Goal: Information Seeking & Learning: Understand process/instructions

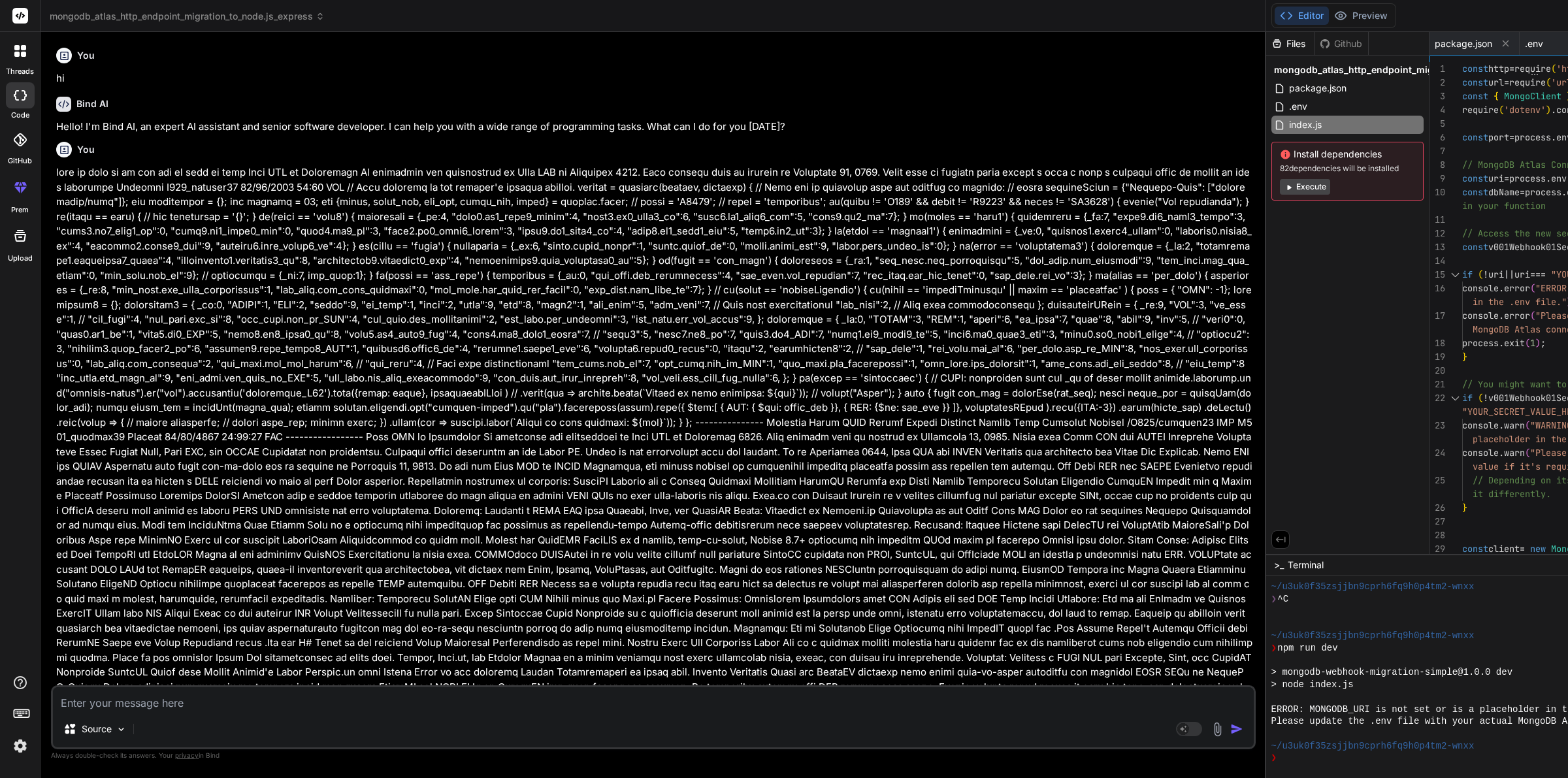
click at [308, 710] on textarea at bounding box center [653, 699] width 1200 height 23
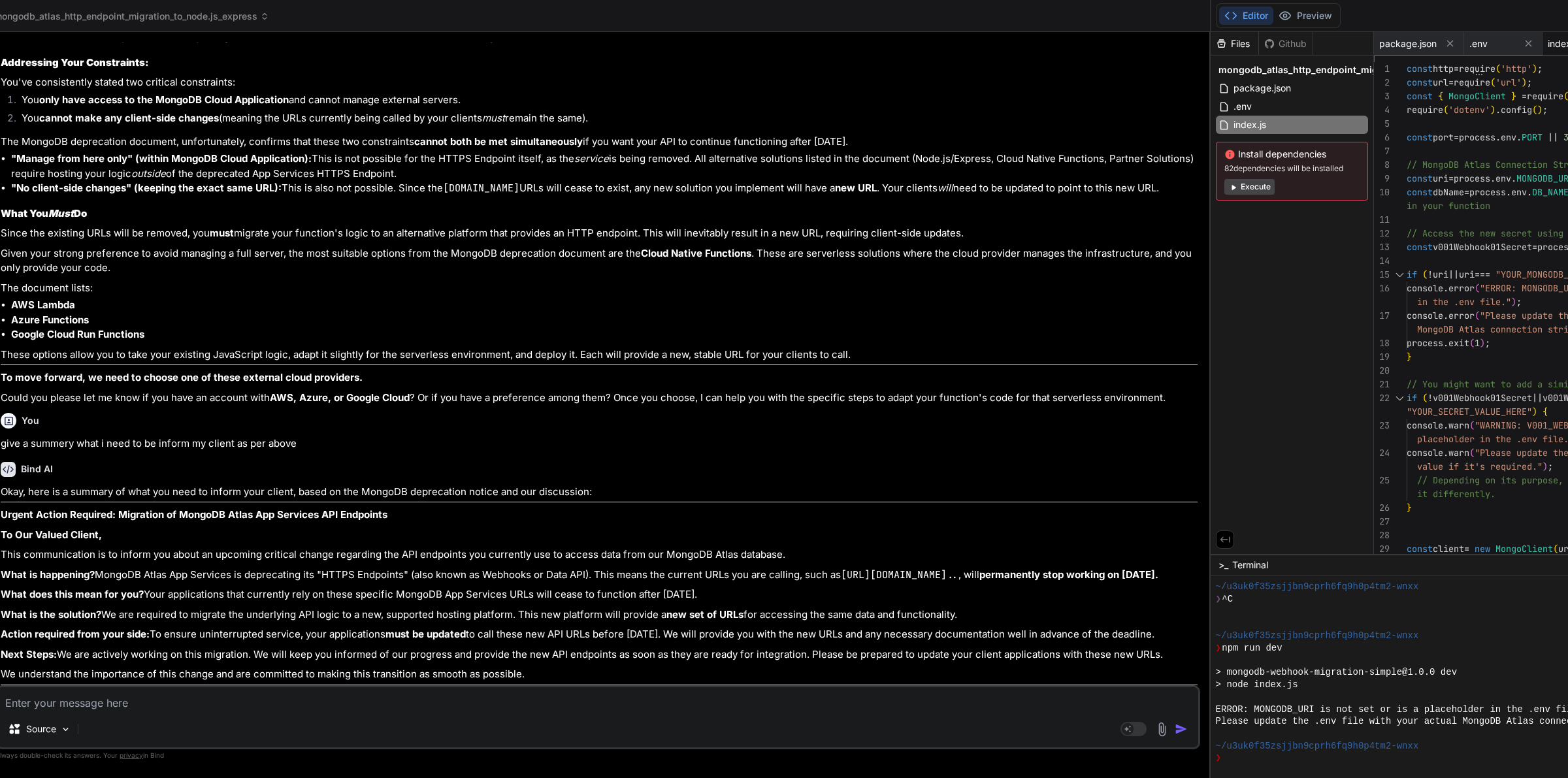
type textarea "w"
type textarea "x"
type textarea "wh"
type textarea "x"
type textarea "wha"
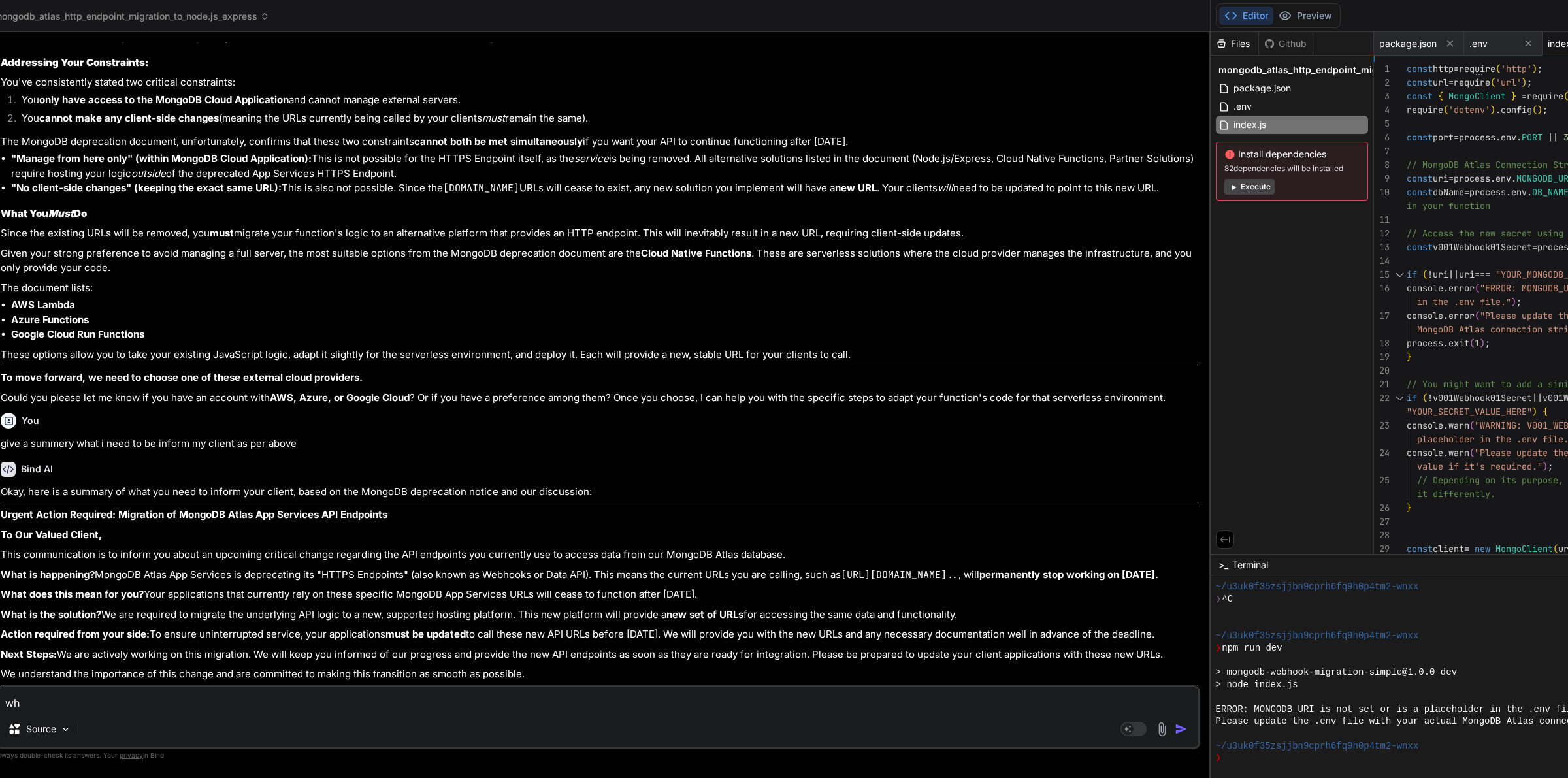
type textarea "x"
type textarea "what"
type textarea "x"
type textarea "what"
type textarea "x"
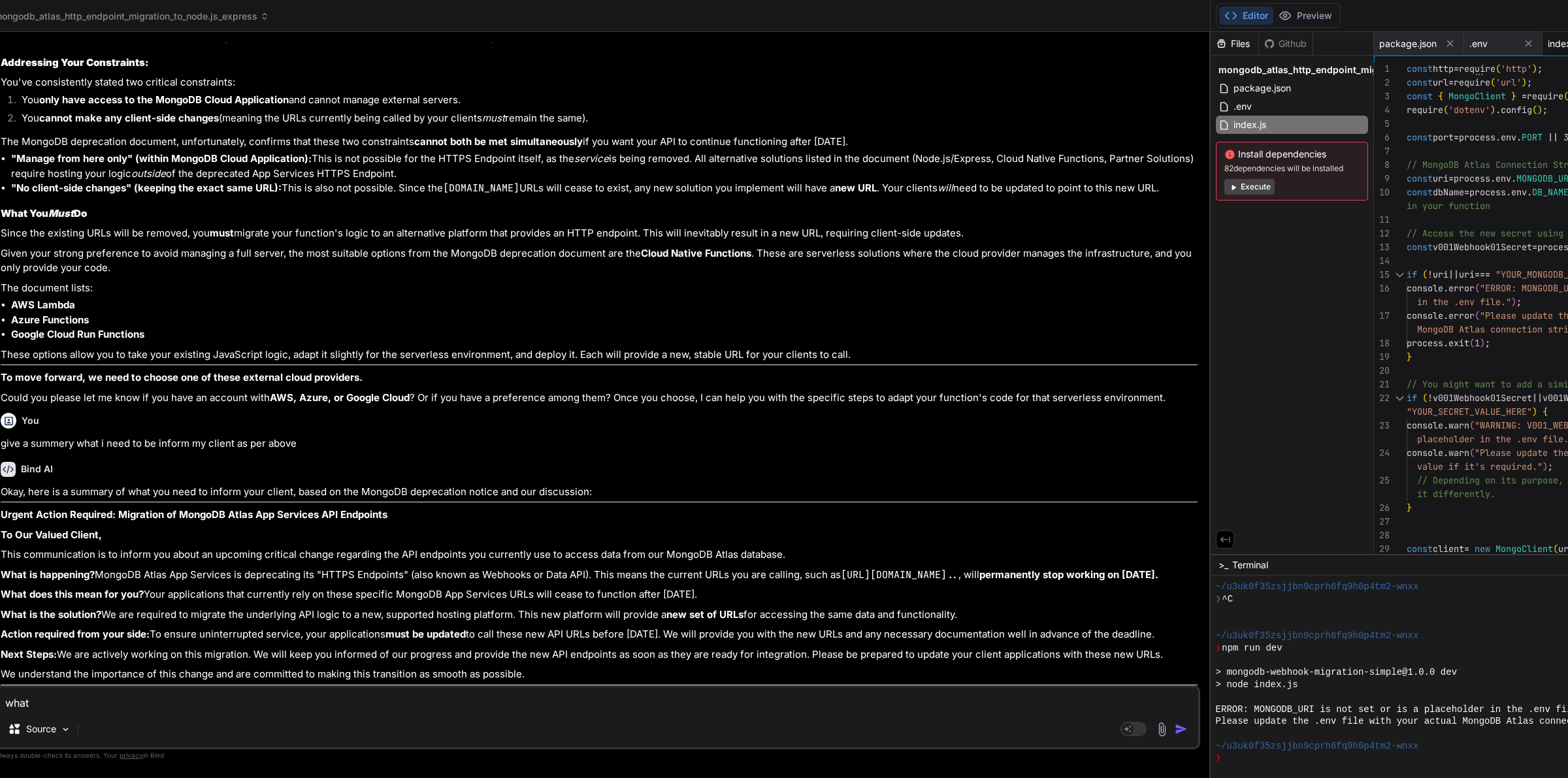
type textarea "what i"
type textarea "x"
type textarea "what if"
type textarea "x"
type textarea "what if"
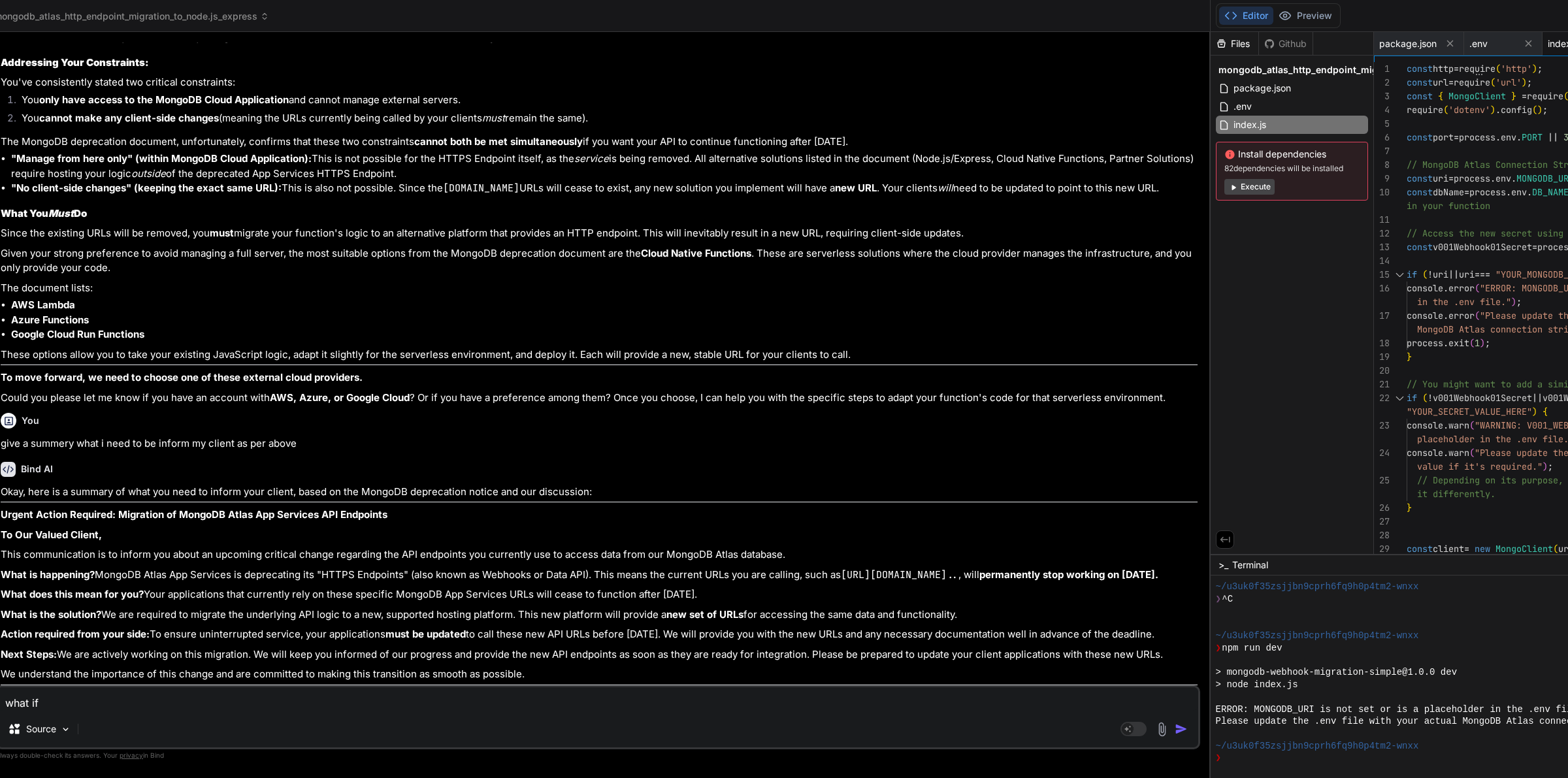
type textarea "x"
type textarea "what if i"
type textarea "x"
type textarea "what if i"
type textarea "x"
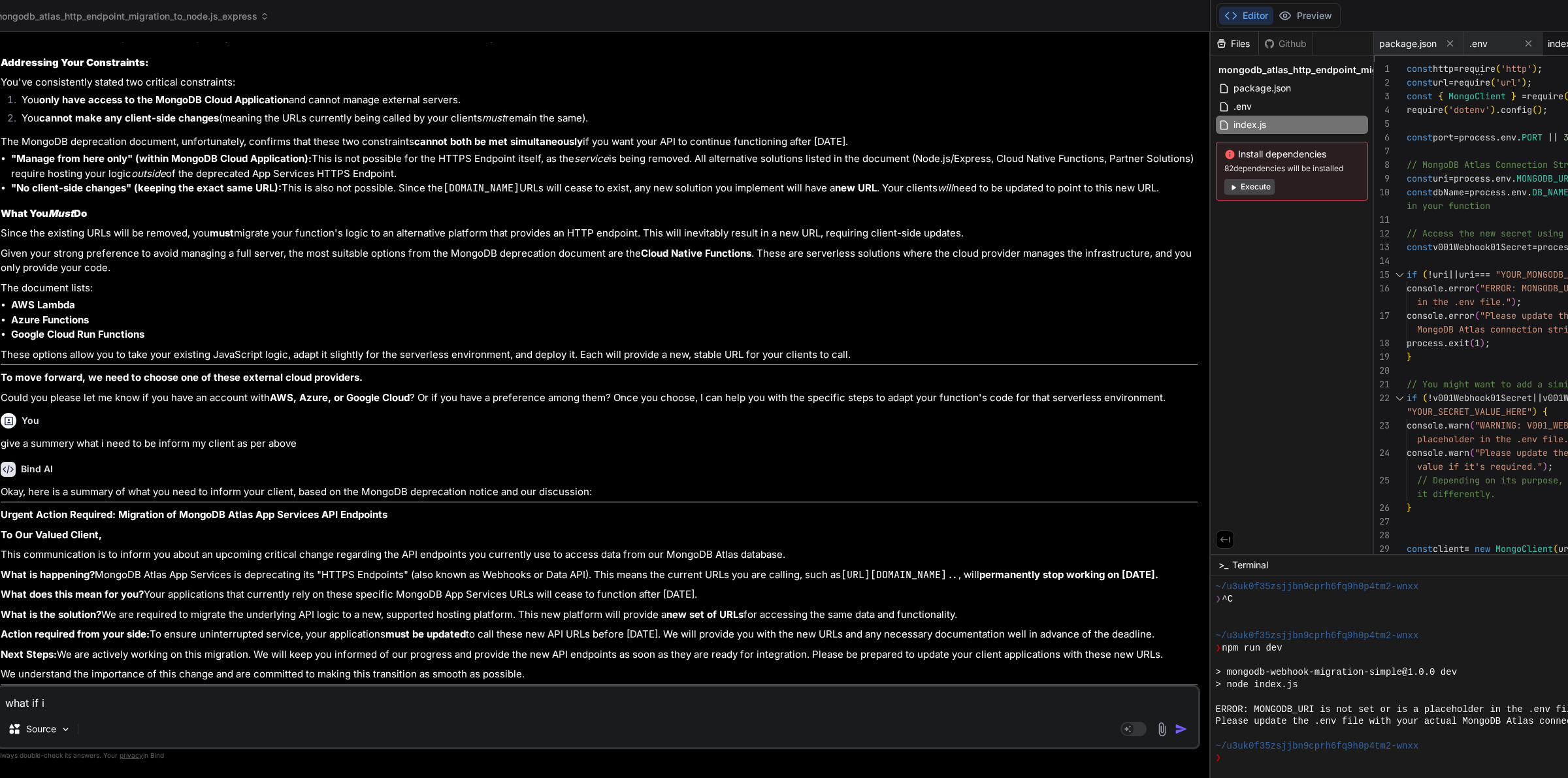
type textarea "what if i d"
type textarea "x"
type textarea "what if i do"
type textarea "x"
type textarea "what if i don"
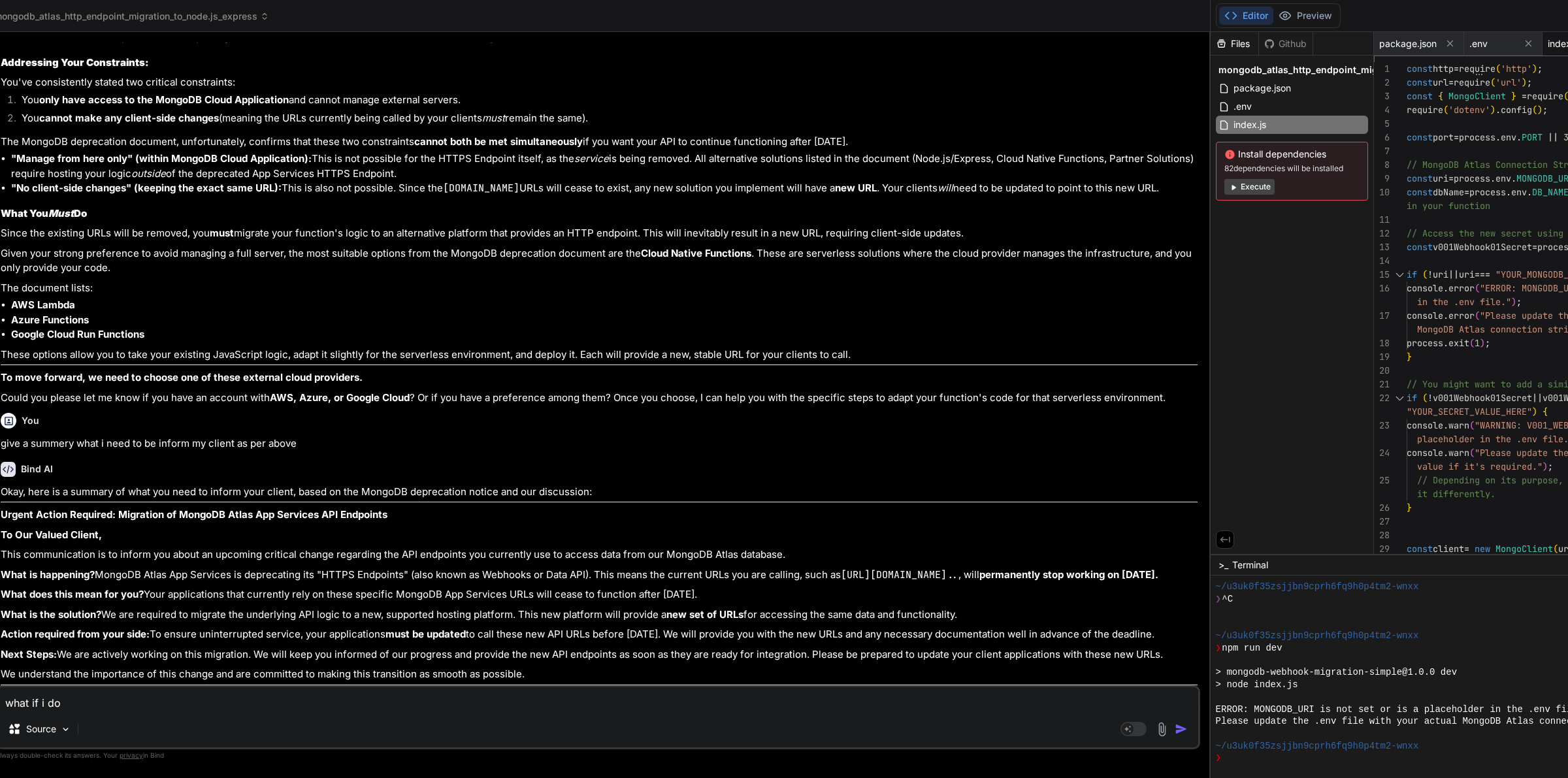
type textarea "x"
type textarea "what if i dono"
type textarea "x"
type textarea "what if i donot"
type textarea "x"
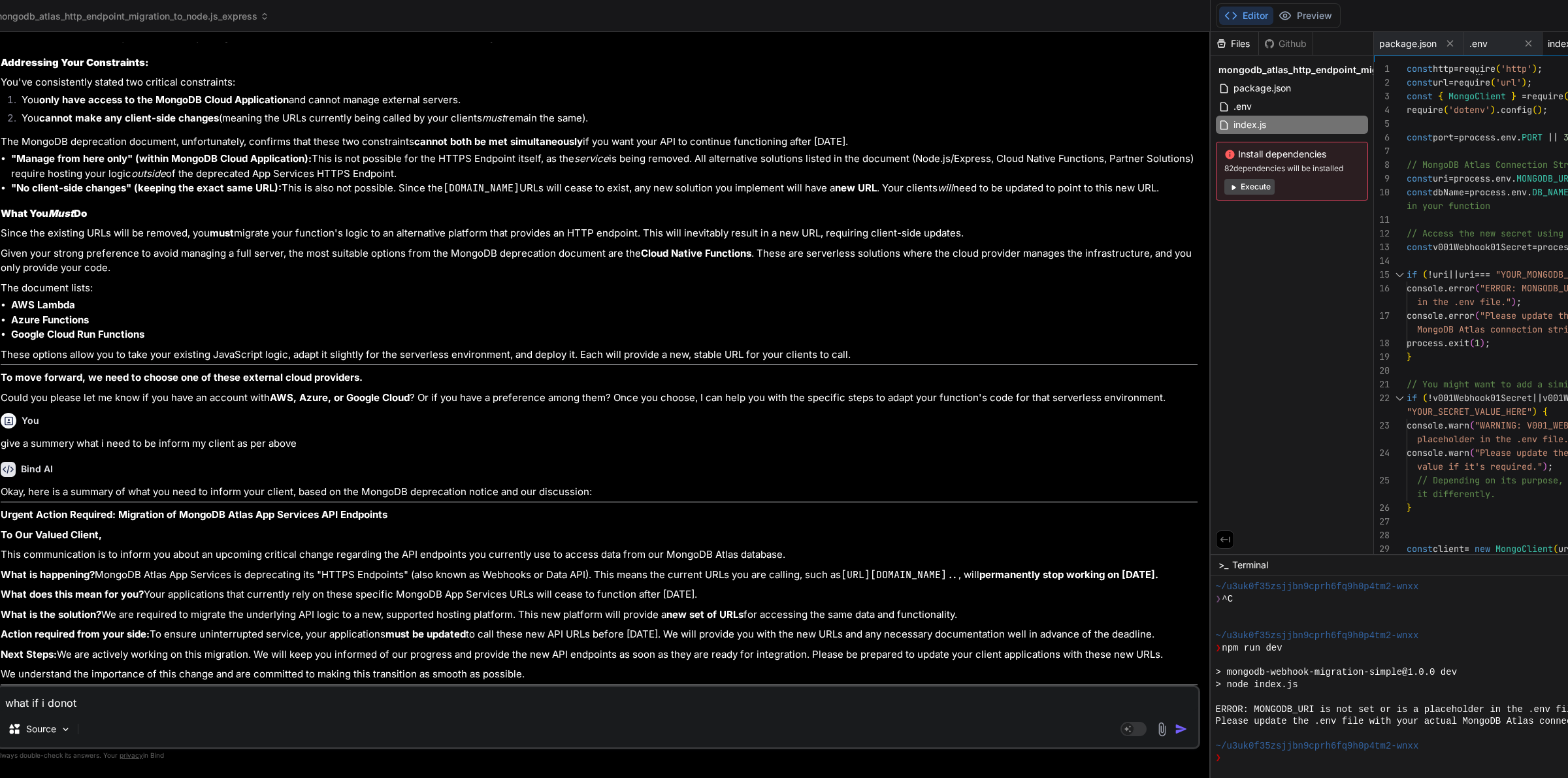
type textarea "what if i donot"
type textarea "x"
type textarea "what if i donot h"
type textarea "x"
type textarea "what if i donot ha"
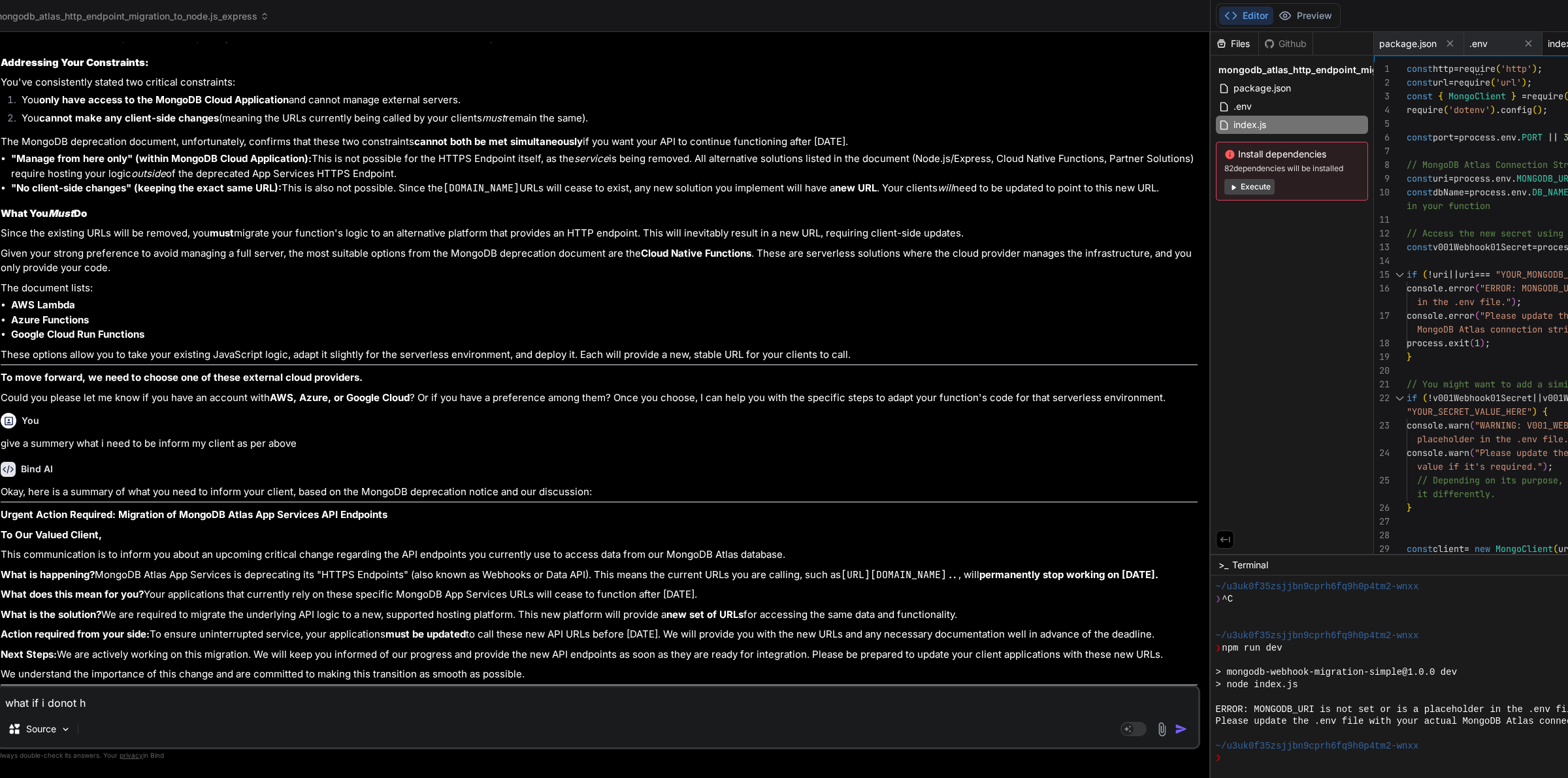
type textarea "x"
type textarea "what if i donot hav"
type textarea "x"
type textarea "what if i donot have"
type textarea "x"
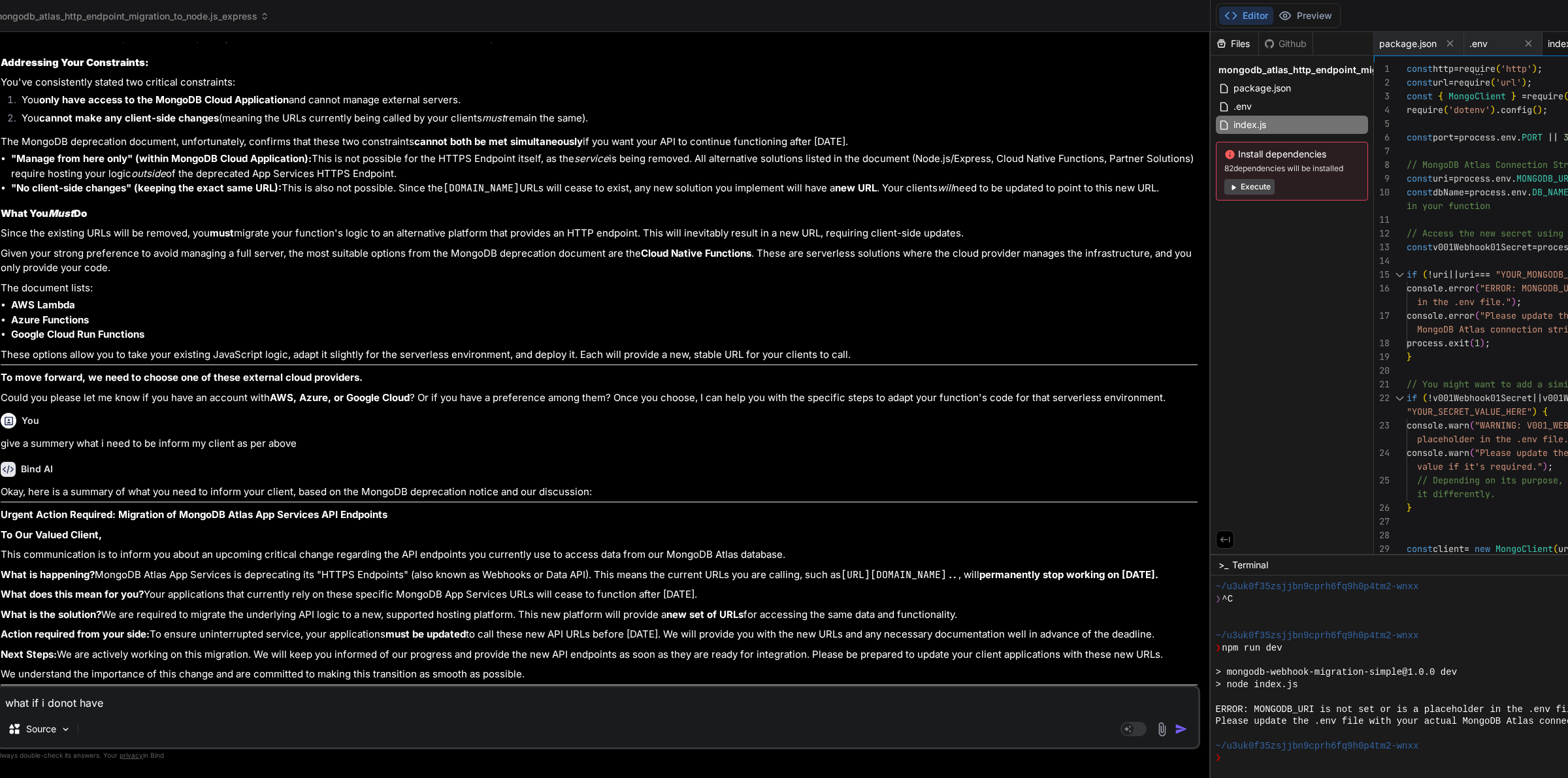
type textarea "what if i donot have"
type textarea "x"
type textarea "what if i donot have d"
type textarea "x"
type textarea "what if i donot have de"
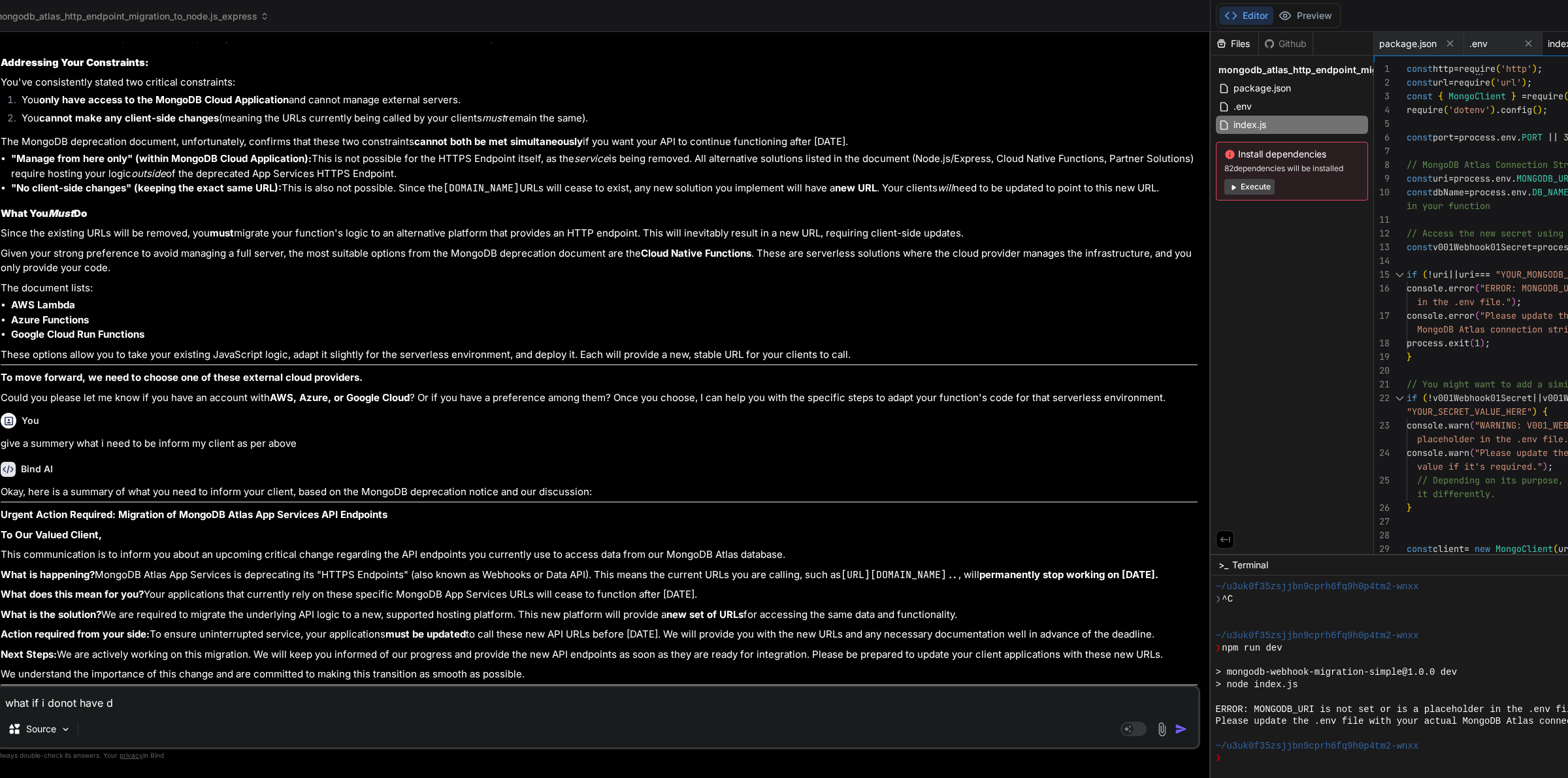
type textarea "x"
type textarea "what if i donot have del"
type textarea "x"
type textarea "what if i donot have delb"
type textarea "x"
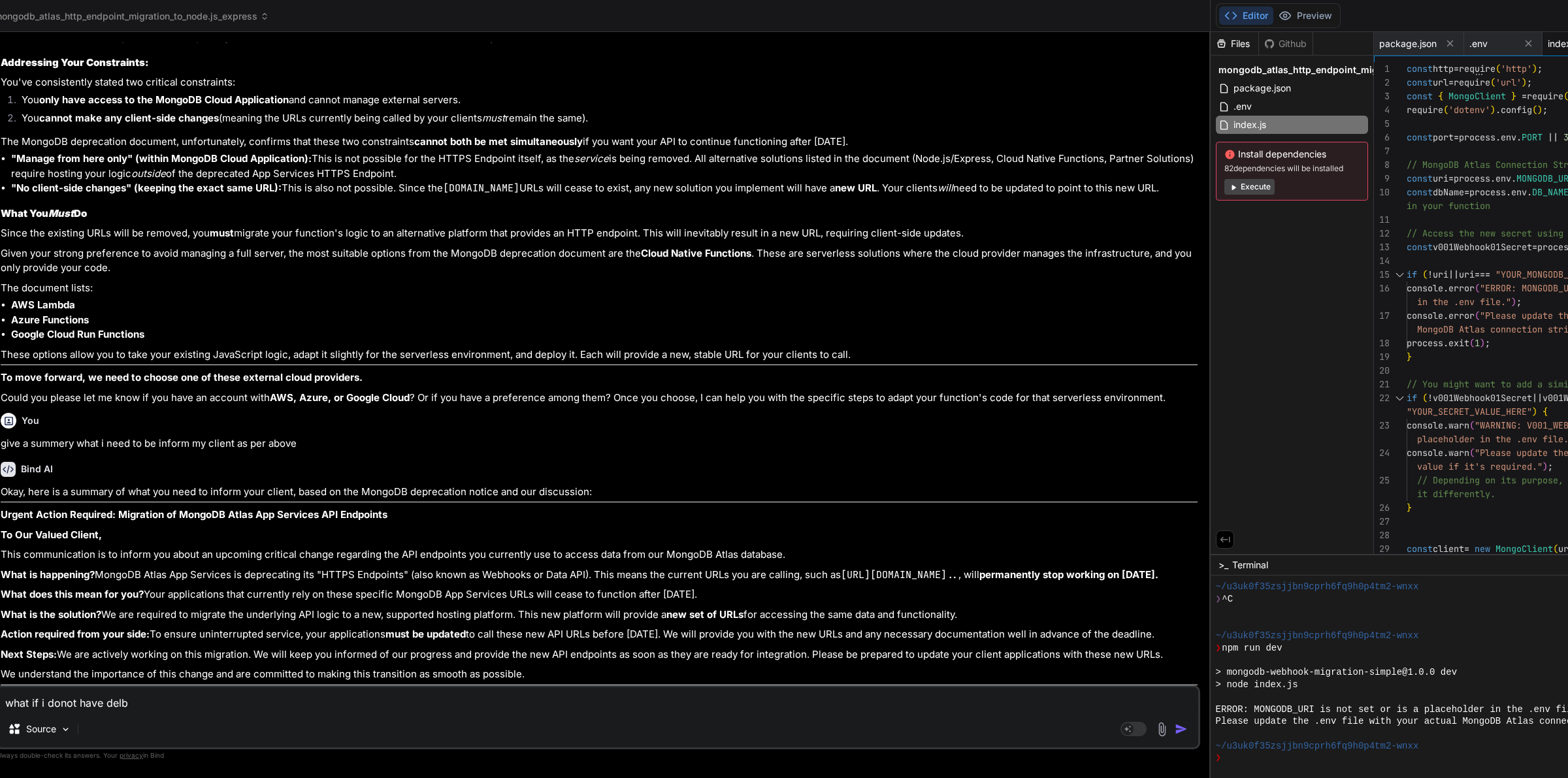
type textarea "what if i donot have delbr"
type textarea "x"
type textarea "what if i donot have delbri"
type textarea "x"
type textarea "what if i donot have delbrid"
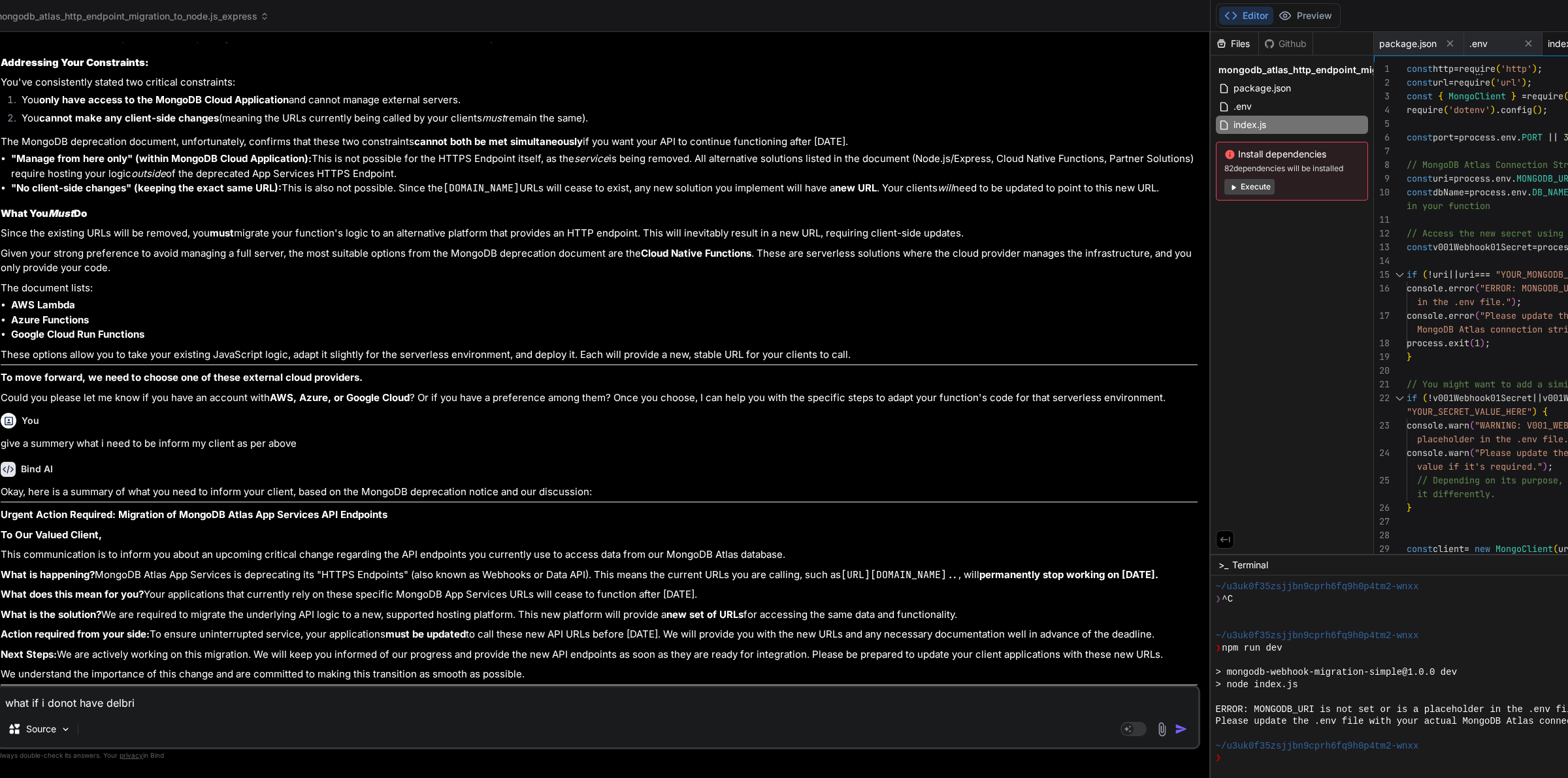
type textarea "x"
type textarea "what if i donot have delbridg"
type textarea "x"
type textarea "what if i donot have [PERSON_NAME]"
type textarea "x"
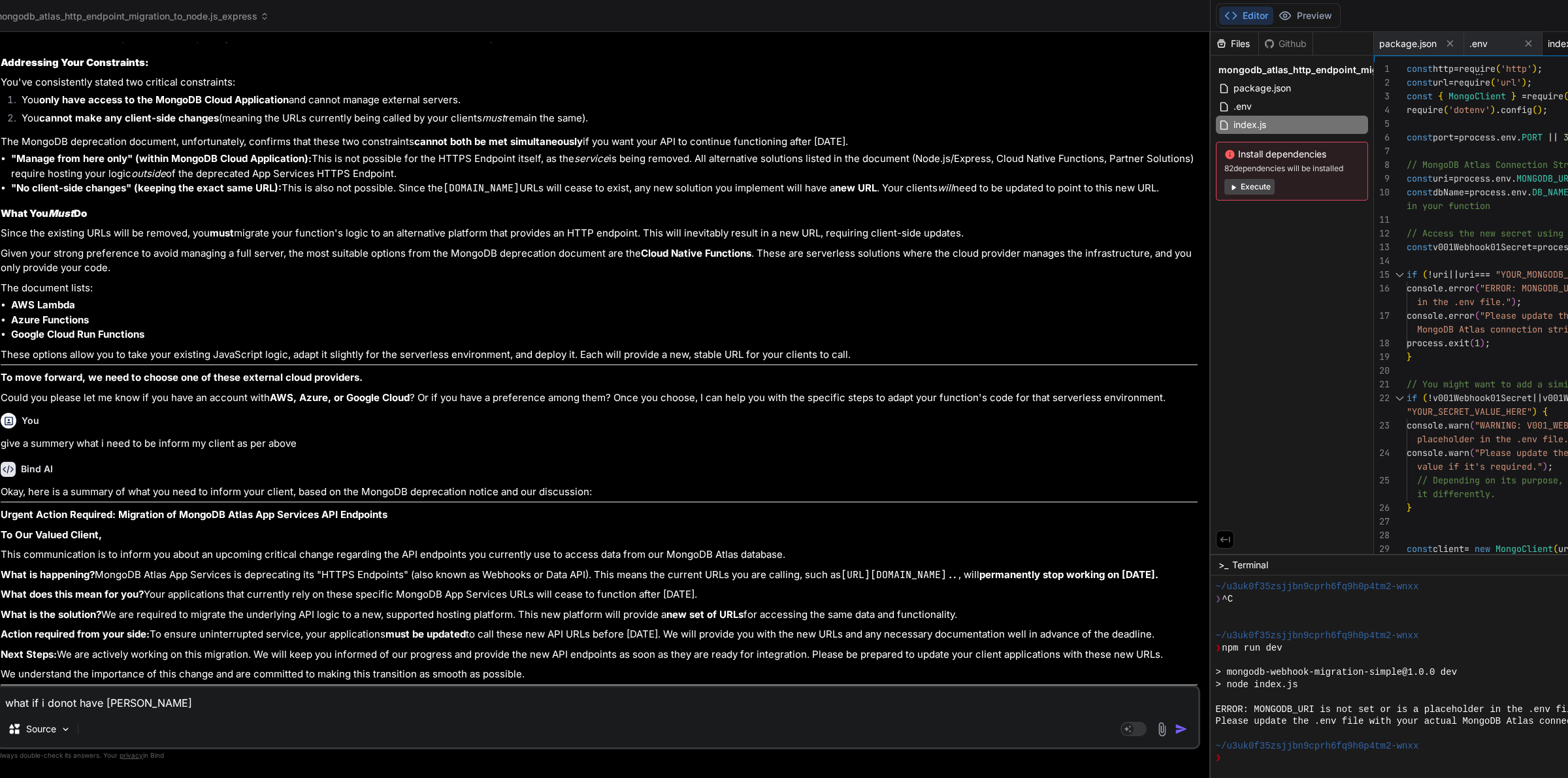
type textarea "what if i donot have [PERSON_NAME]"
type textarea "x"
type textarea "what if i donot have [PERSON_NAME] a"
type textarea "x"
type textarea "what if i donot have [PERSON_NAME]"
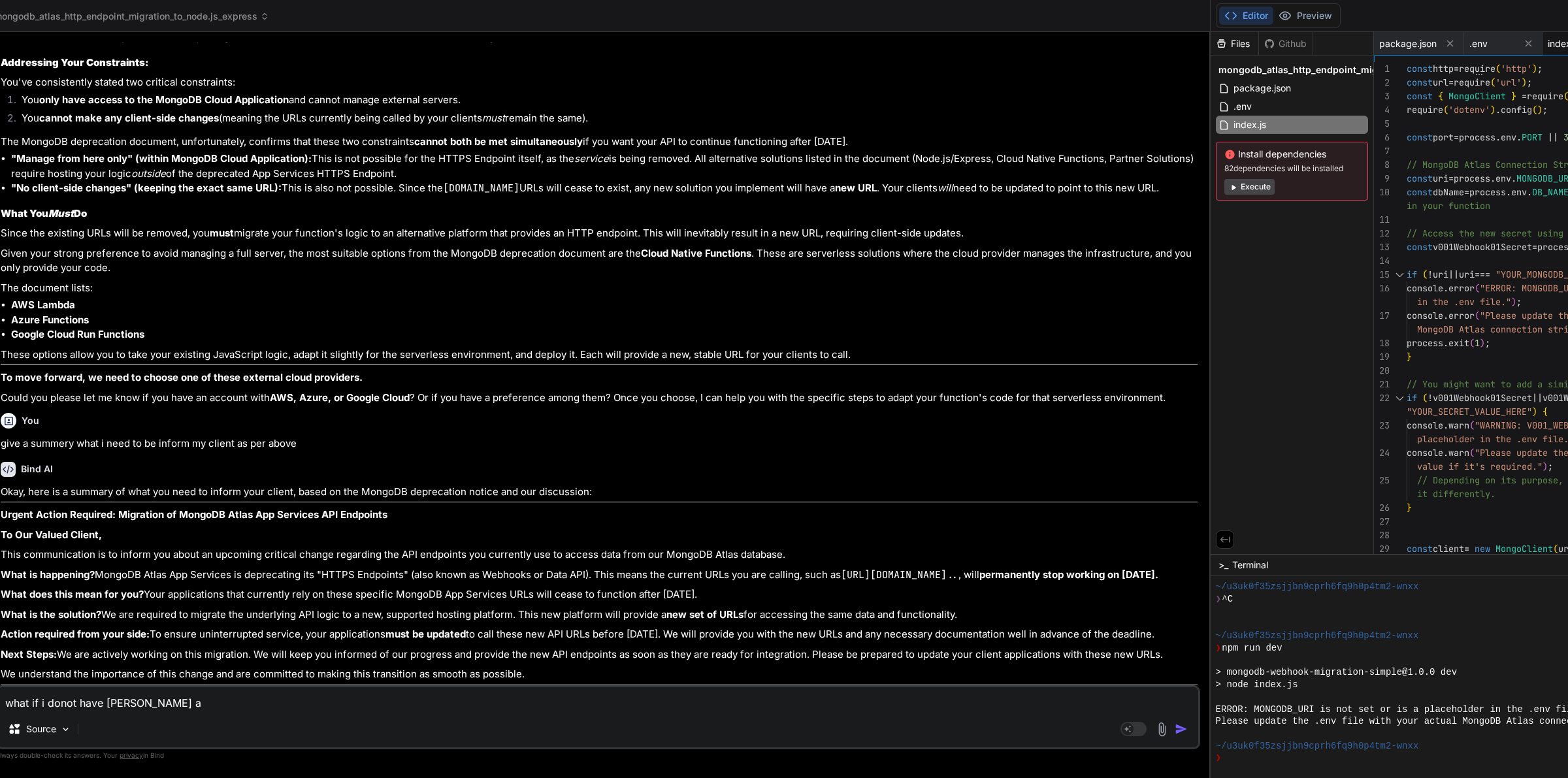
type textarea "x"
type textarea "what if i donot have [PERSON_NAME] acc"
type textarea "x"
type textarea "what if i donot have [PERSON_NAME] acco"
type textarea "x"
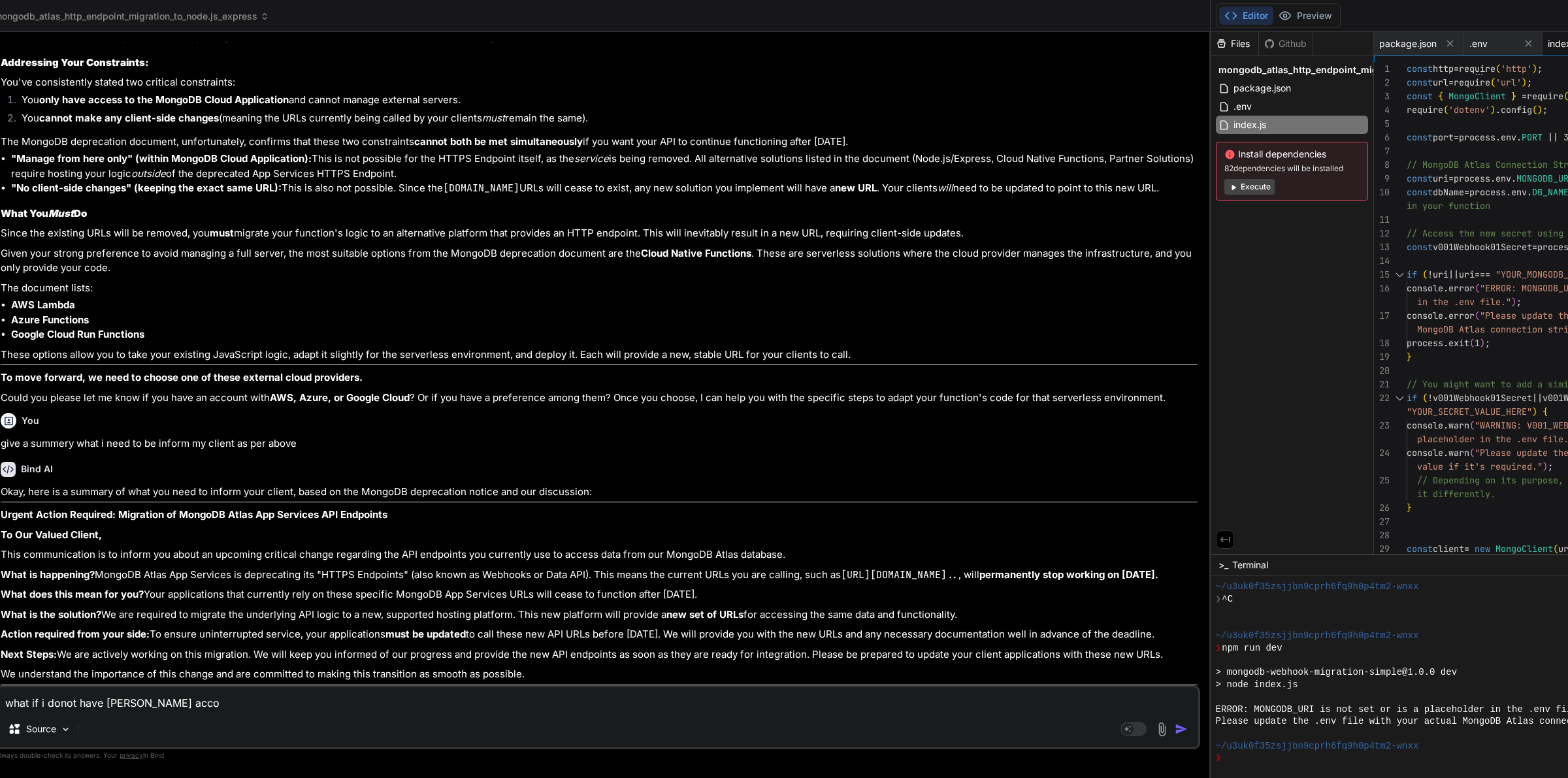
type textarea "what if i donot have [PERSON_NAME] accou"
type textarea "x"
type textarea "what if i donot have [PERSON_NAME] accoun"
type textarea "x"
type textarea "what if i donot have [PERSON_NAME] account"
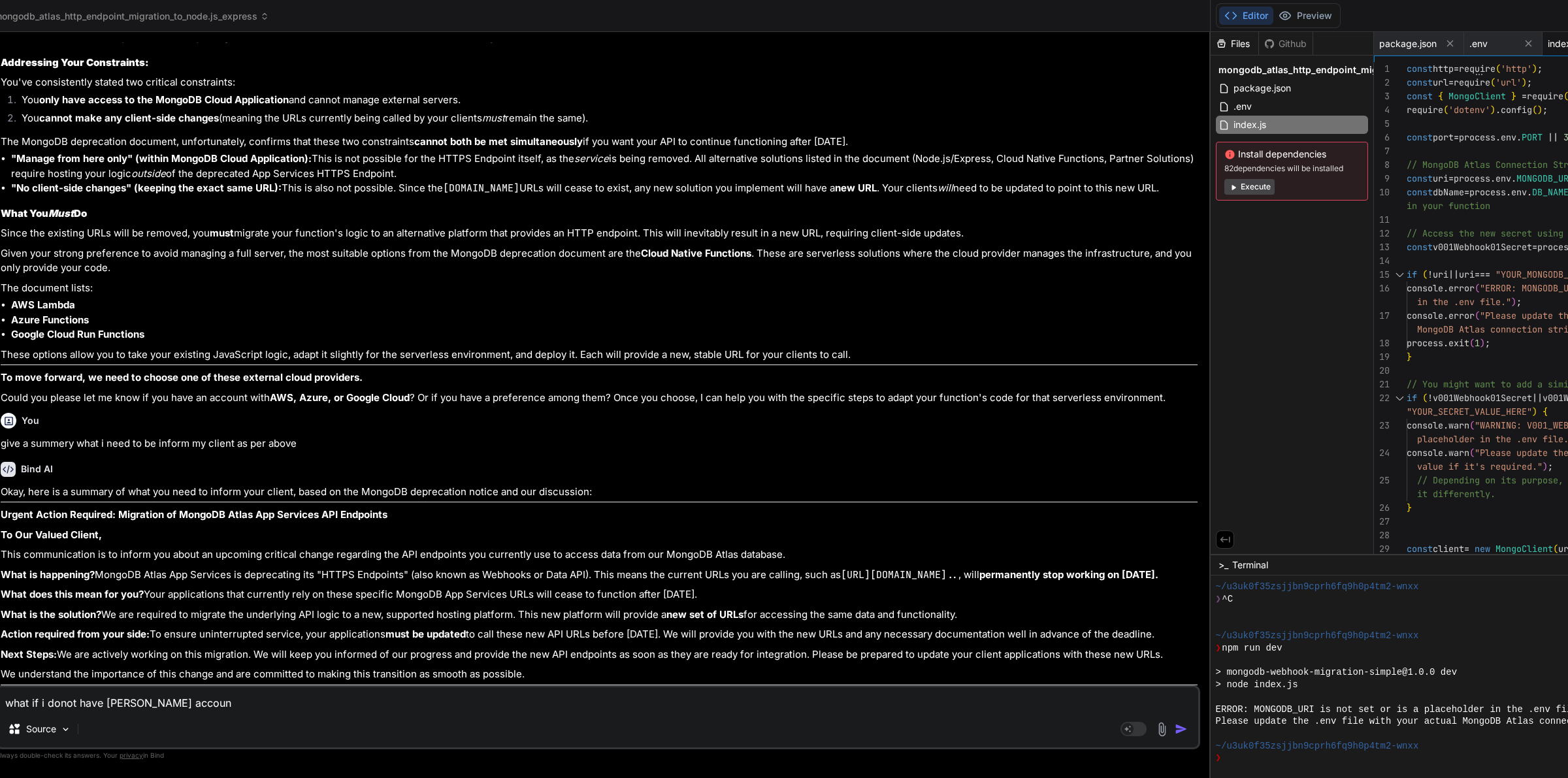
type textarea "x"
type textarea "what if i donot have [PERSON_NAME] account"
type textarea "x"
type textarea "what if i donot have [PERSON_NAME] account g"
type textarea "x"
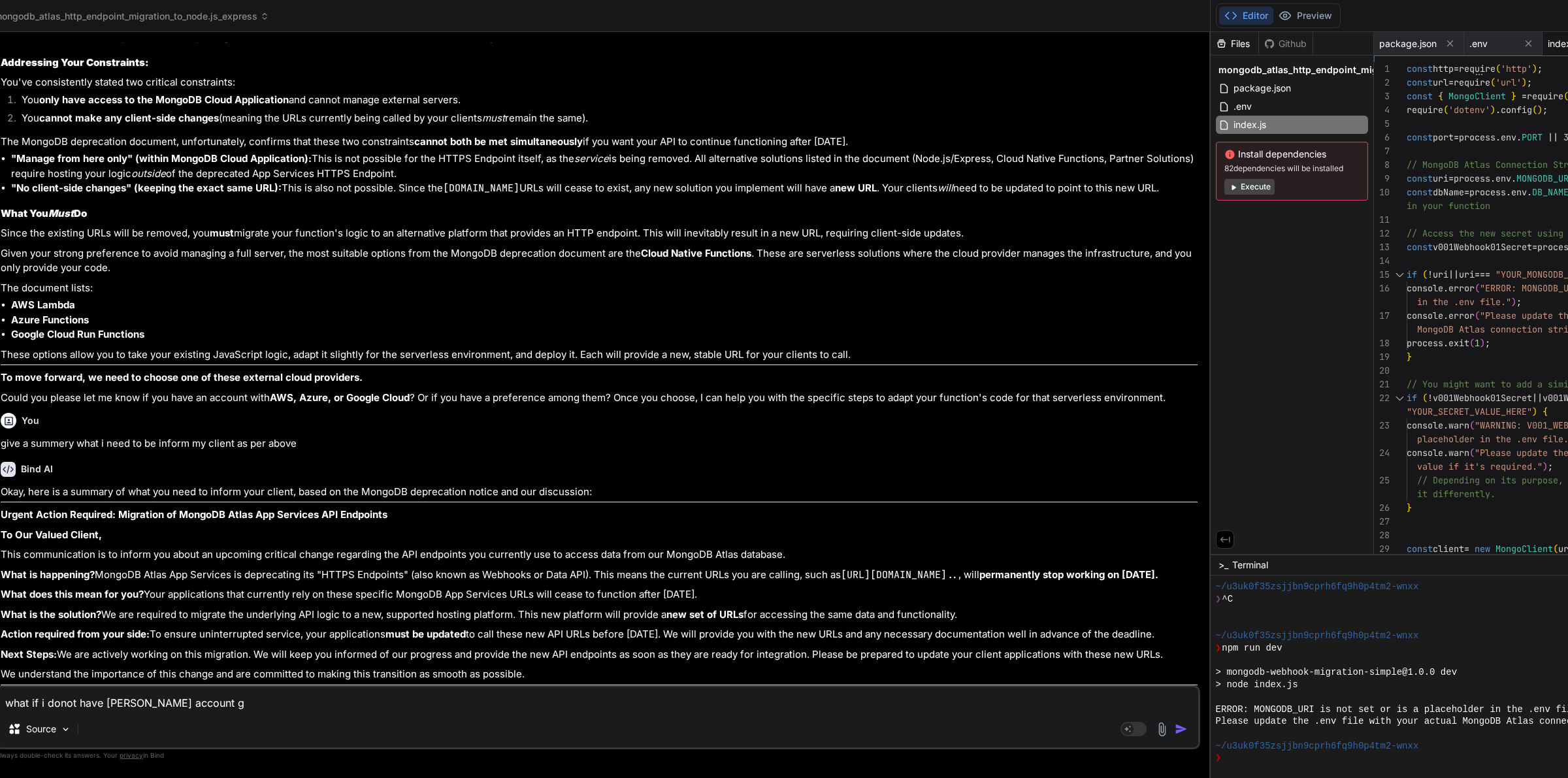
type textarea "what if i donot have [PERSON_NAME] account gu"
type textarea "x"
type textarea "what if i donot have [PERSON_NAME] account gui"
type textarea "x"
type textarea "what if i donot have [PERSON_NAME] account guid"
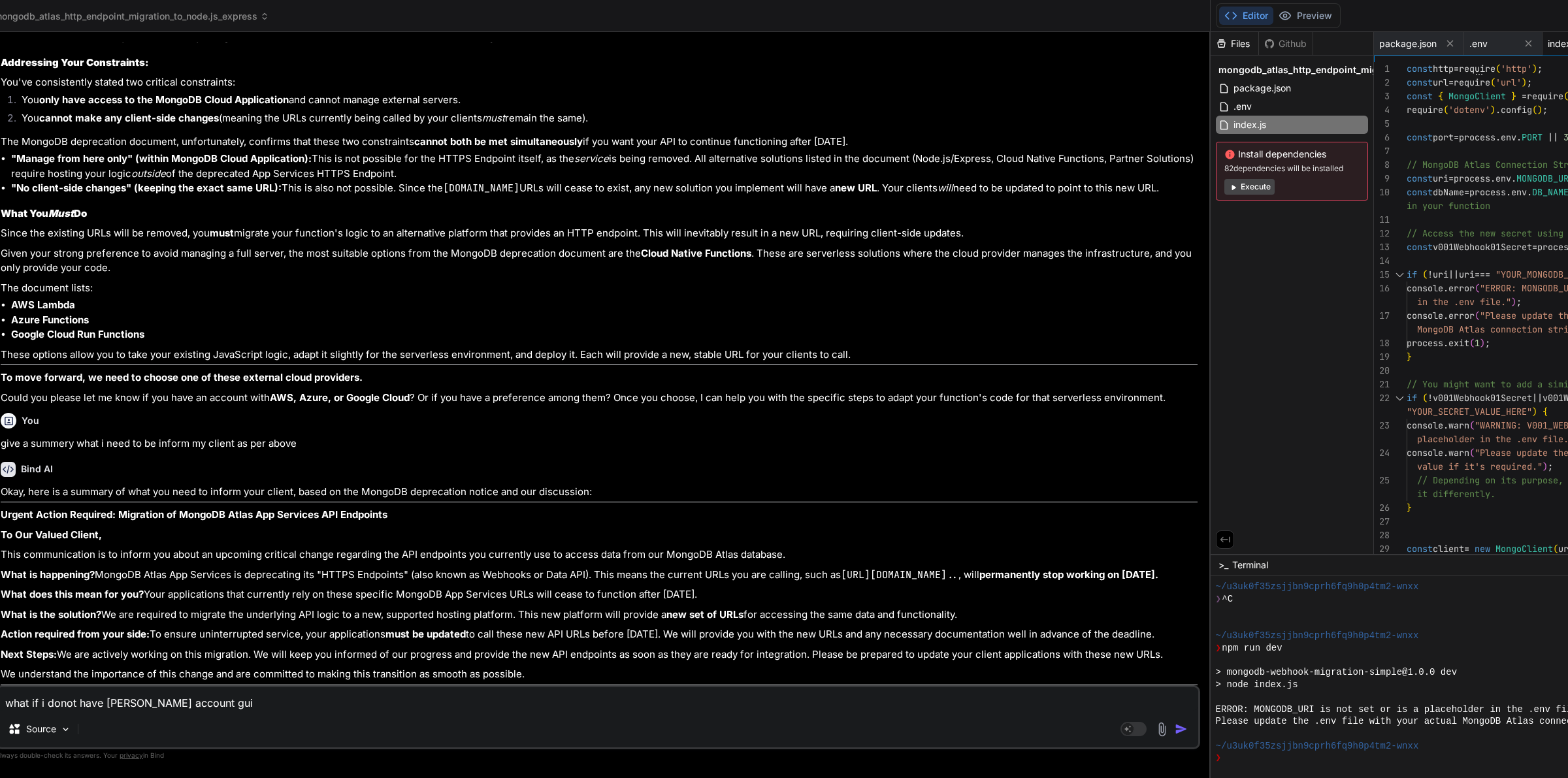
type textarea "x"
type textarea "what if i donot have [PERSON_NAME] account guide"
type textarea "x"
type textarea "what if i donot have [PERSON_NAME] account guide"
type textarea "x"
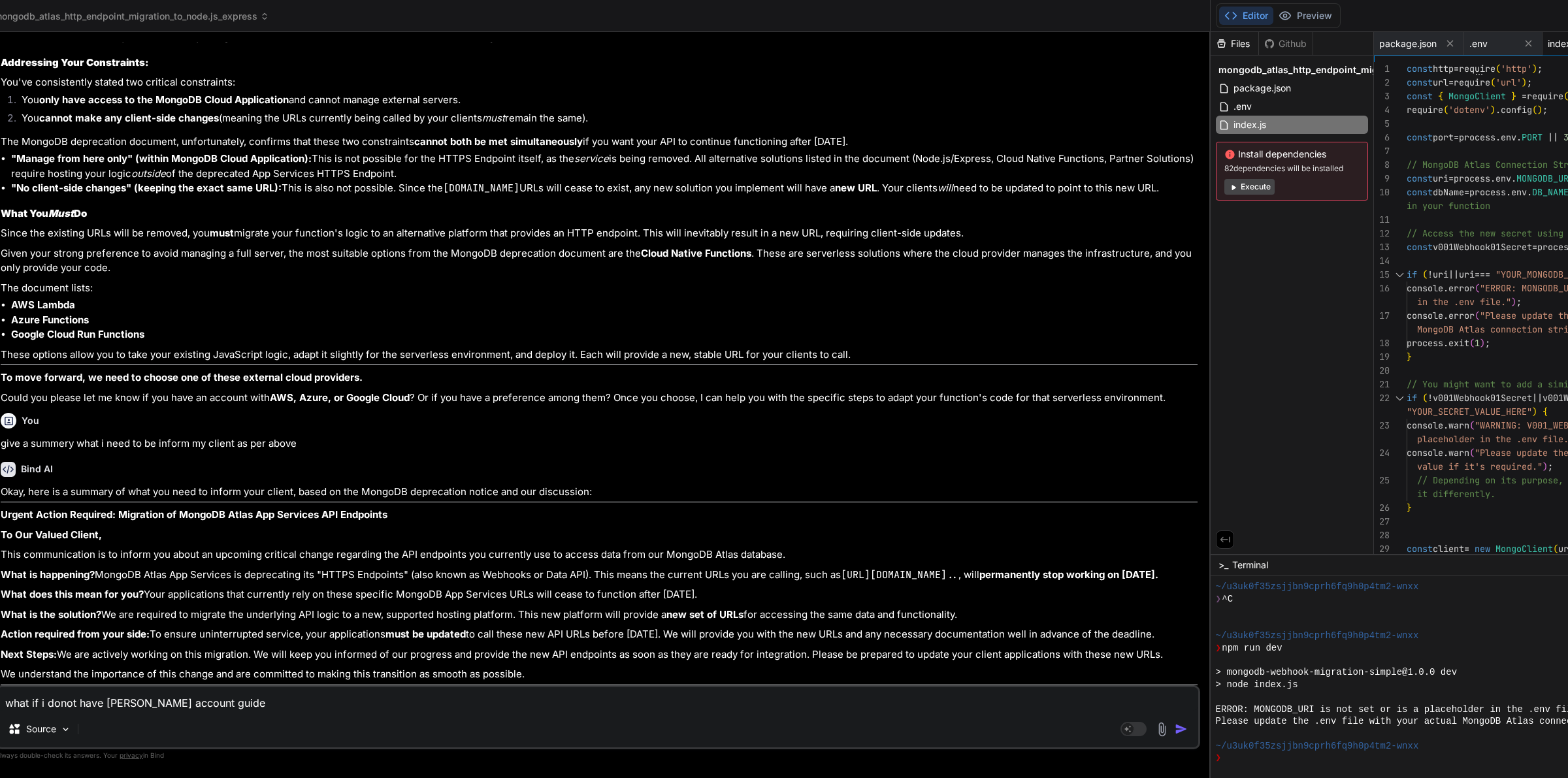
type textarea "what if i donot have [PERSON_NAME] account guide t"
type textarea "x"
type textarea "what if i donot have [PERSON_NAME] account guide th"
type textarea "x"
type textarea "what if i donot have [PERSON_NAME] account guide thr"
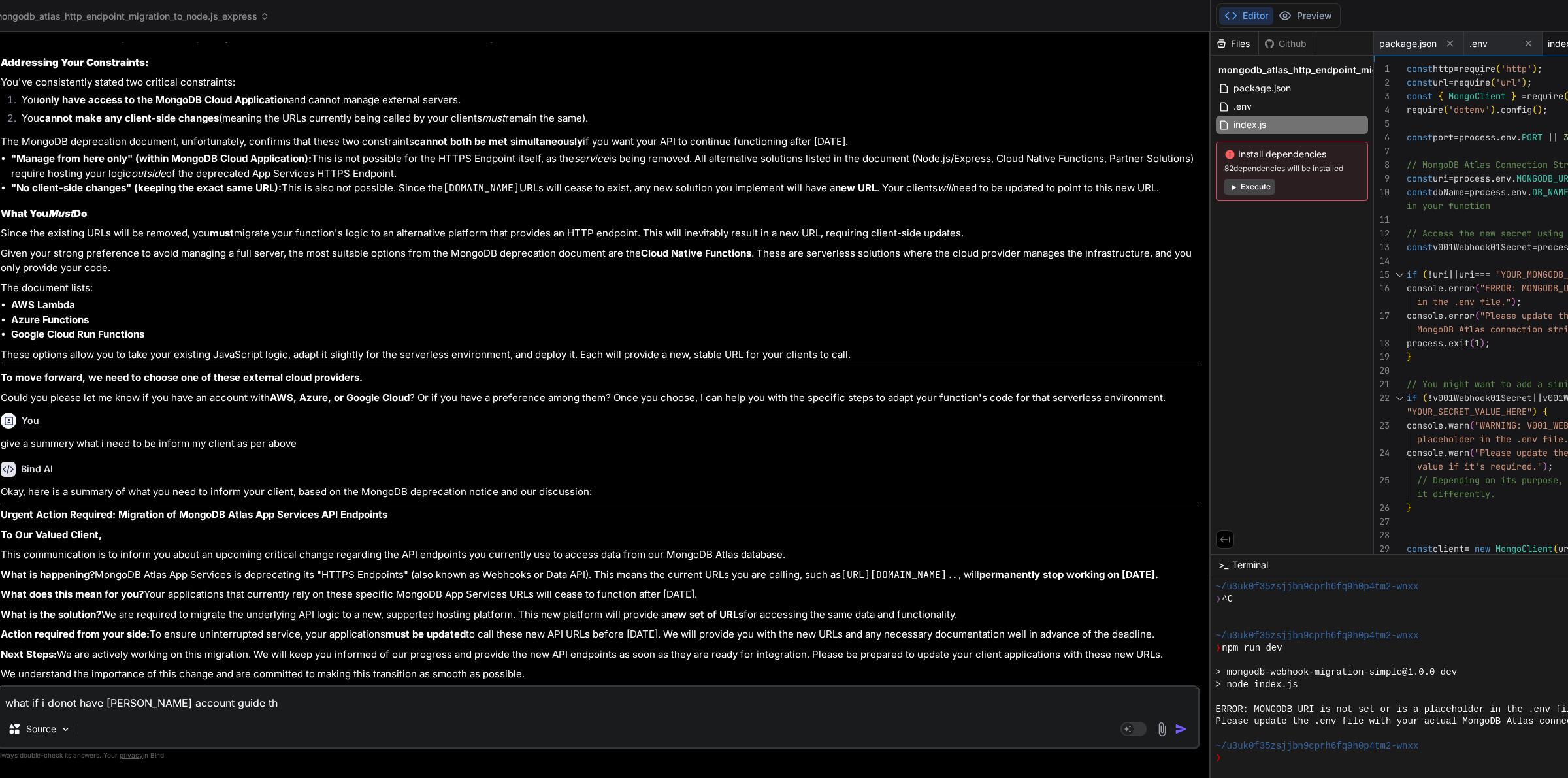
type textarea "x"
type textarea "what if i donot have [PERSON_NAME] account guide thro"
type textarea "x"
type textarea "what if i donot have [PERSON_NAME] account guide throu"
type textarea "x"
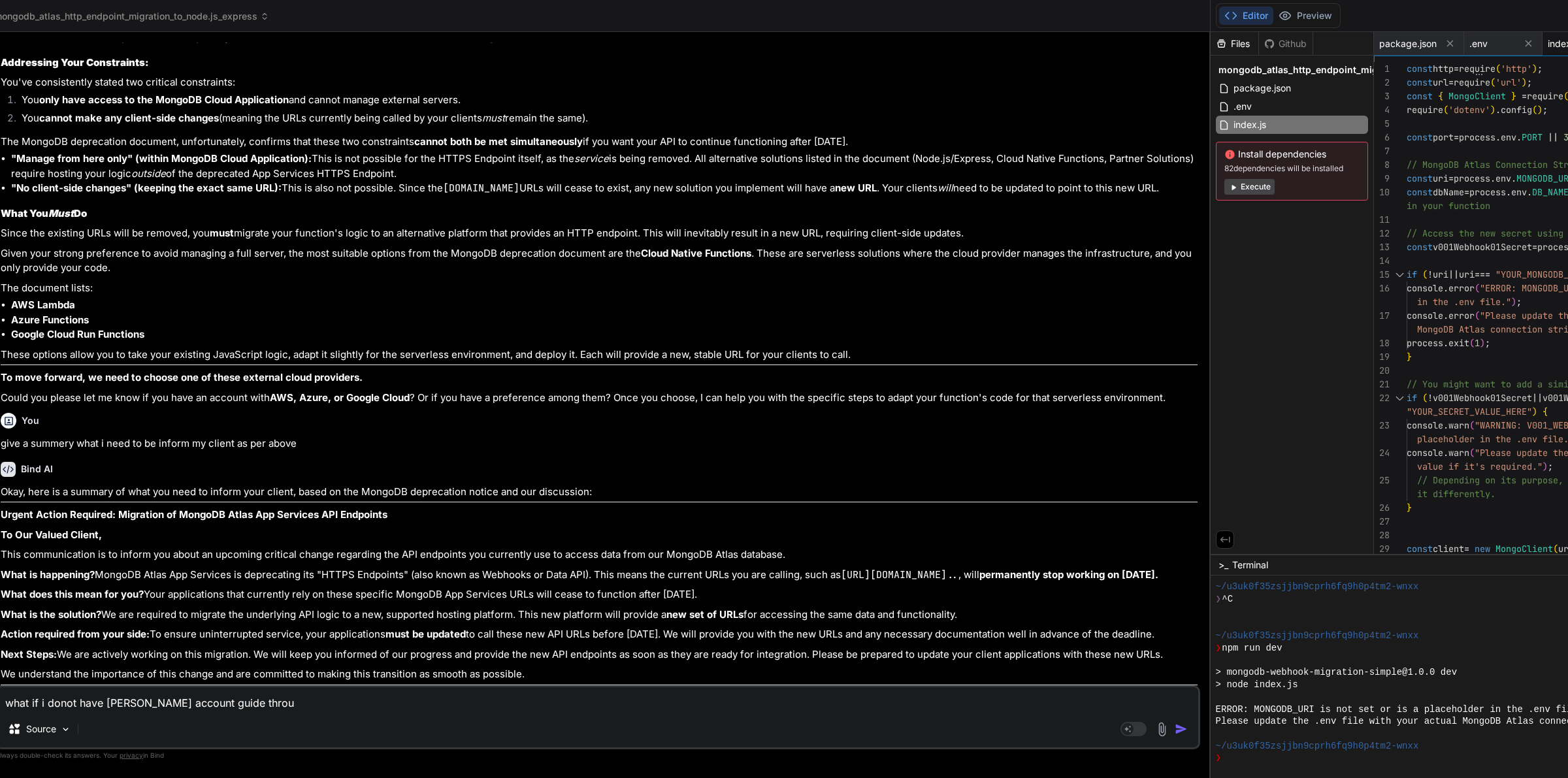
type textarea "what if i donot have [PERSON_NAME] account guide throug"
type textarea "x"
type textarea "what if i donot have [PERSON_NAME] account guide through"
type textarea "x"
type textarea "what if i donot have [PERSON_NAME] account guide through"
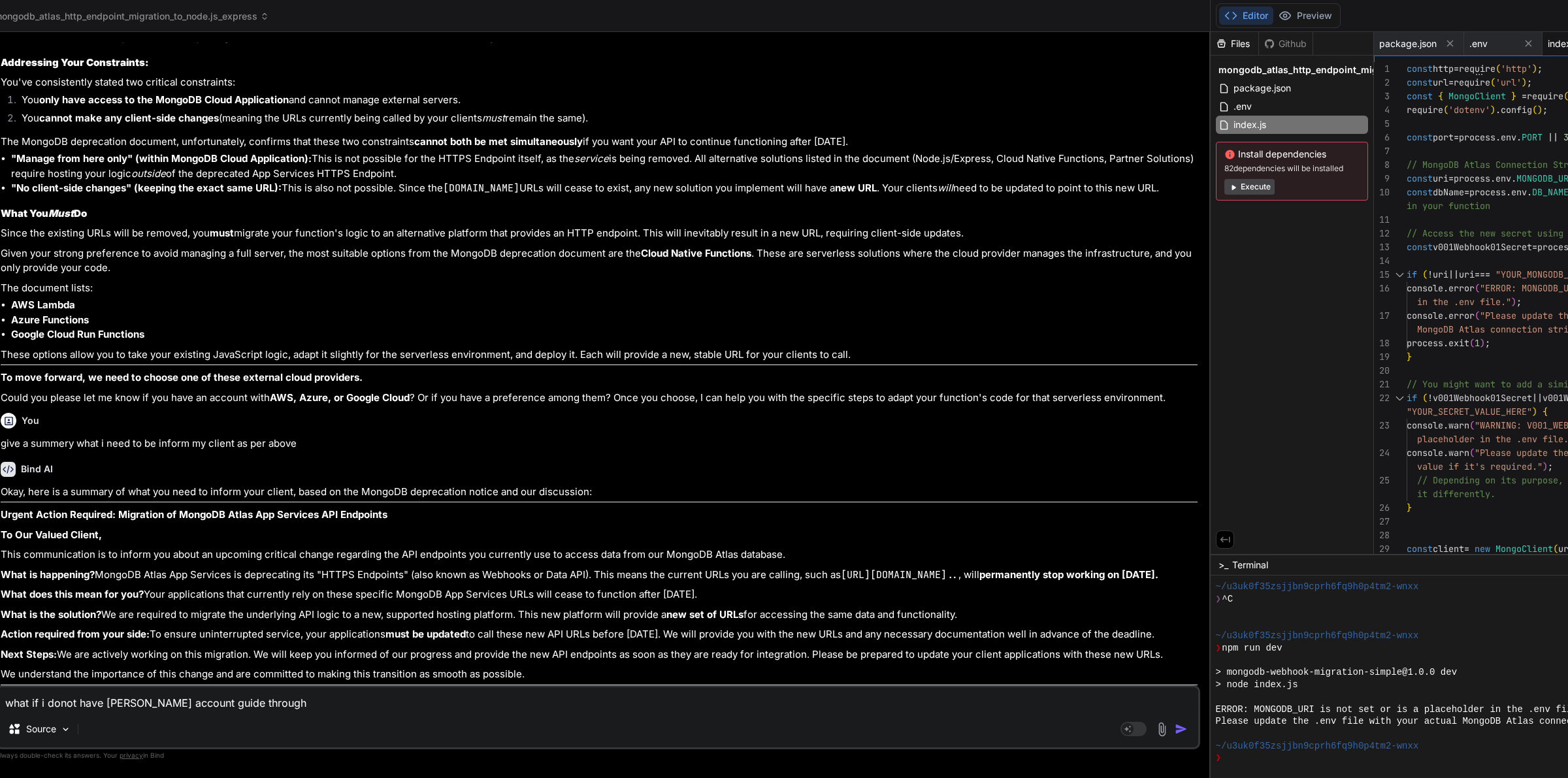
type textarea "x"
type textarea "what if i donot have [PERSON_NAME] account guide through d"
type textarea "x"
type textarea "what if i donot have [PERSON_NAME] account guide through dr"
type textarea "x"
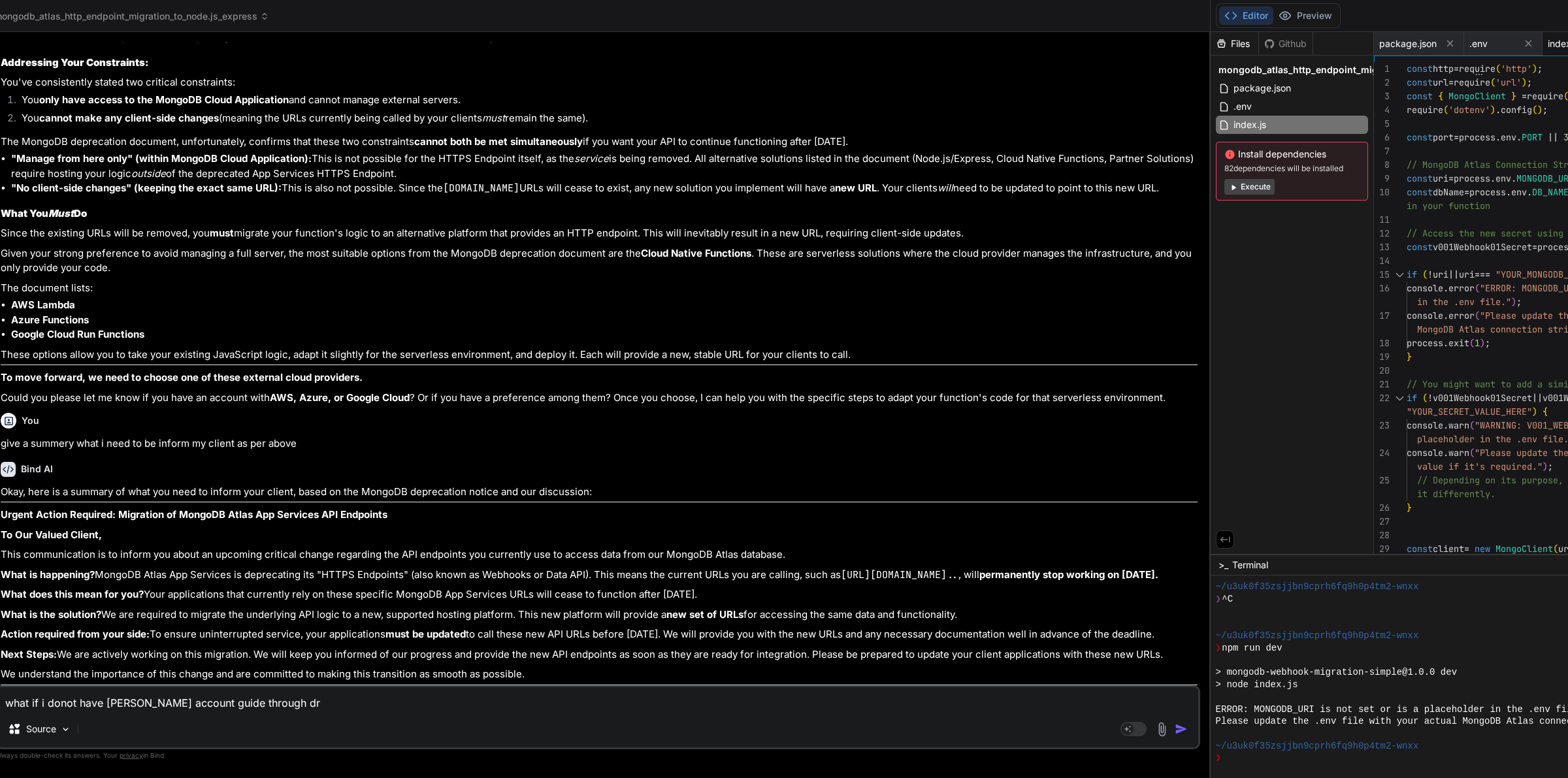
type textarea "what if i donot have [PERSON_NAME] account guide through dro"
type textarea "x"
type textarea "what if i donot have [PERSON_NAME] account guide through drop"
type textarea "x"
type textarea "what if i donot have [PERSON_NAME] account guide through drop"
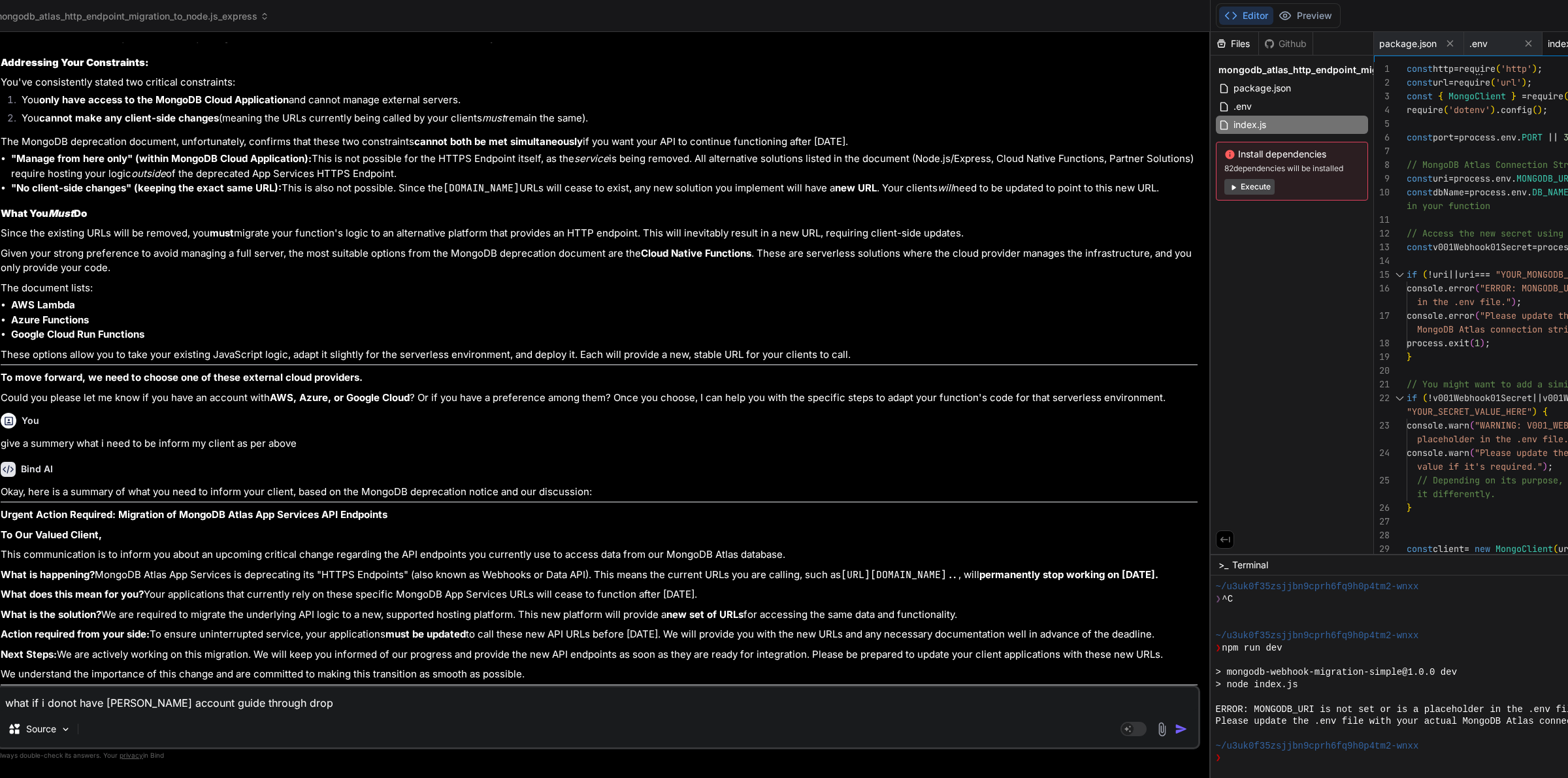
type textarea "x"
type textarea "what if i donot have [PERSON_NAME] account guide through drop i"
type textarea "x"
type textarea "what if i donot have [PERSON_NAME] account guide through drop in"
type textarea "x"
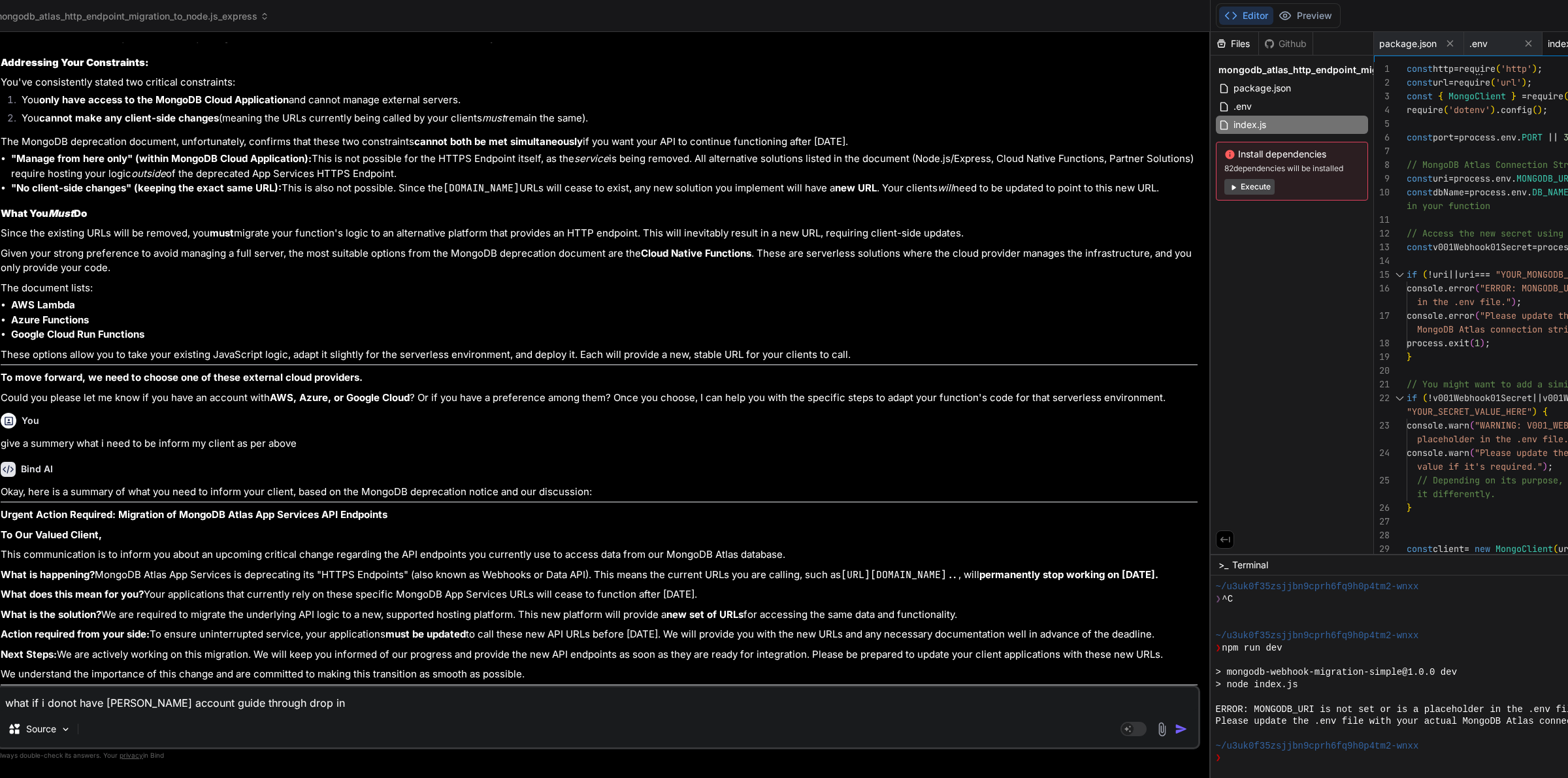
type textarea "what if i donot have [PERSON_NAME] account guide through drop in"
type textarea "x"
type textarea "what if i donot have [PERSON_NAME] account guide through drop in r"
type textarea "x"
type textarea "what if i donot have [PERSON_NAME] account guide through drop in re"
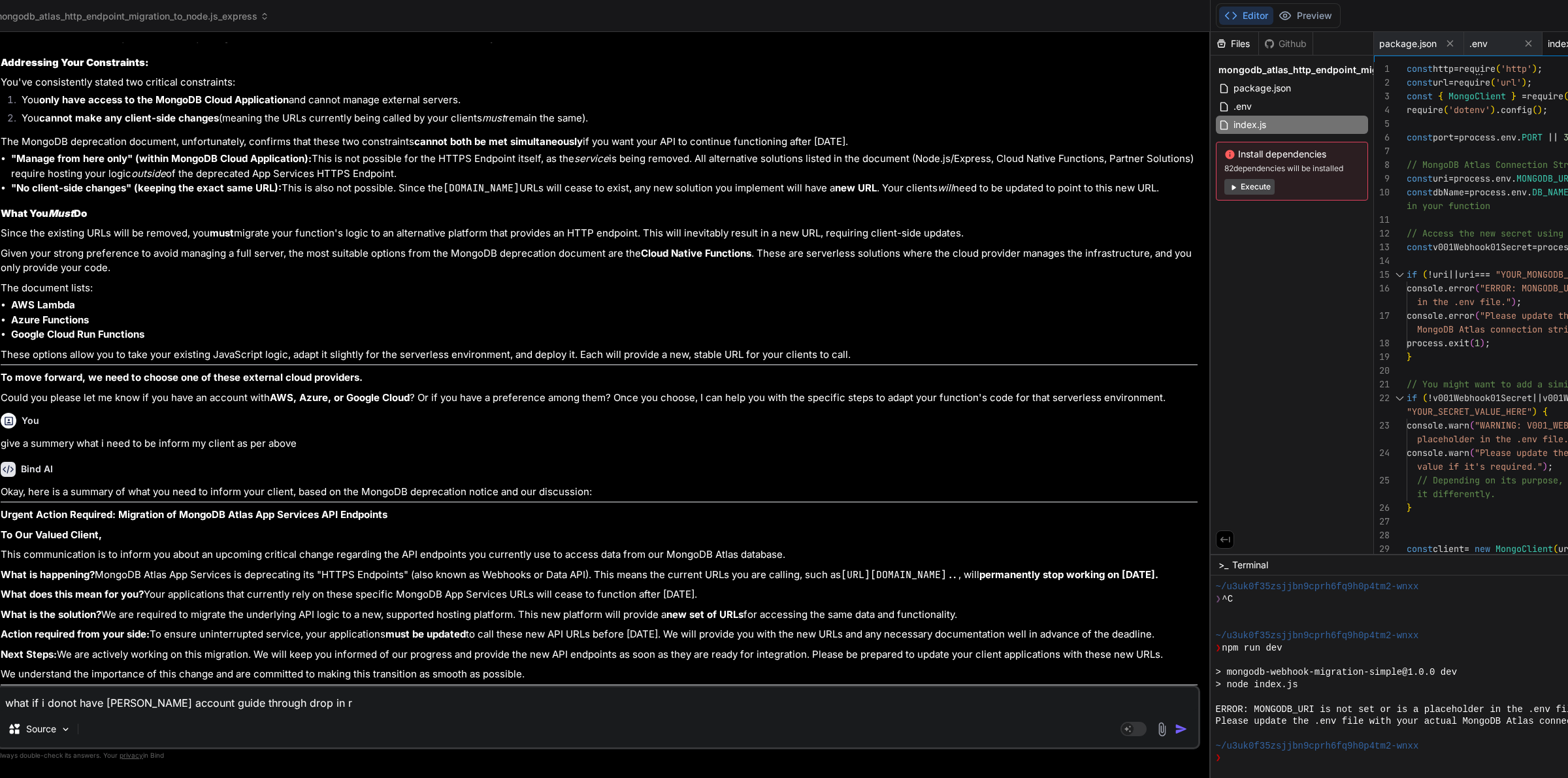
type textarea "x"
type textarea "what if i donot have [PERSON_NAME] account guide through drop in rep"
type textarea "x"
type textarea "what if i donot have [PERSON_NAME] account guide through drop in repl"
type textarea "x"
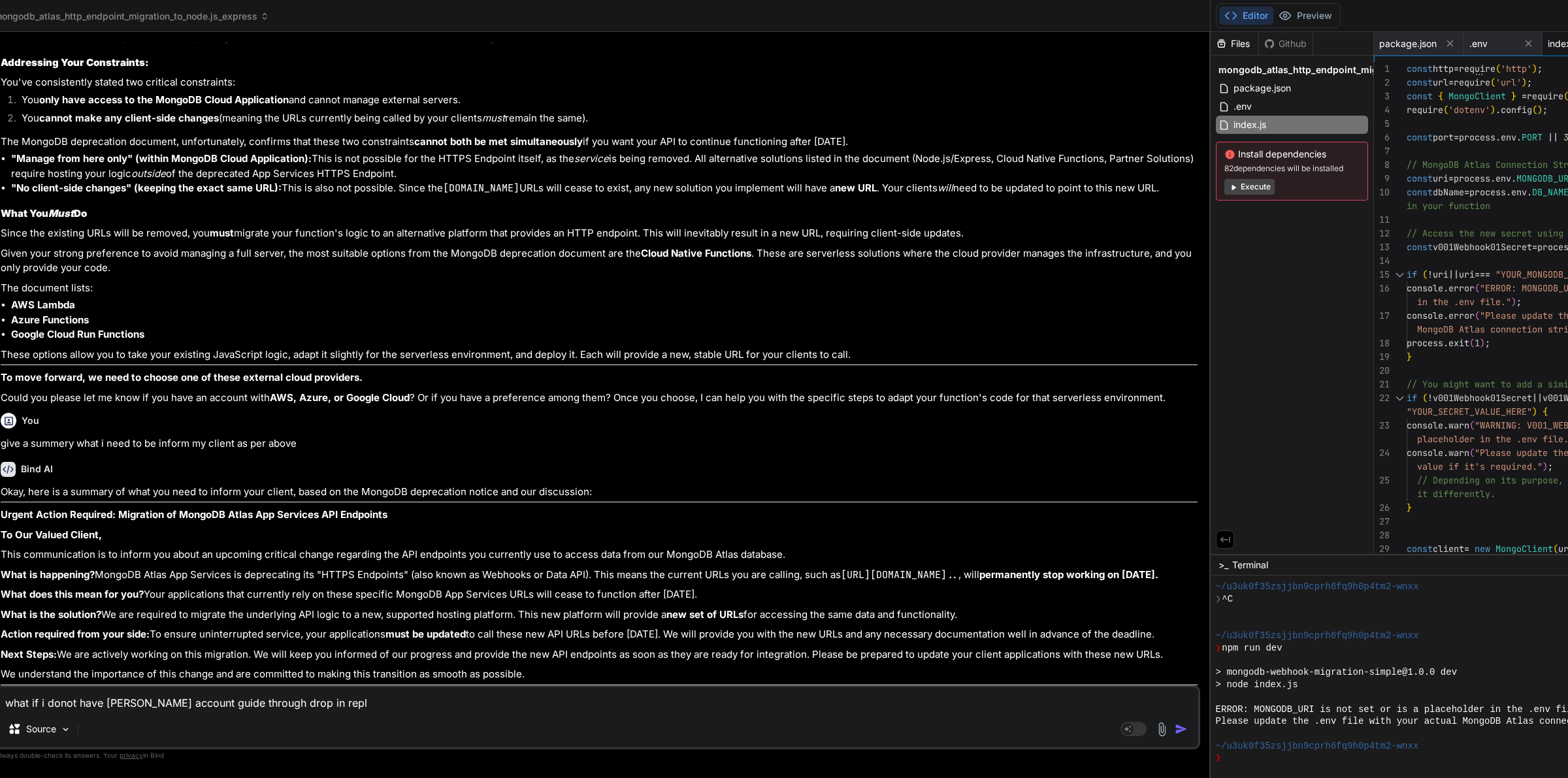
type textarea "what if i donot have [PERSON_NAME] account guide through drop in repla"
type textarea "x"
type textarea "what if i donot have [PERSON_NAME] account guide through drop in replac"
type textarea "x"
type textarea "what if i donot have [PERSON_NAME] account guide through drop in replace"
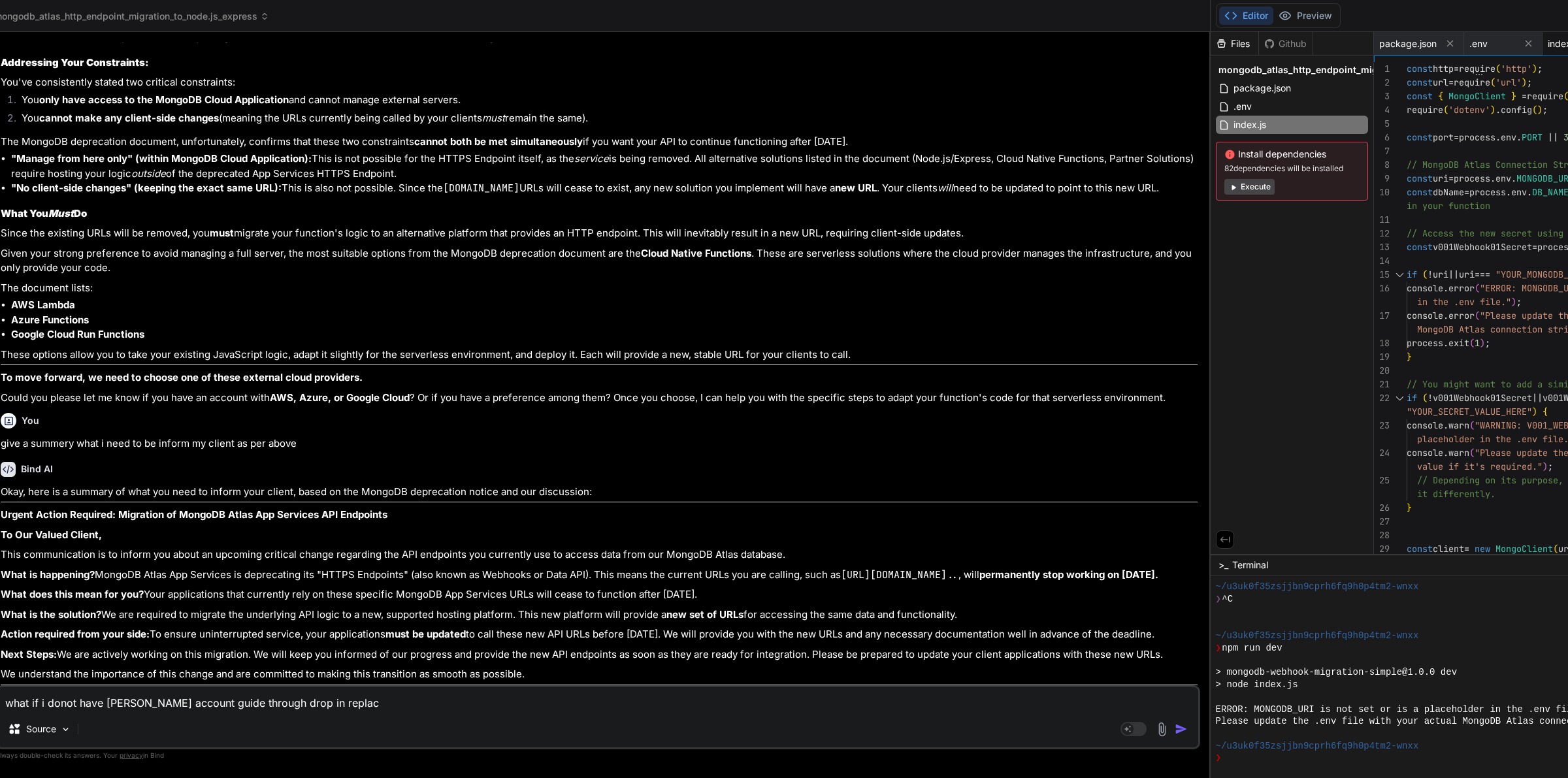
type textarea "x"
type textarea "what if i donot have [PERSON_NAME] account guide through drop in replacem"
type textarea "x"
type textarea "what if i donot have [PERSON_NAME] account guide through drop in replaceme"
type textarea "x"
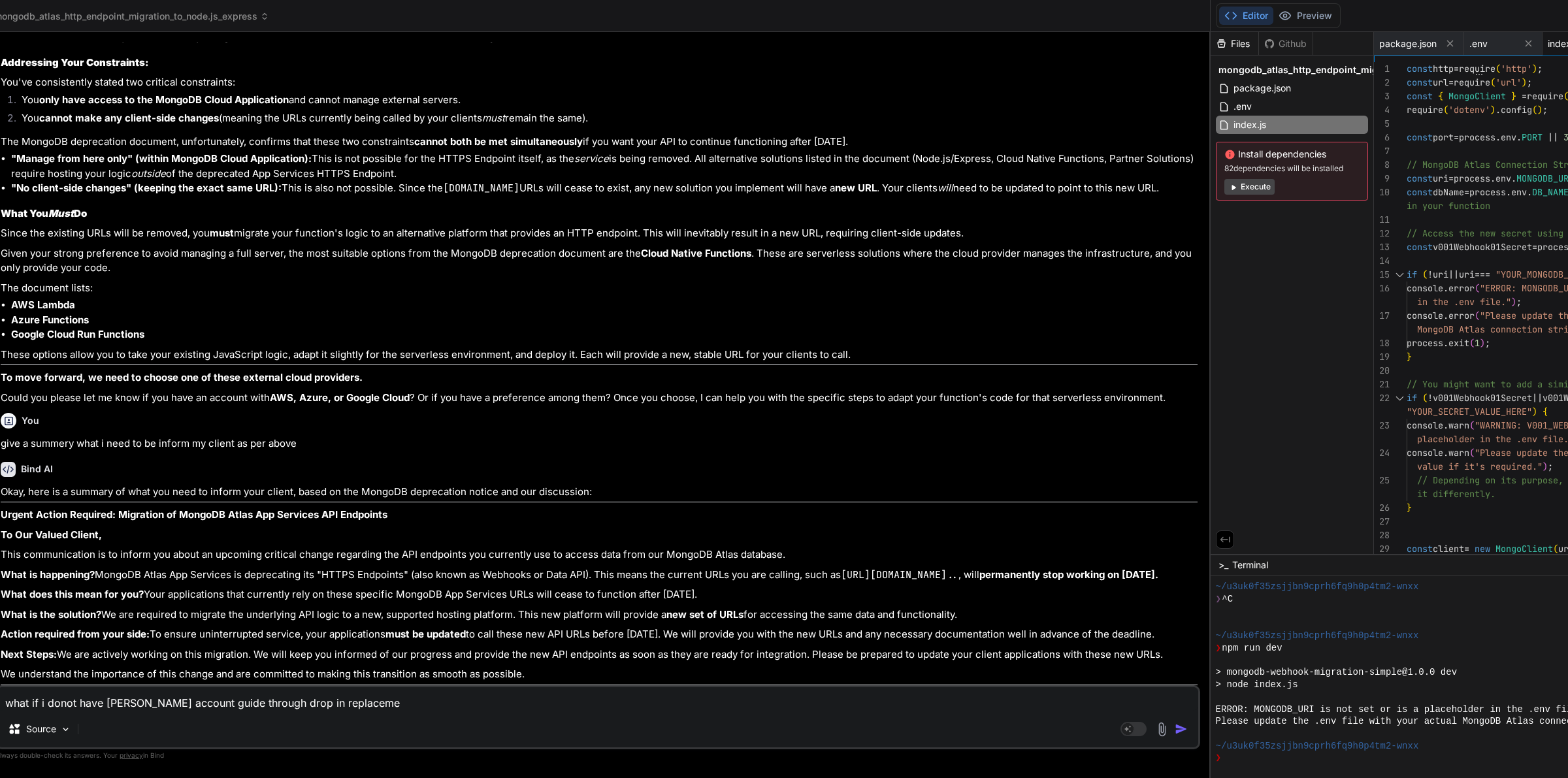
type textarea "what if i donot have [PERSON_NAME] account guide through drop in replacemen"
type textarea "x"
type textarea "what if i donot have [PERSON_NAME] account guide through drop in replacement"
type textarea "x"
type textarea "what if i donot have [PERSON_NAME] account guide through drop in replacement"
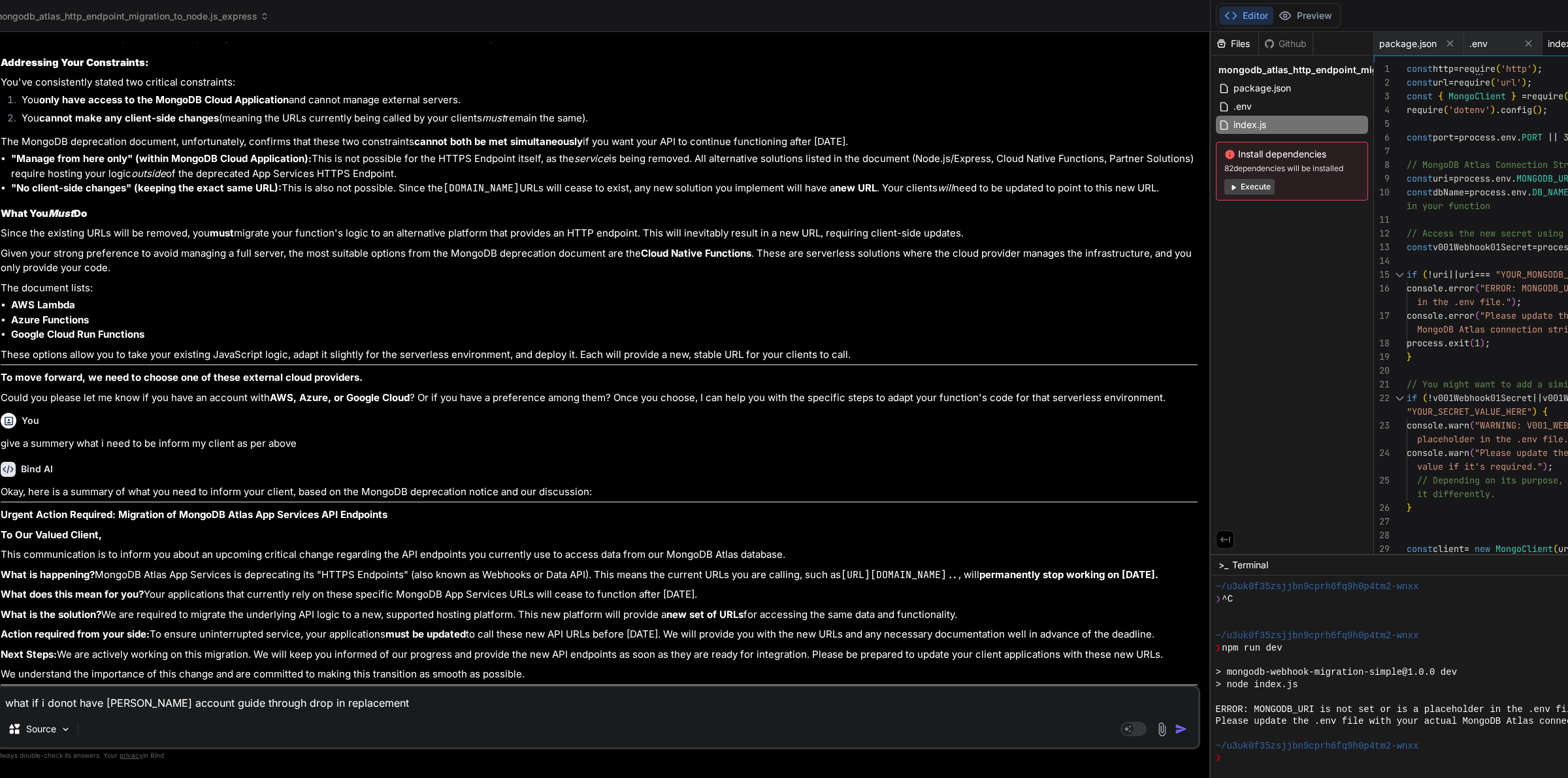
type textarea "x"
type textarea "what if i donot have [PERSON_NAME] account guide through drop in replacement d"
type textarea "x"
type textarea "what if i donot have [PERSON_NAME] account guide through drop in replacement de"
type textarea "x"
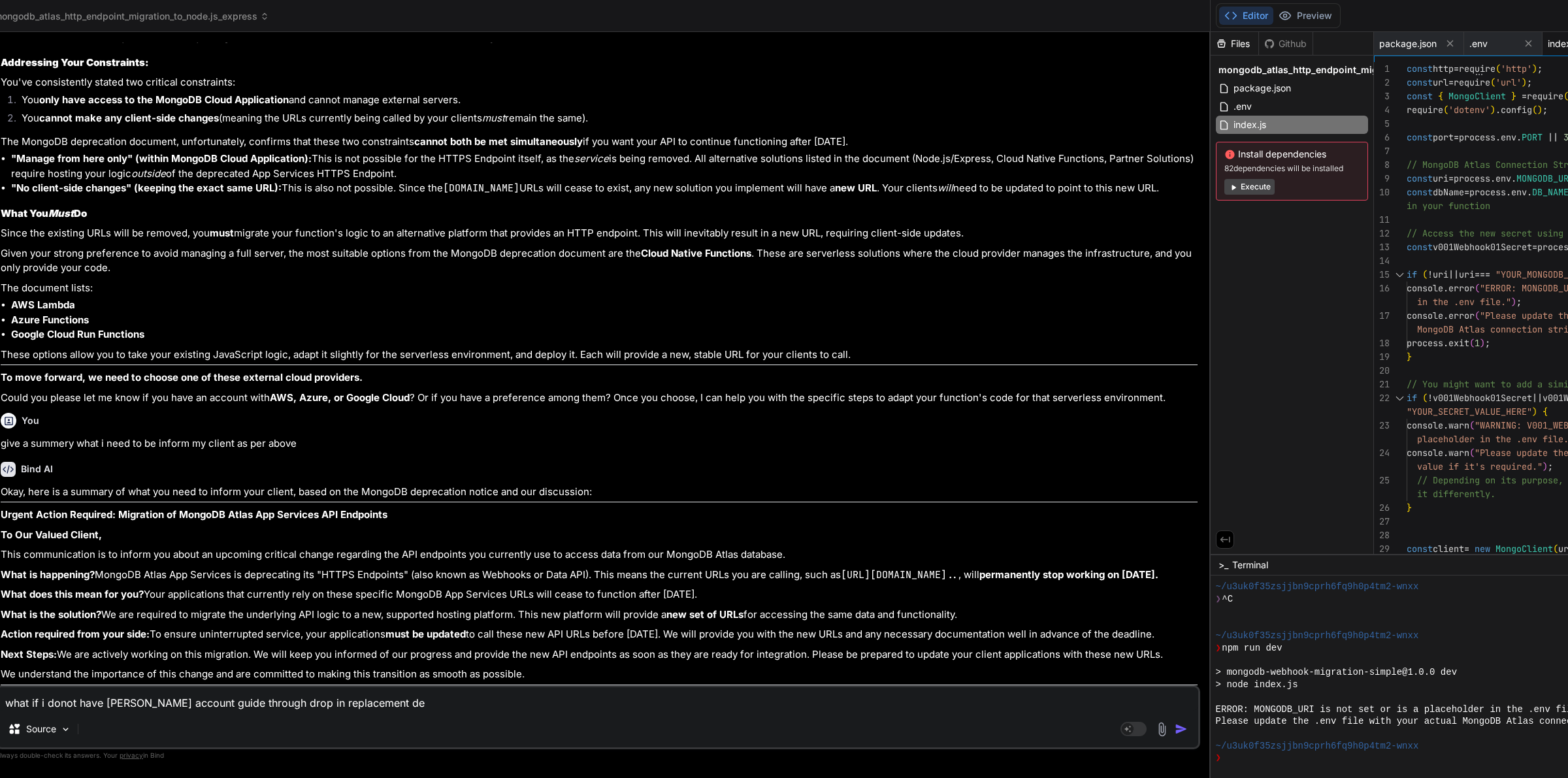
type textarea "what if i donot have [PERSON_NAME] account guide through drop in replacement dee"
type textarea "x"
type textarea "what if i donot have [PERSON_NAME] account guide through drop in replacement [P…"
type textarea "x"
type textarea "what if i donot have [PERSON_NAME] account guide through drop in replacement de…"
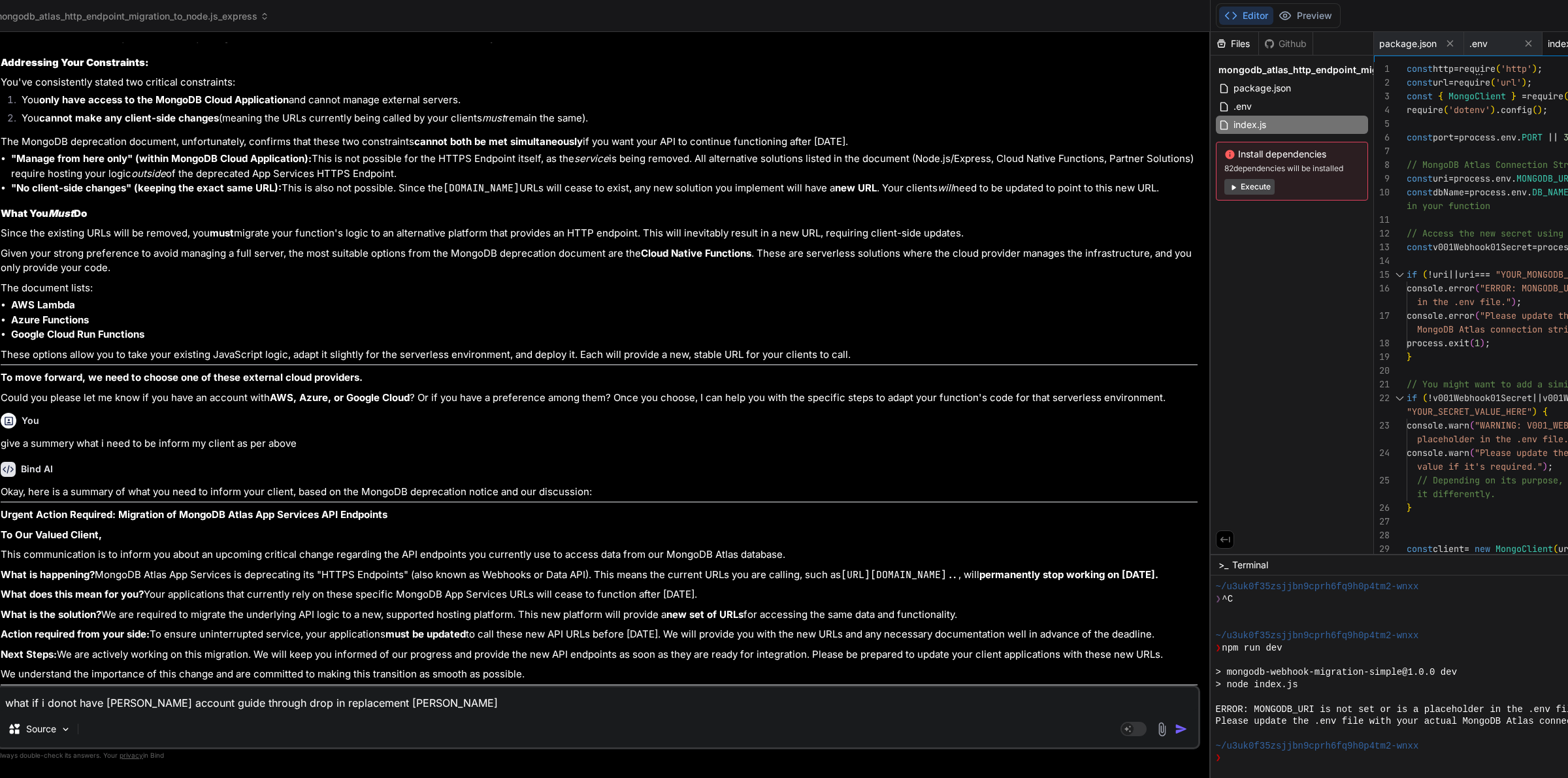
type textarea "x"
type textarea "what if i donot have [PERSON_NAME] account guide through drop in replacement de…"
type textarea "x"
type textarea "what if i donot have [PERSON_NAME] account guide through drop in replacement de…"
type textarea "x"
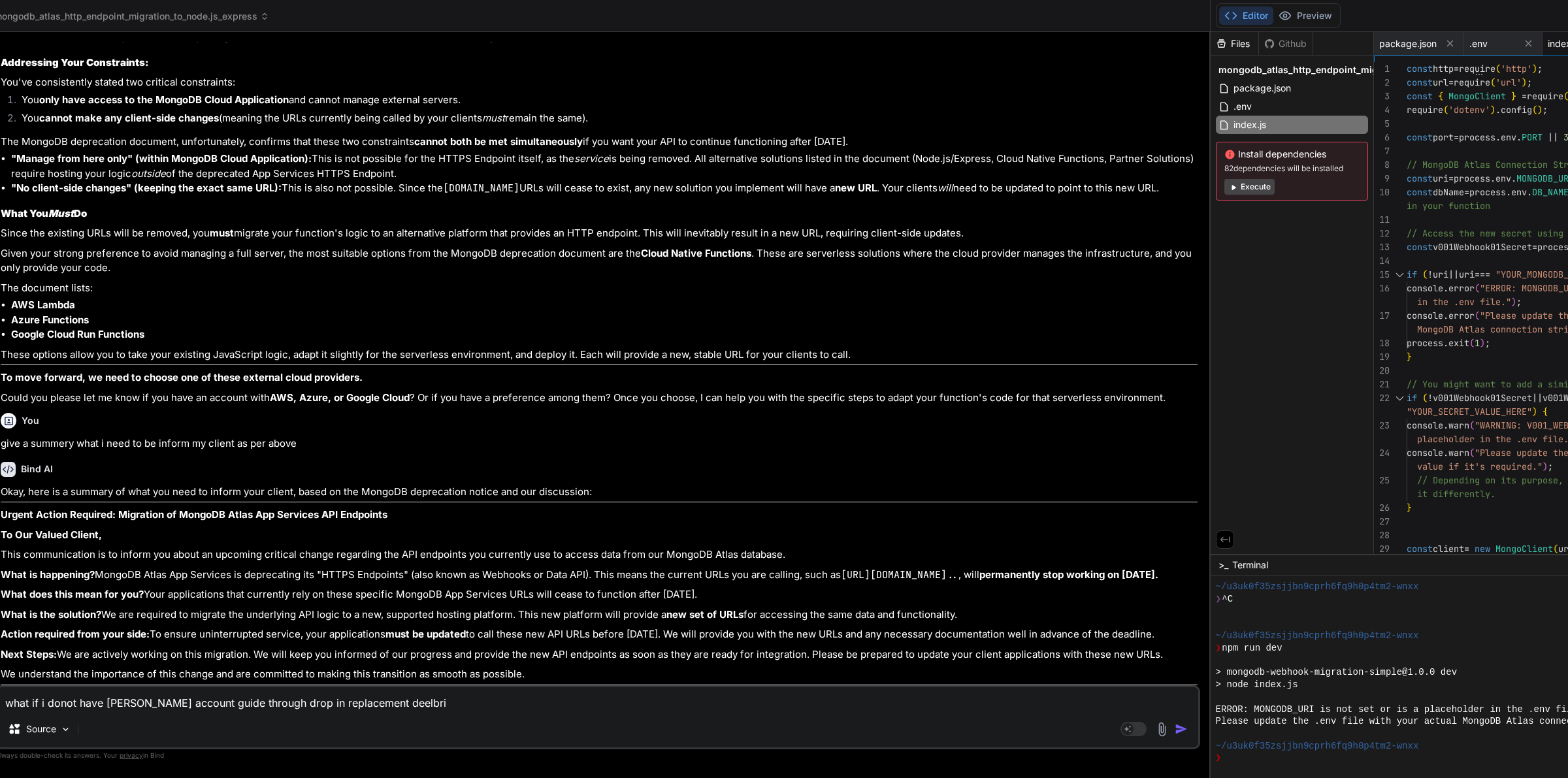
type textarea "what if i donot have [PERSON_NAME] account guide through drop in replacement de…"
type textarea "x"
type textarea "what if i donot have [PERSON_NAME] account guide through drop in replacement de…"
type textarea "x"
type textarea "what if i donot have [PERSON_NAME] account guide through drop in replacement [G…"
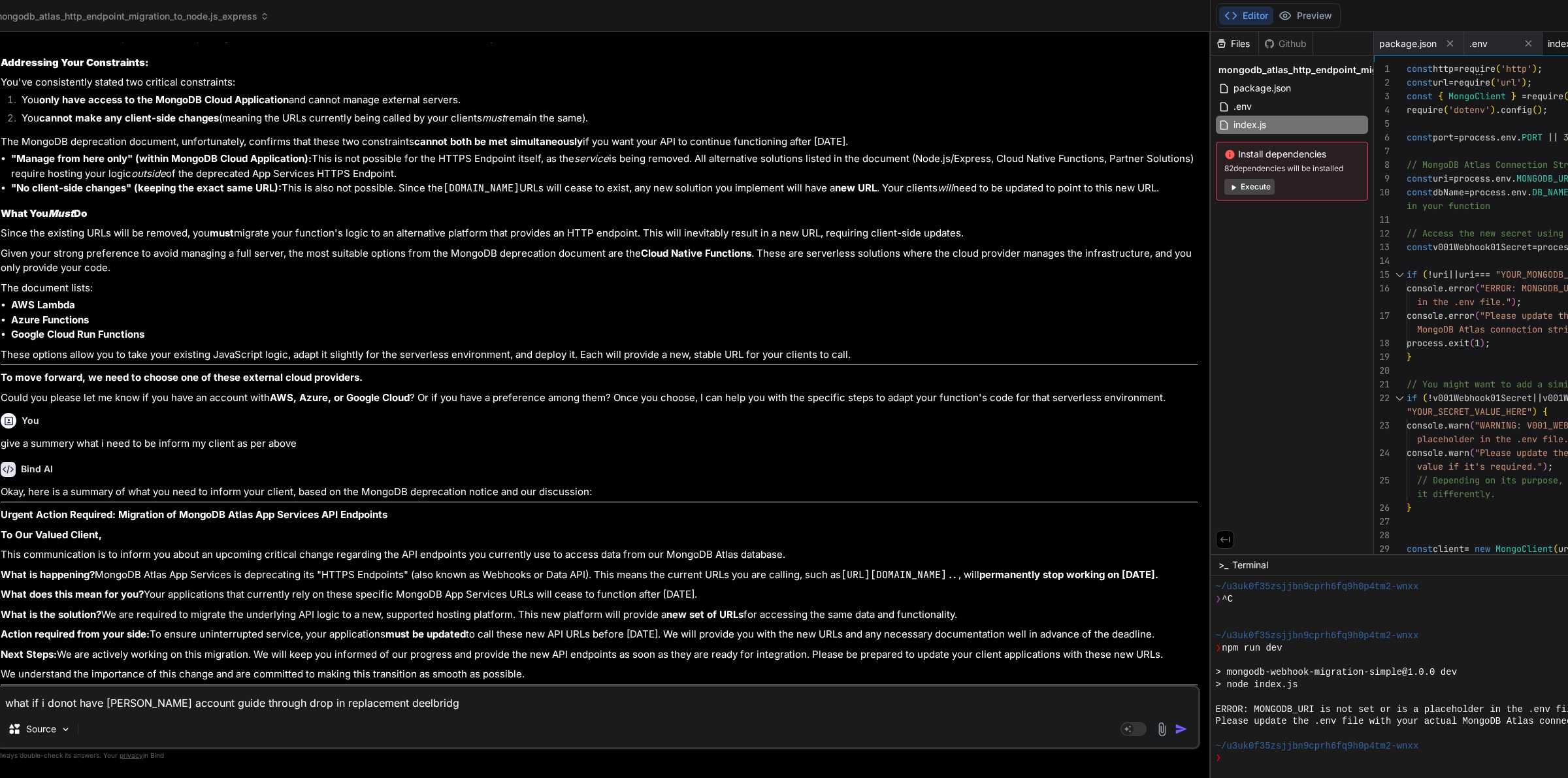
type textarea "x"
type textarea "what if i donot have [PERSON_NAME] account guide through drop in replacement [G…"
type textarea "x"
type textarea "what if i donot have [PERSON_NAME] account guide through drop in replacement de…"
type textarea "x"
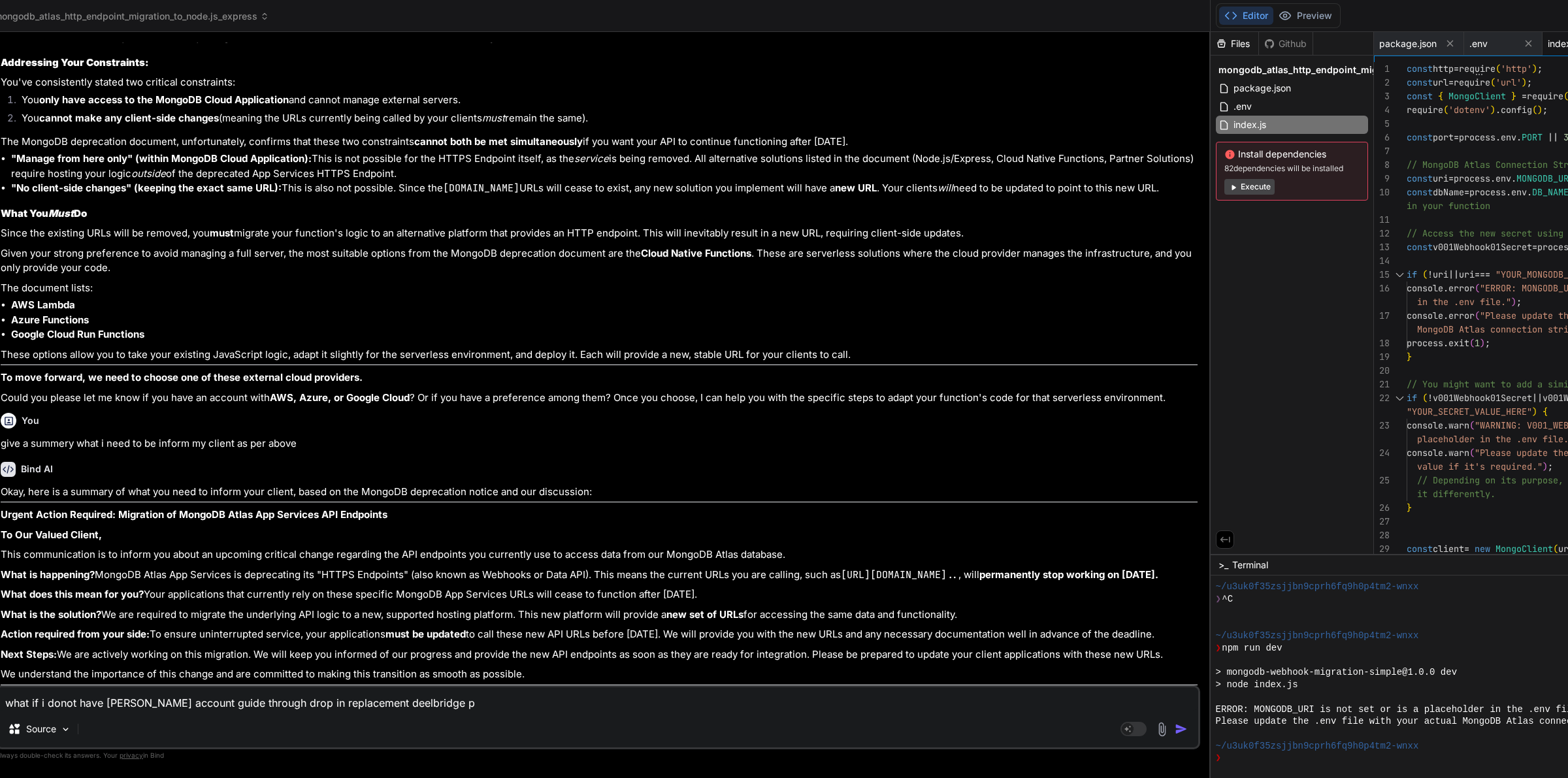
type textarea "what if i donot have [PERSON_NAME] account guide through drop in replacement [G…"
type textarea "x"
type textarea "what if i donot have [PERSON_NAME] account guide through drop in replacement [G…"
type textarea "x"
type textarea "what if i donot have [PERSON_NAME] account guide through drop in replacement [G…"
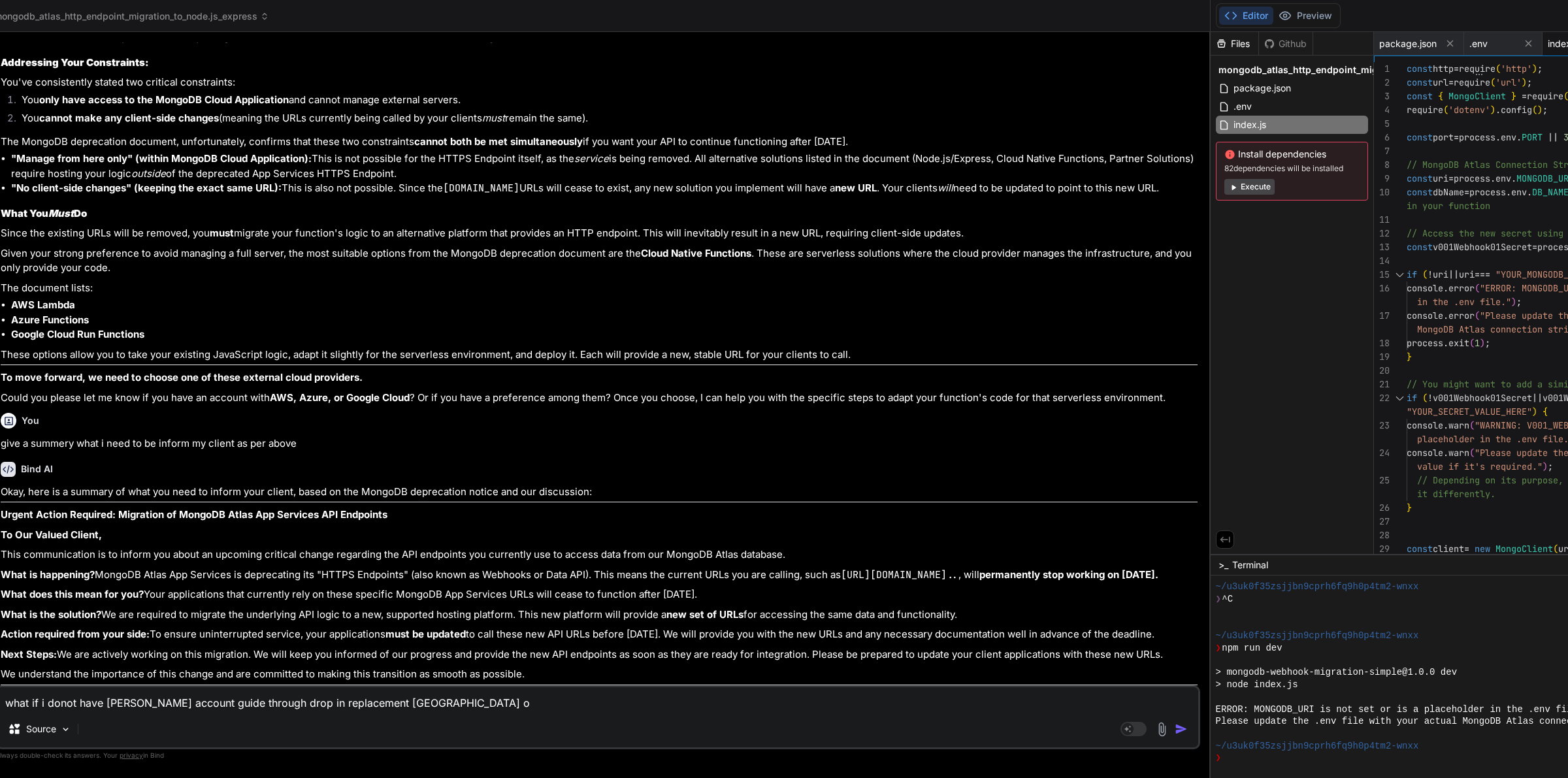
type textarea "x"
type textarea "what if i donot have [PERSON_NAME] account guide through drop in replacement de…"
type textarea "x"
type textarea "what if i donot have [PERSON_NAME] account guide through drop in replacement de…"
type textarea "x"
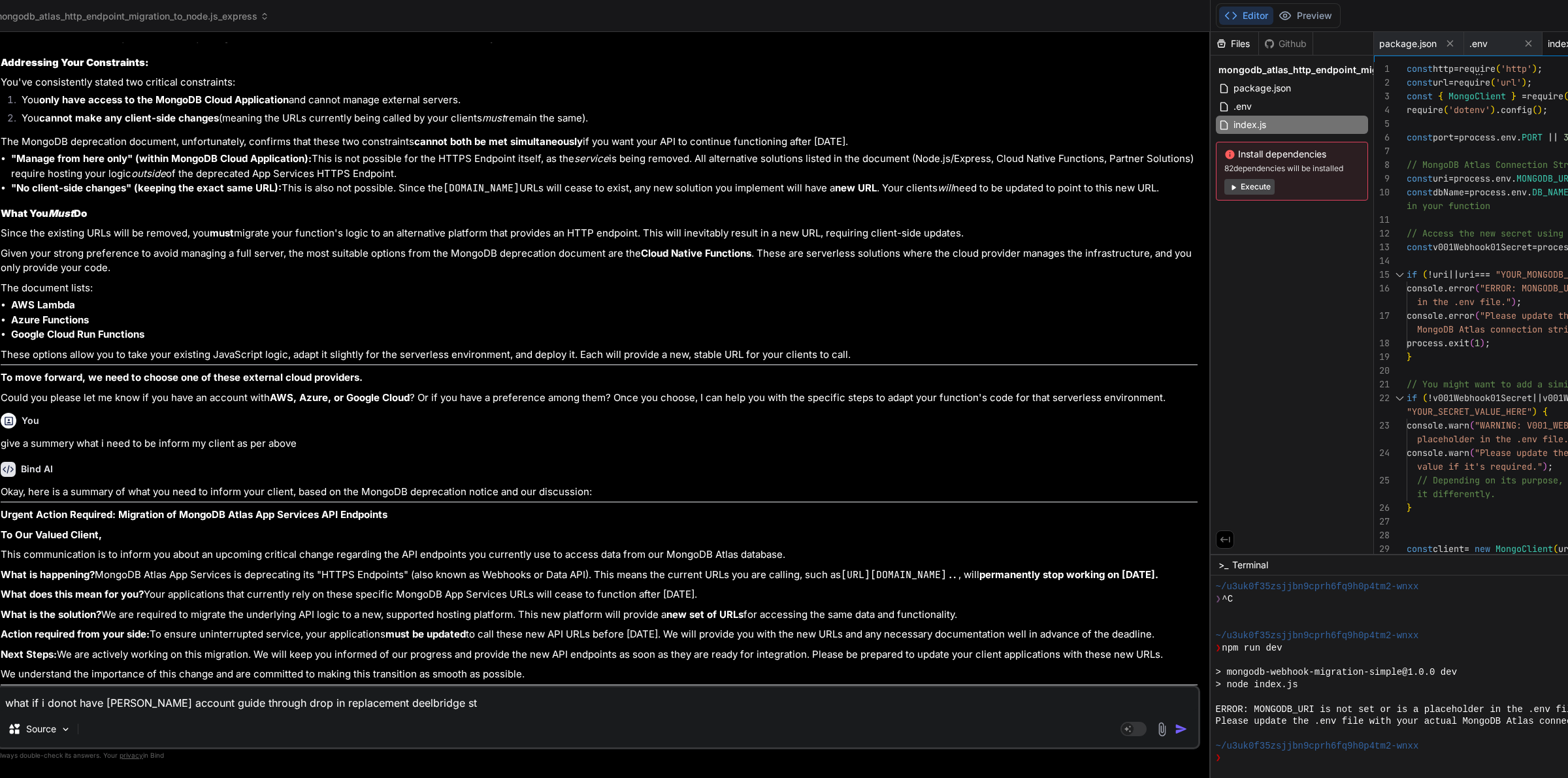
type textarea "what if i donot have [PERSON_NAME] account guide through drop in replacement de…"
type textarea "x"
type textarea "what if i donot have [PERSON_NAME] account guide through drop in replacement de…"
type textarea "x"
type textarea "what if i donot have [PERSON_NAME] account guide through drop in replacement de…"
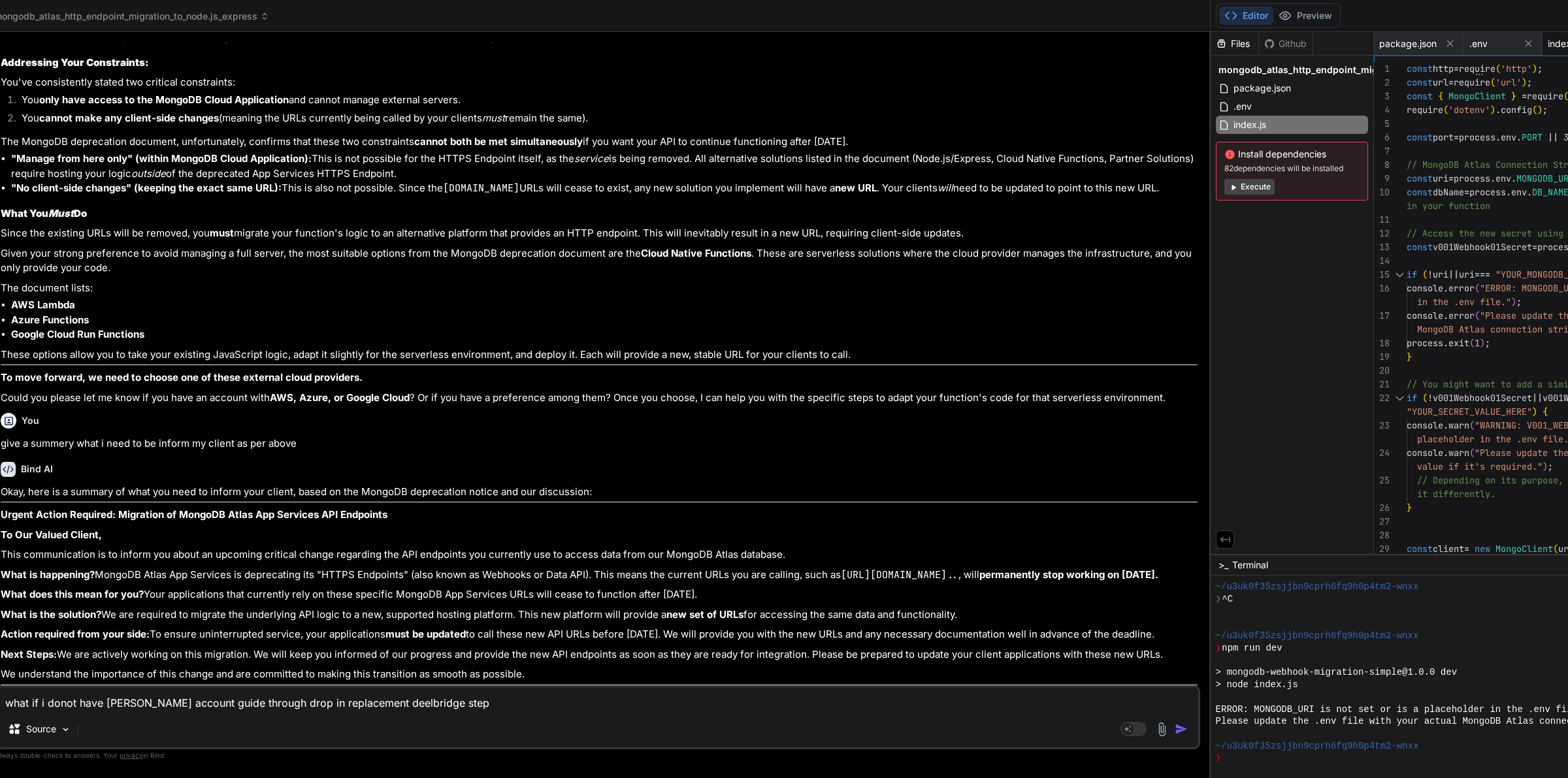
type textarea "x"
type textarea "what if i donot have [PERSON_NAME] account guide through drop in replacement [G…"
type textarea "x"
type textarea "what if i donot have [PERSON_NAME] account guide through drop in replacement [G…"
type textarea "x"
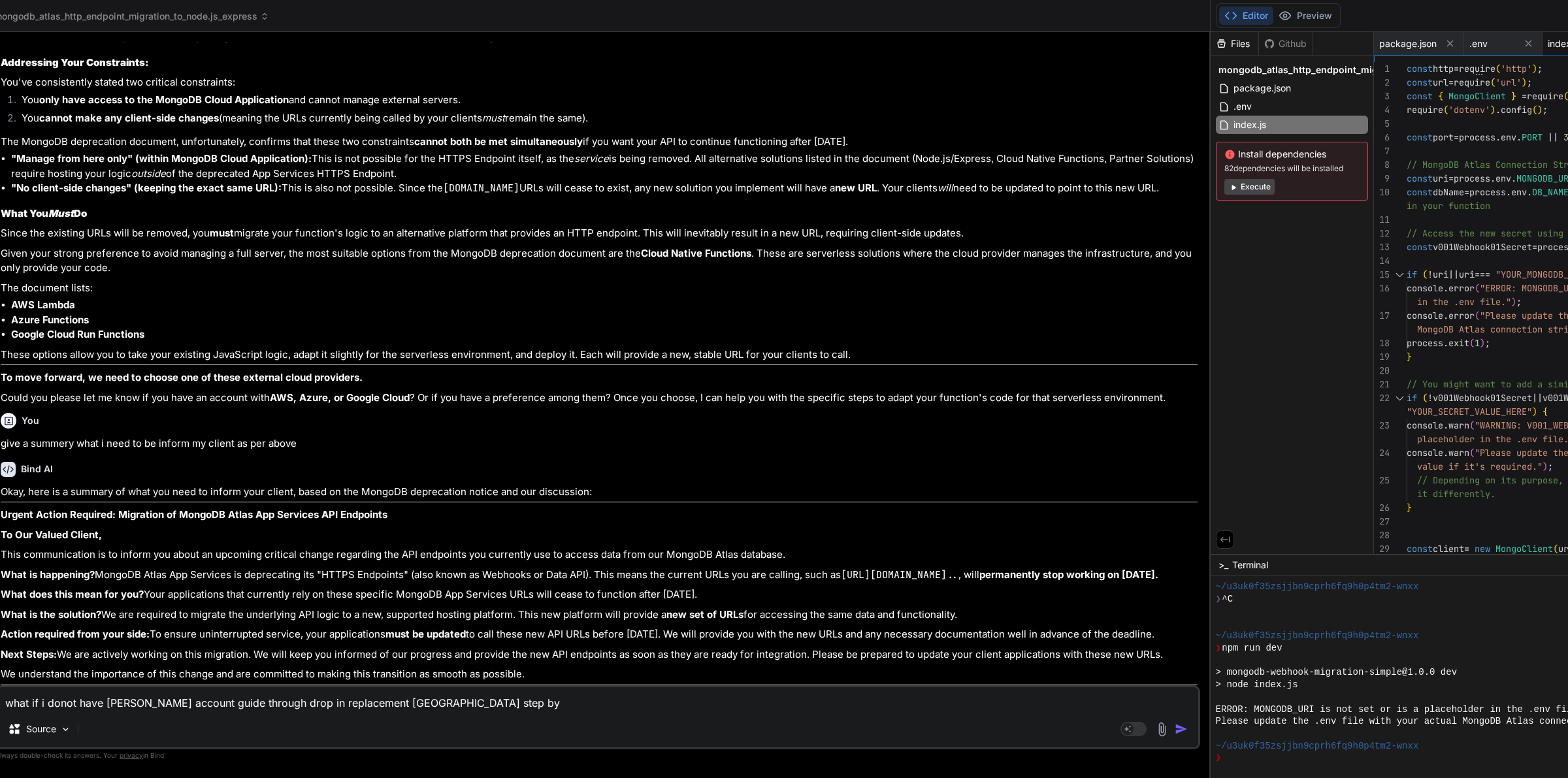
type textarea "what if i donot have [PERSON_NAME] account guide through drop in replacement [G…"
type textarea "x"
type textarea "what if i donot have [PERSON_NAME] account guide through drop in replacement [G…"
type textarea "x"
type textarea "what if i donot have [PERSON_NAME] account guide through drop in replacement [G…"
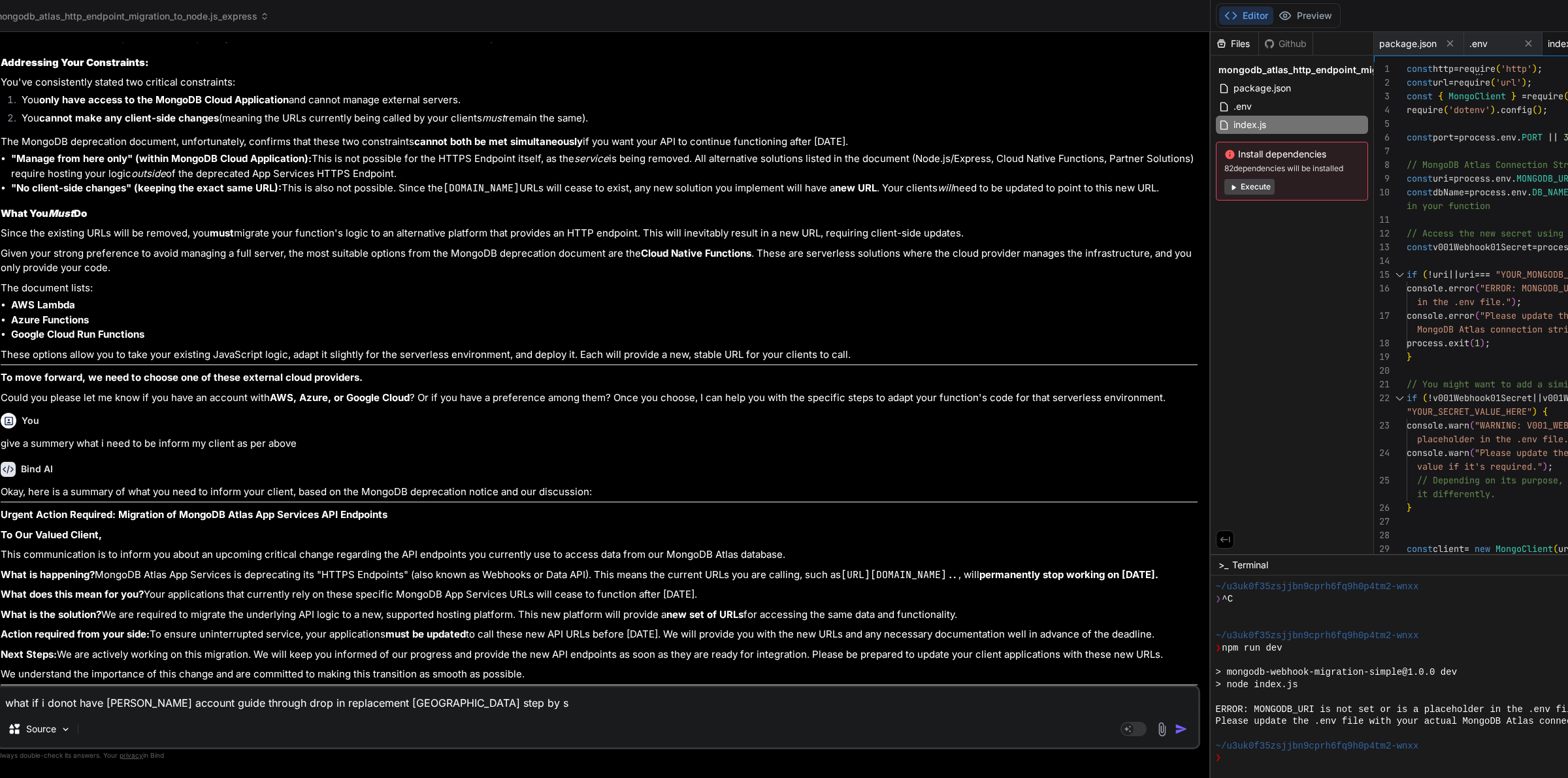
type textarea "x"
type textarea "what if i donot have [PERSON_NAME] account guide through drop in replacement [G…"
type textarea "x"
type textarea "what if i donot have [PERSON_NAME] account guide through drop in replacement [G…"
type textarea "x"
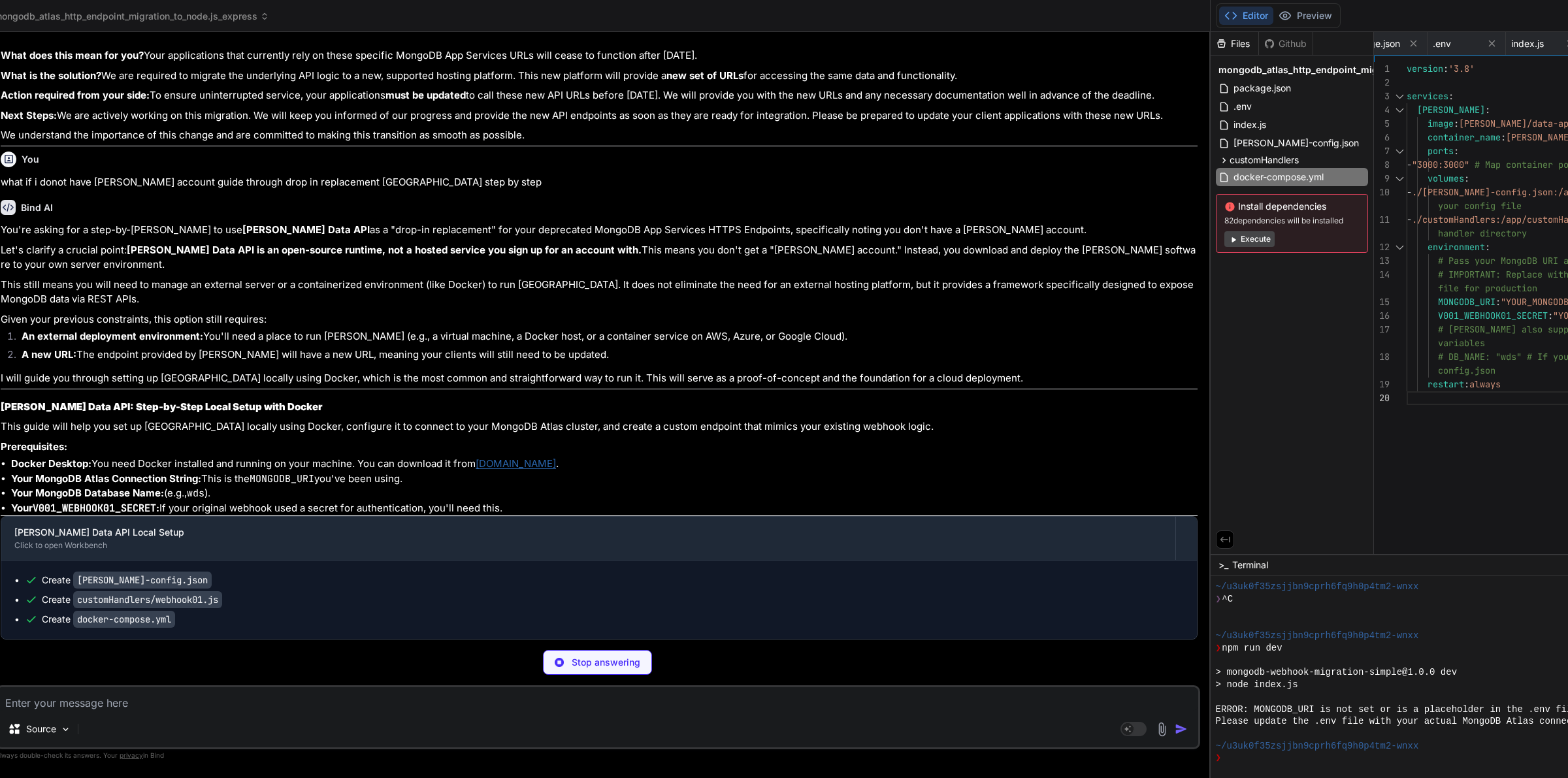
scroll to position [747, 0]
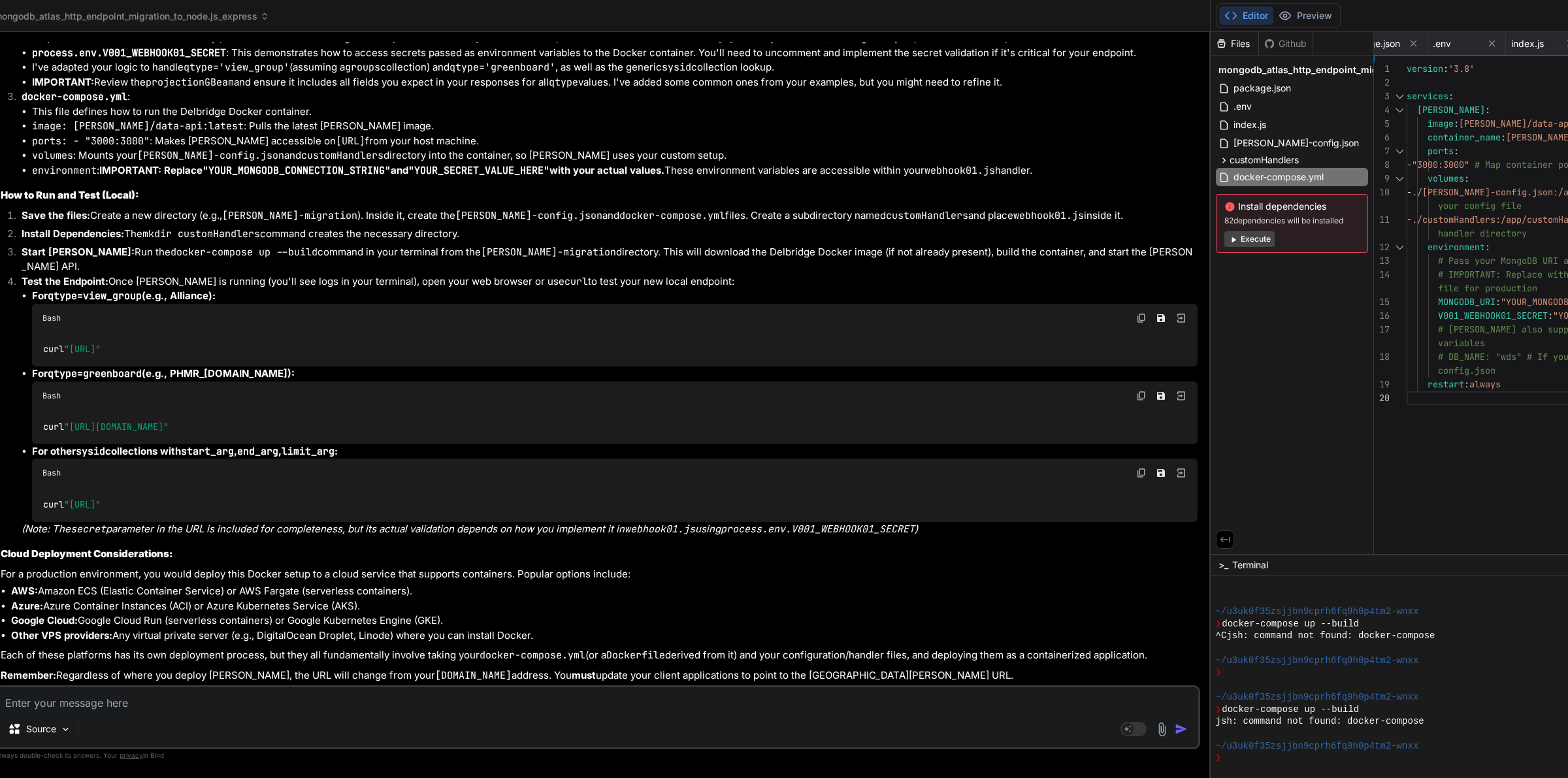
drag, startPoint x: 356, startPoint y: 409, endPoint x: 198, endPoint y: 409, distance: 158.0
drag, startPoint x: 95, startPoint y: 361, endPoint x: 187, endPoint y: 363, distance: 92.0
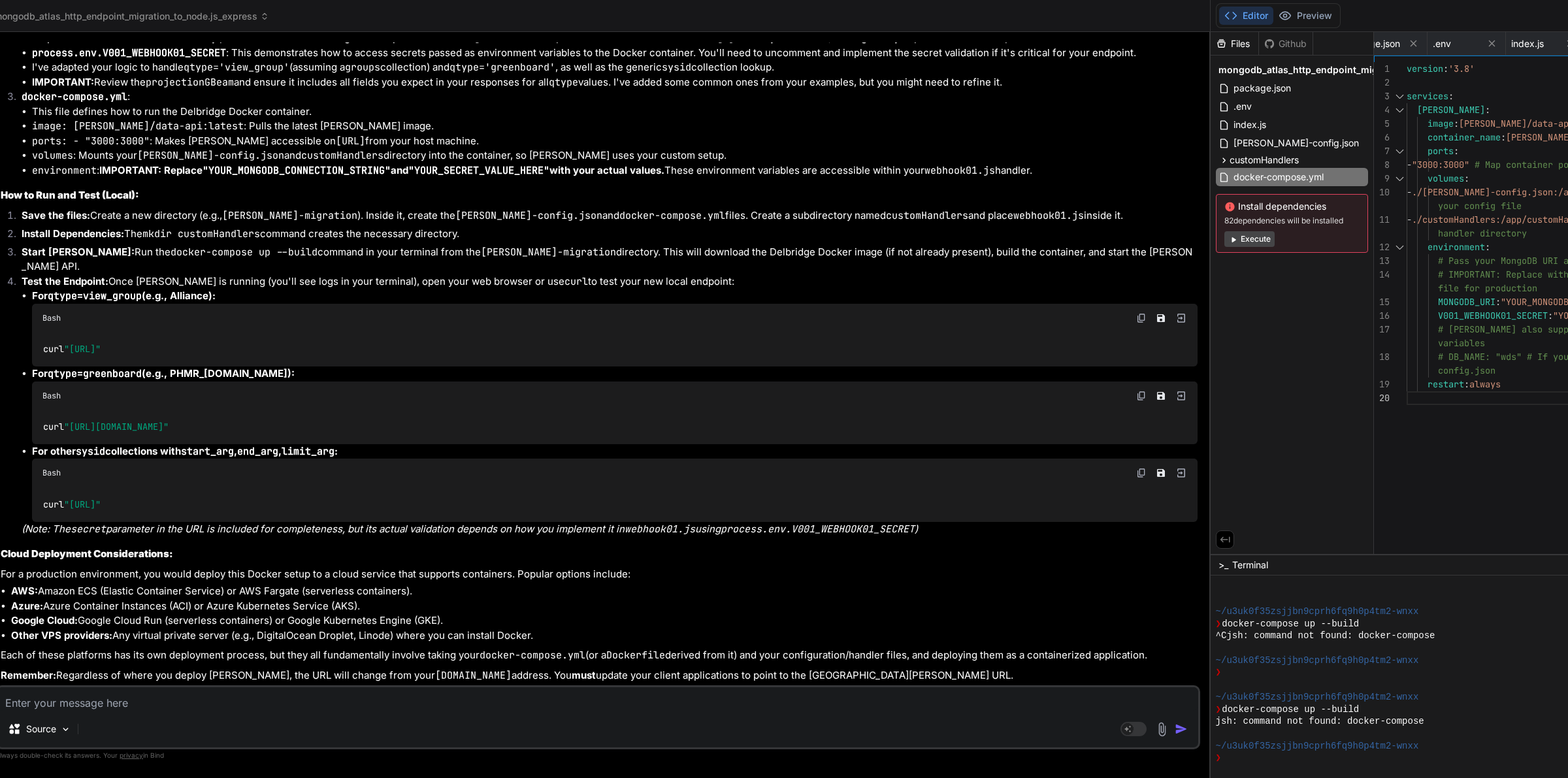
drag, startPoint x: 125, startPoint y: 380, endPoint x: 211, endPoint y: 391, distance: 86.7
drag, startPoint x: 1, startPoint y: 269, endPoint x: 93, endPoint y: 271, distance: 92.0
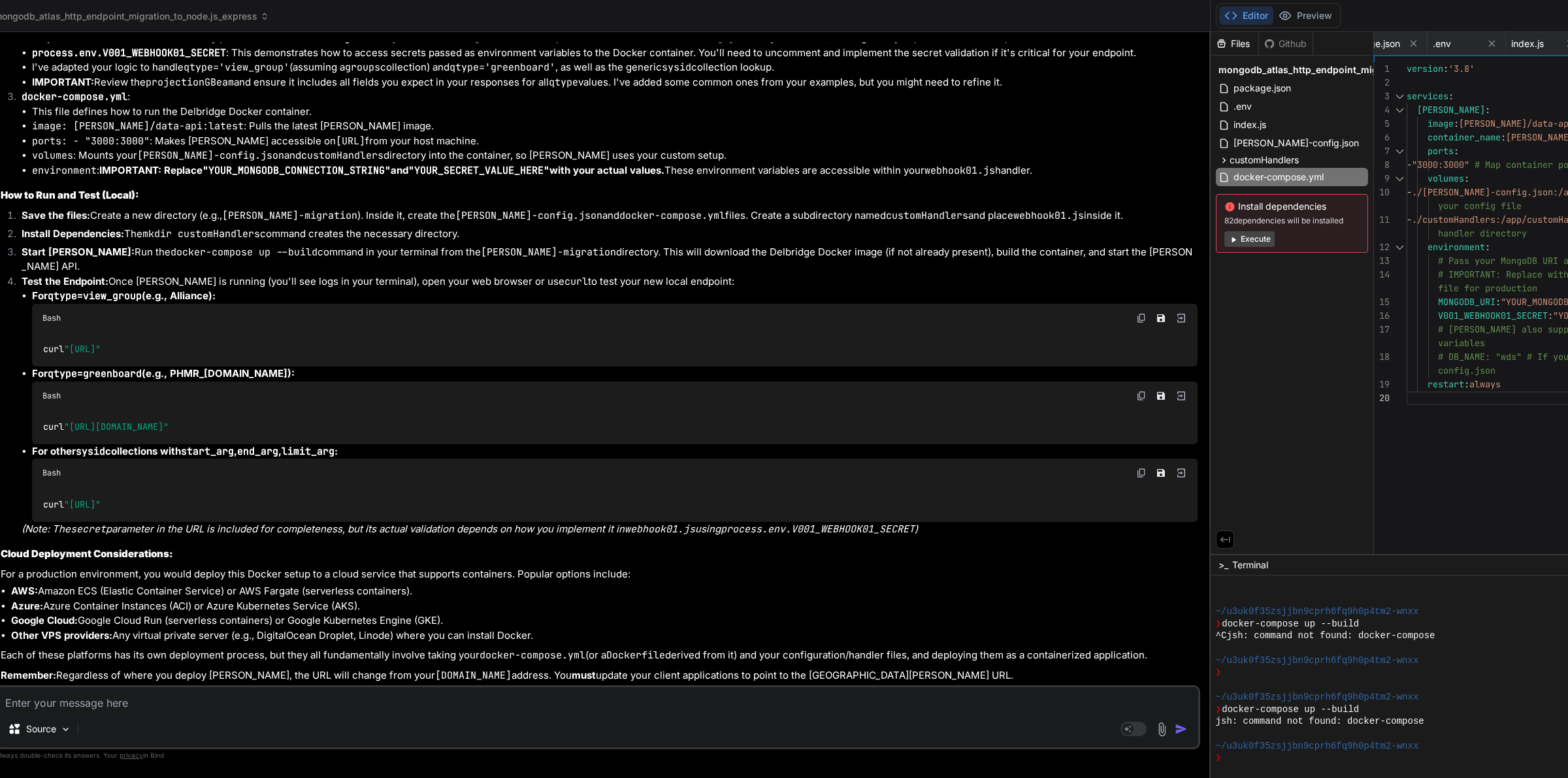
copy strong "[PERSON_NAME] Data API"
click at [188, 693] on textarea at bounding box center [597, 699] width 1200 height 23
paste textarea "[PERSON_NAME] Data API"
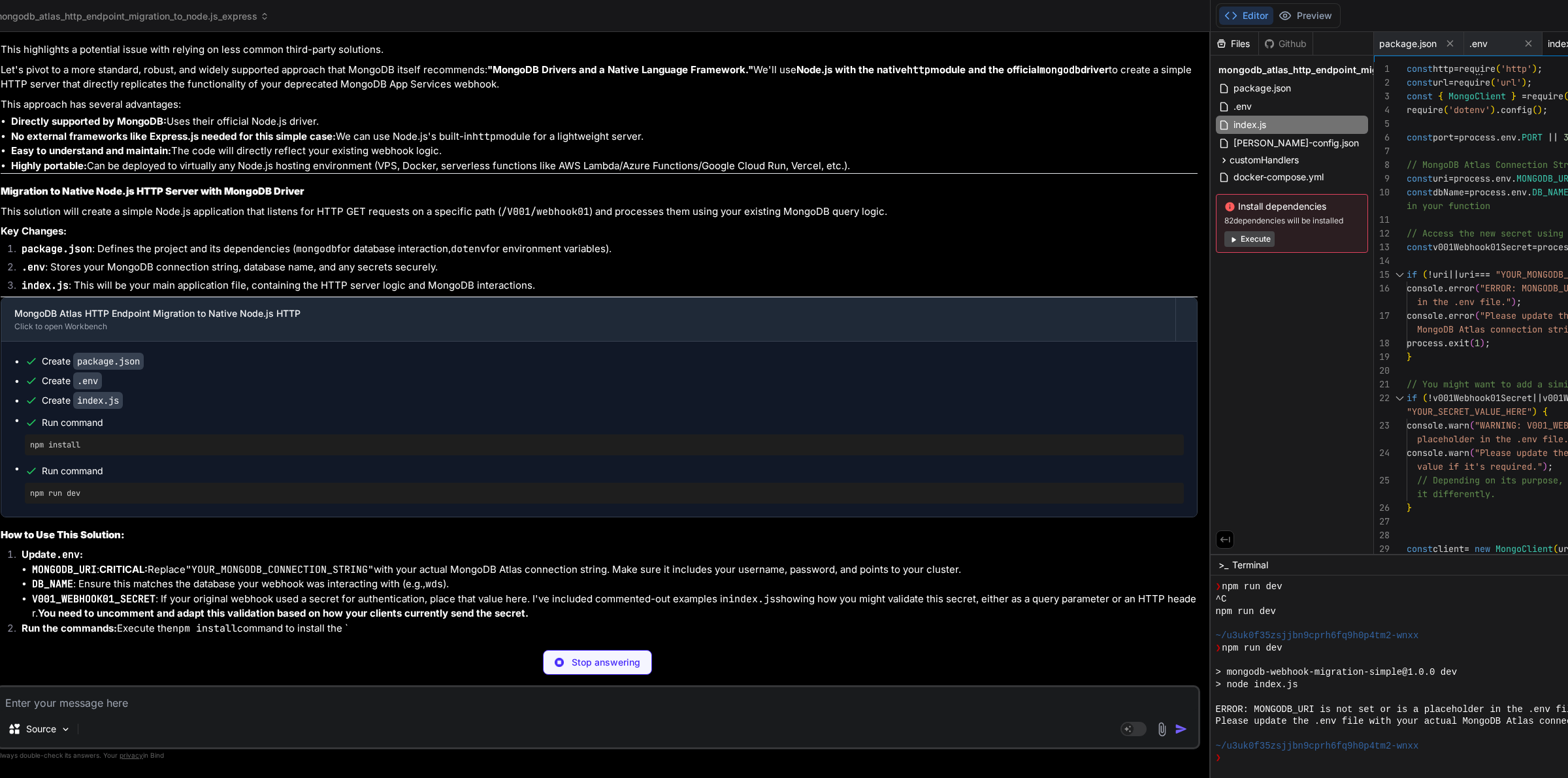
scroll to position [1127, 0]
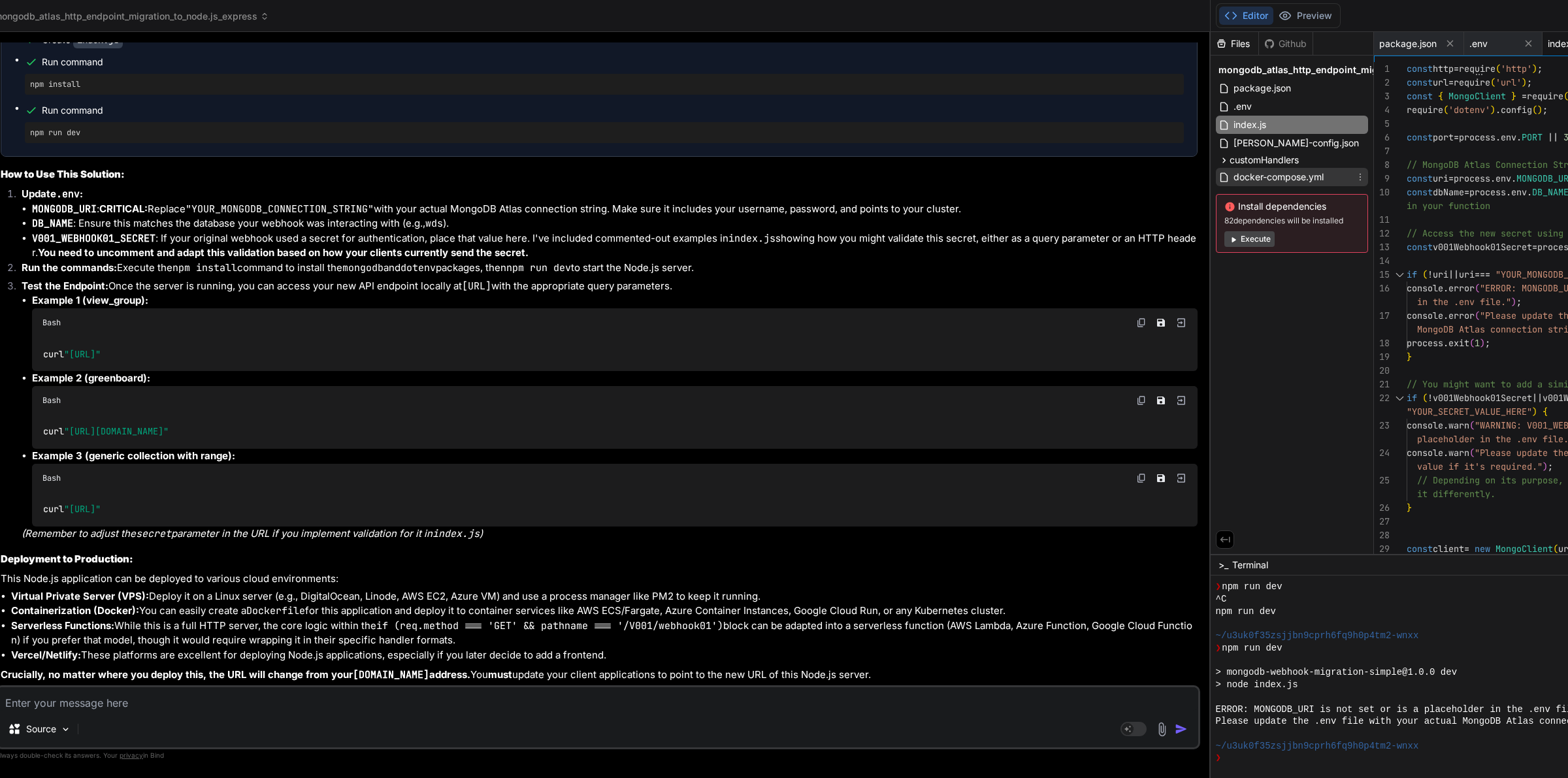
click at [1232, 178] on span "docker-compose.yml" at bounding box center [1278, 177] width 93 height 16
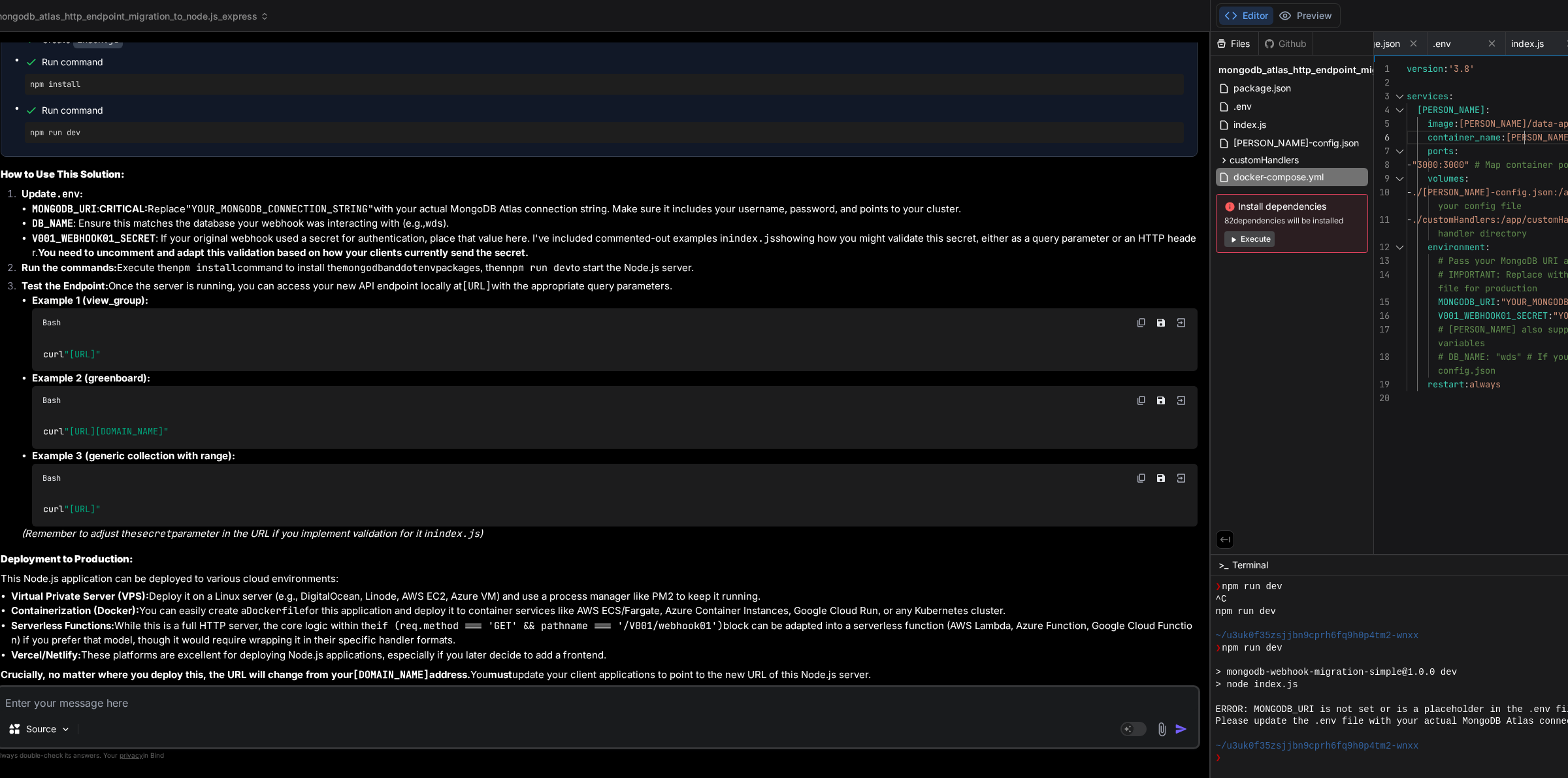
scroll to position [0, 0]
drag, startPoint x: 1253, startPoint y: 126, endPoint x: 1290, endPoint y: 124, distance: 37.1
click at [1406, 124] on div "version : '3.8' services : [PERSON_NAME] : image : [PERSON_NAME]/data-api:lates…" at bounding box center [1595, 311] width 379 height 499
click at [1406, 119] on div "version : '3.8' services : [PERSON_NAME] : image : [PERSON_NAME]/data-api:lates…" at bounding box center [1595, 311] width 379 height 499
click at [1232, 108] on span ".env" at bounding box center [1242, 106] width 21 height 16
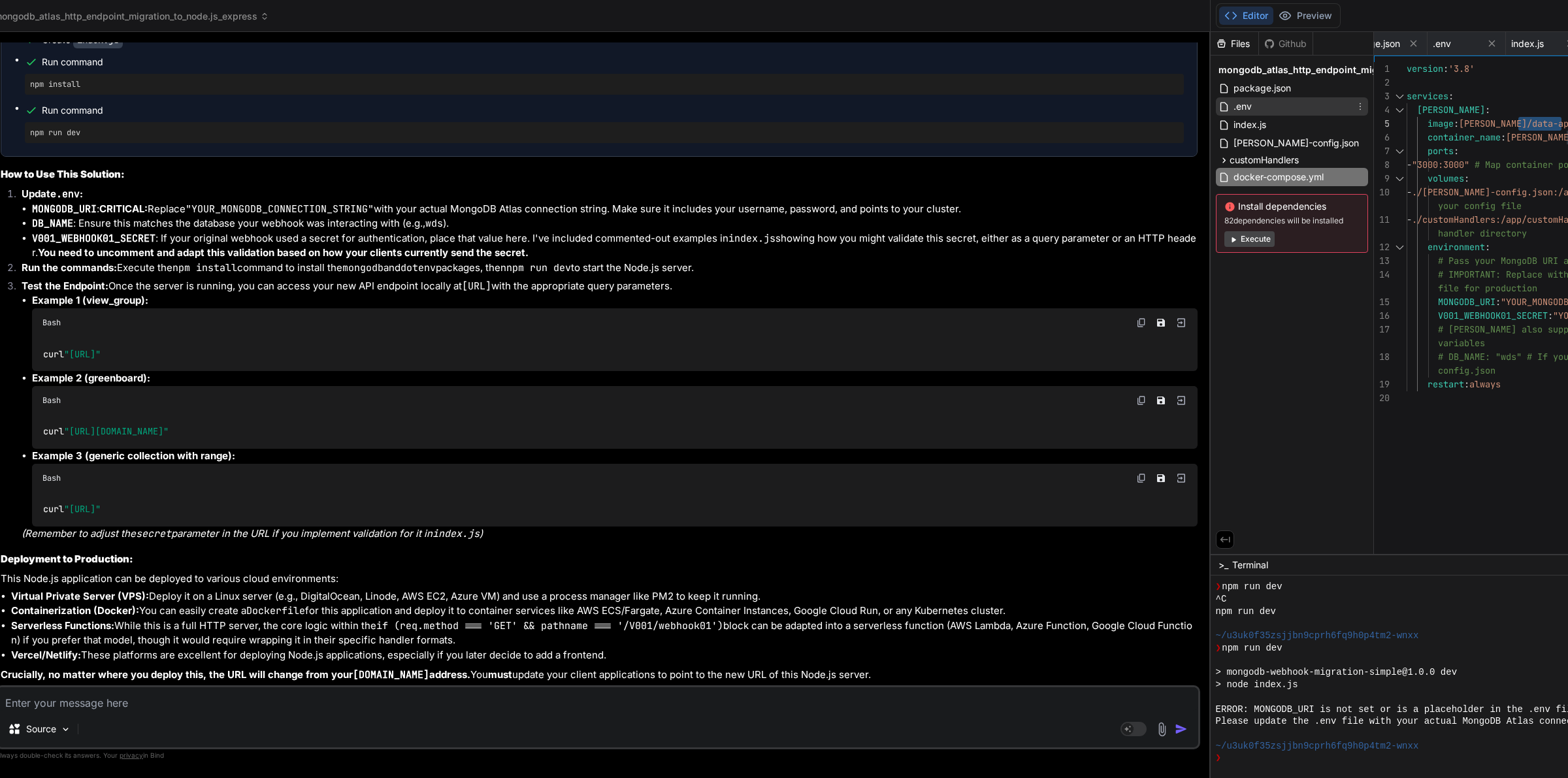
scroll to position [0, 90]
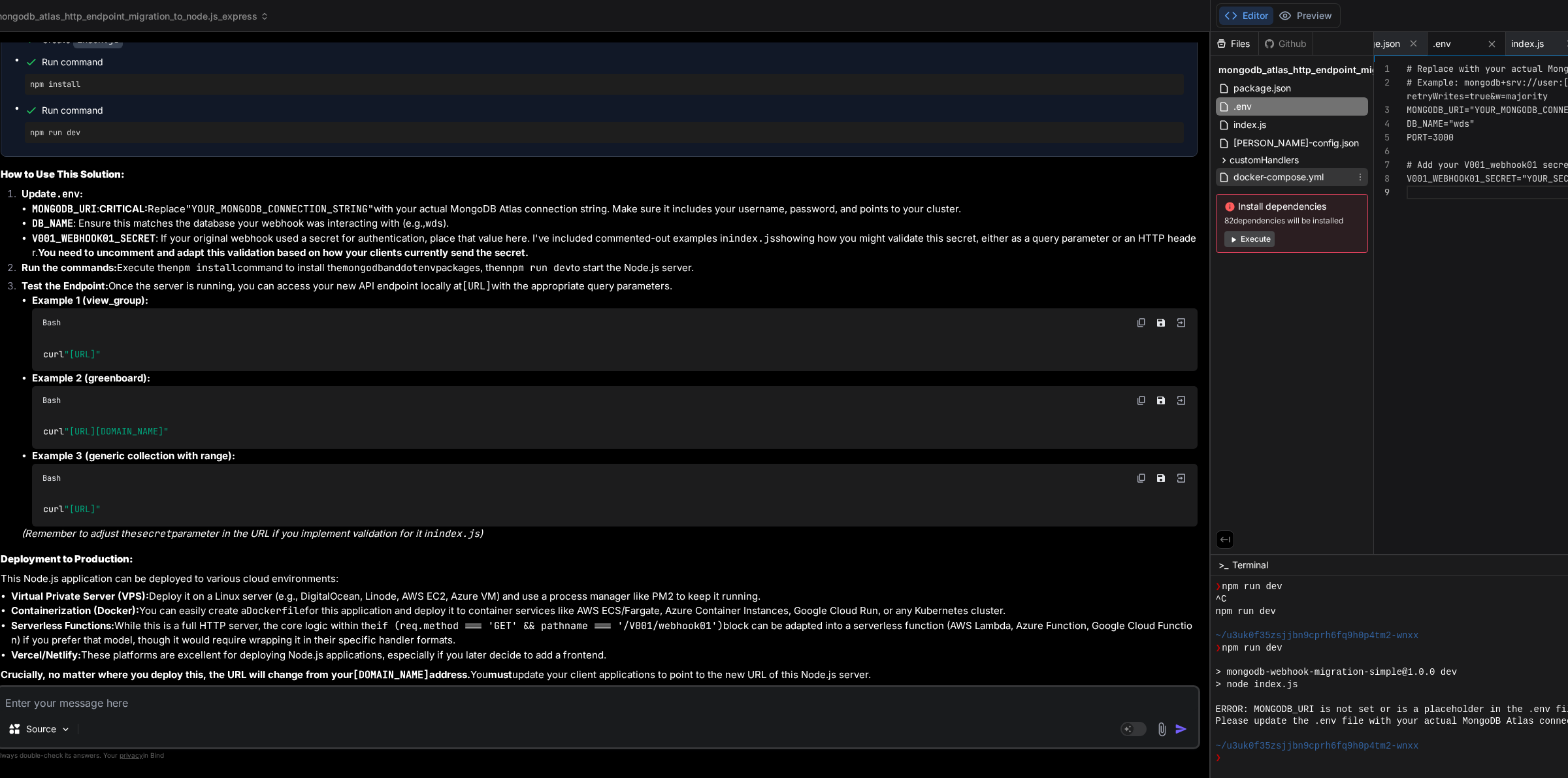
click at [1232, 180] on span "docker-compose.yml" at bounding box center [1278, 177] width 93 height 16
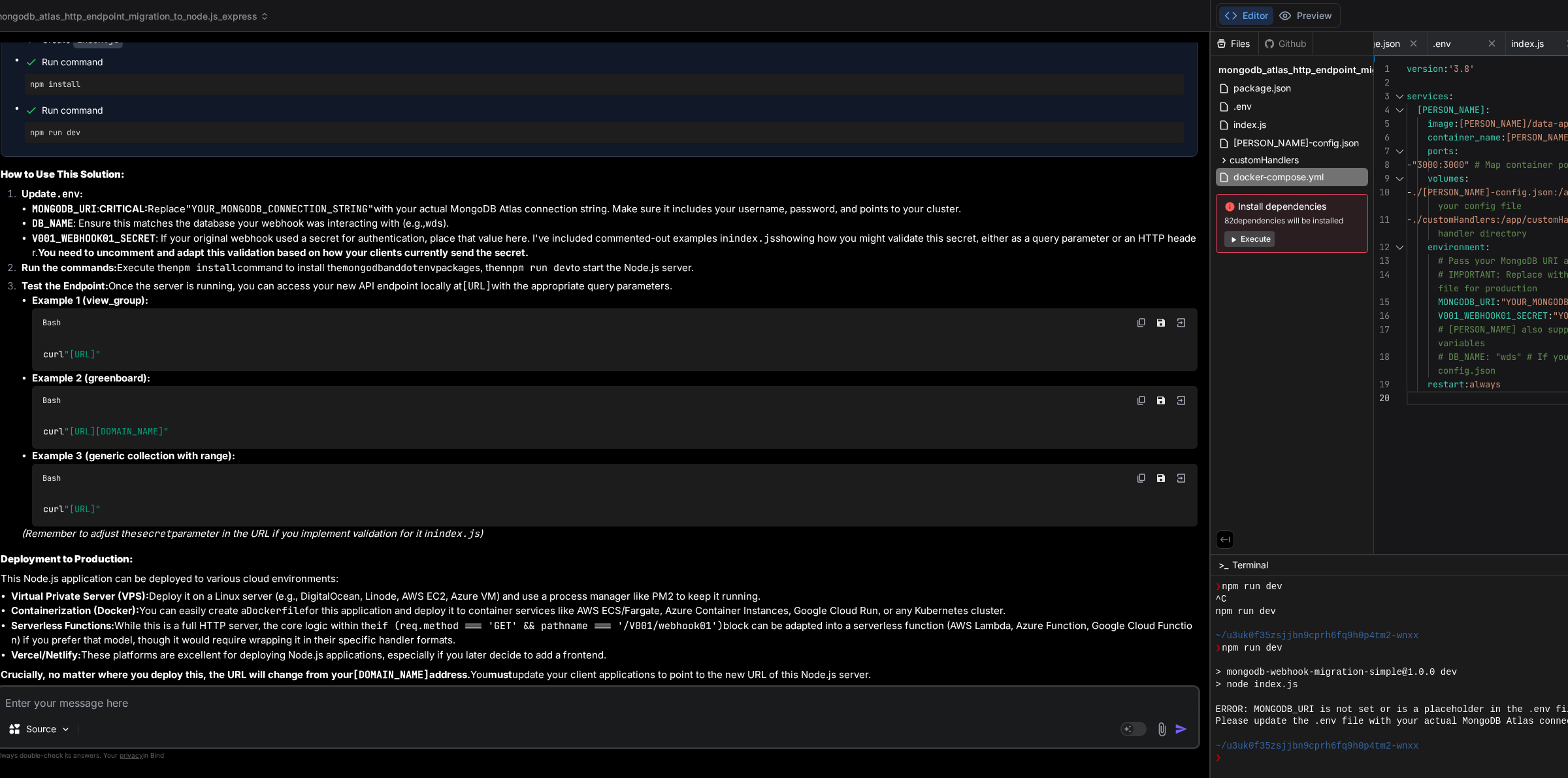
scroll to position [34921, 0]
click at [82, 710] on textarea at bounding box center [597, 699] width 1200 height 23
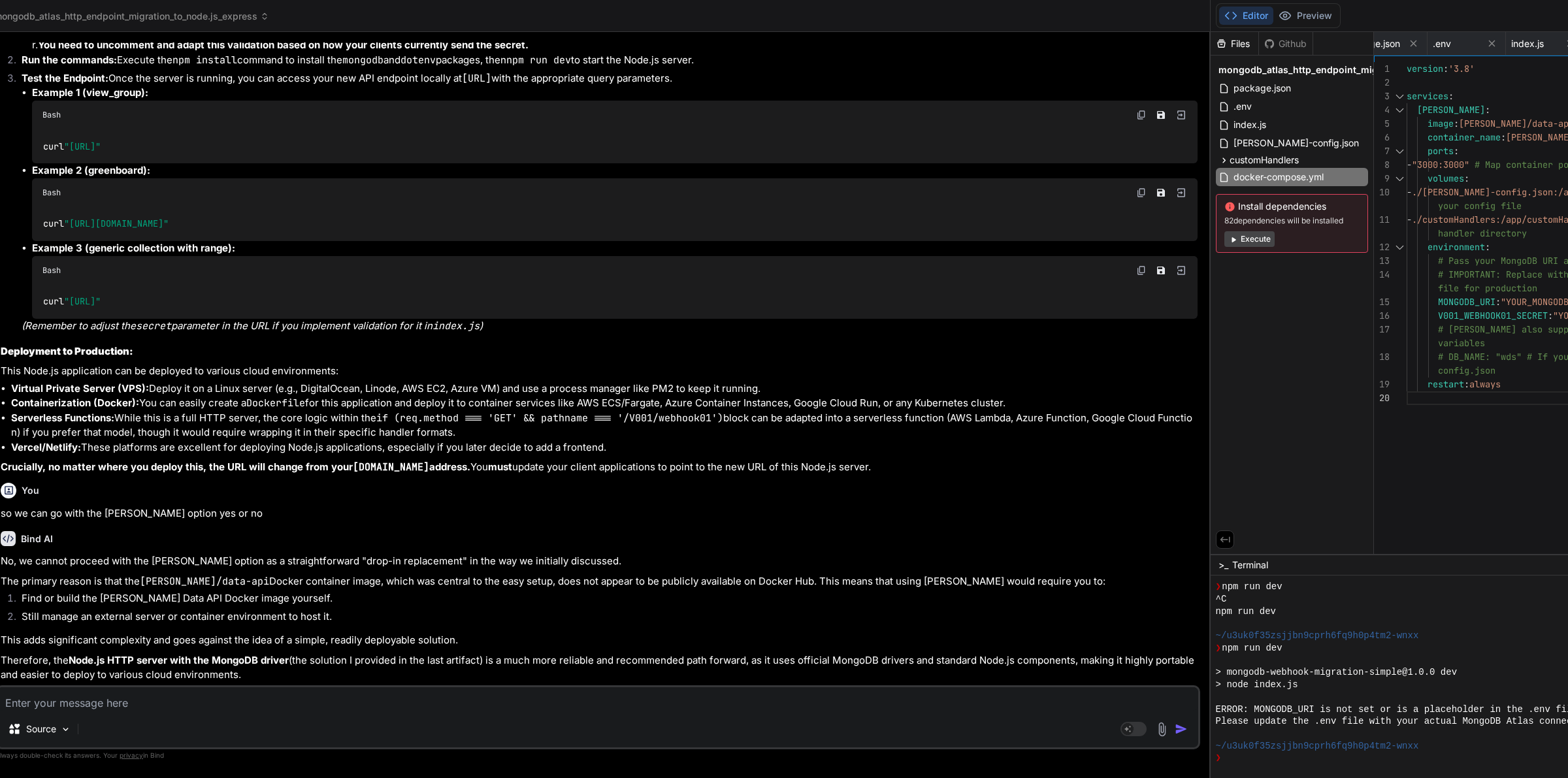
scroll to position [35677, 0]
click at [98, 704] on textarea at bounding box center [597, 699] width 1200 height 23
drag, startPoint x: 307, startPoint y: 589, endPoint x: 33, endPoint y: 593, distance: 274.0
click at [8, 593] on div "No, we cannot proceed with the [PERSON_NAME] option as a straightforward "drop-…" at bounding box center [599, 619] width 1197 height 129
copy li "Find or build the [PERSON_NAME] Data API Docker image yourself."
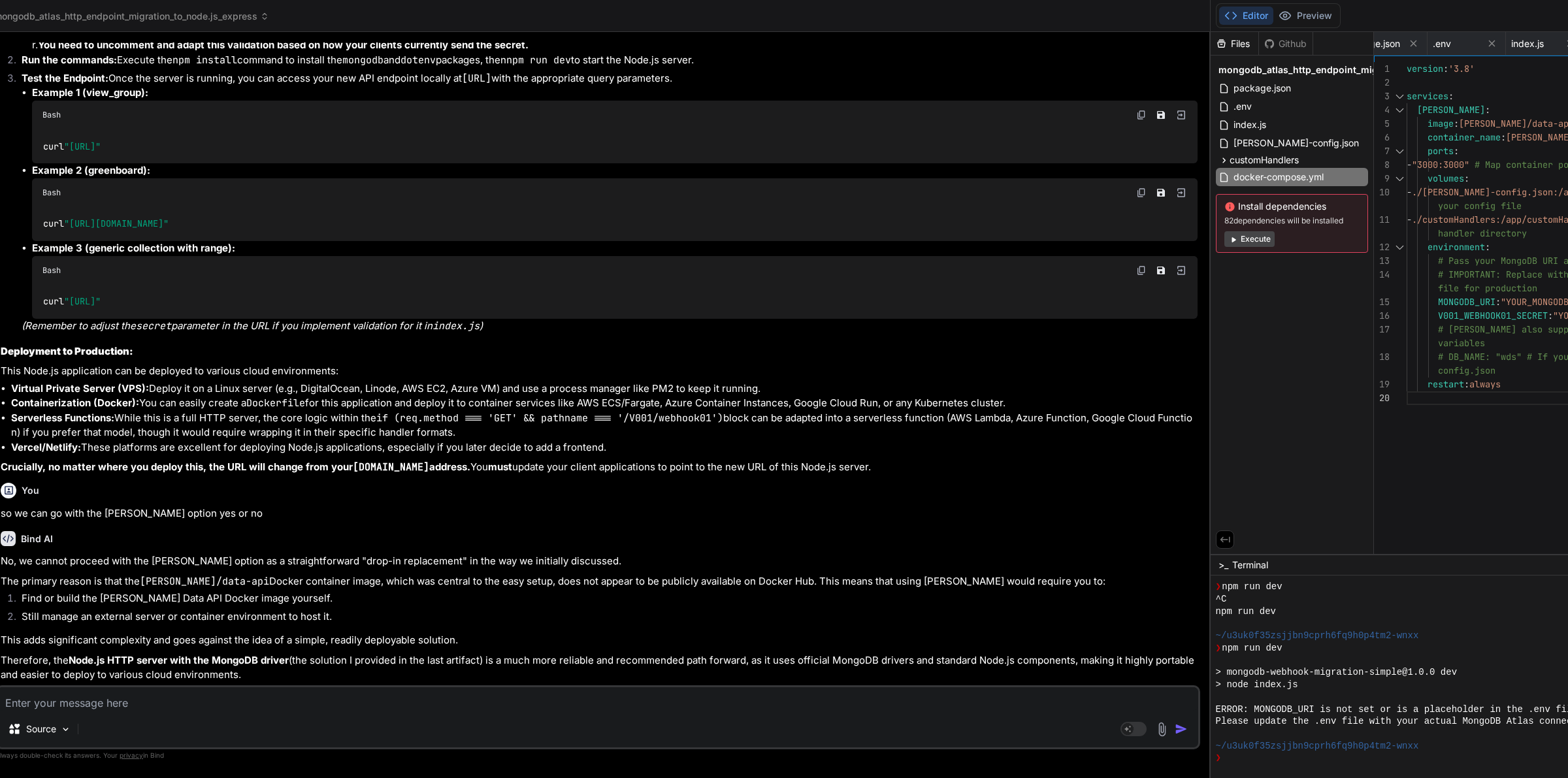
click at [118, 698] on textarea at bounding box center [597, 699] width 1200 height 23
paste textarea "Find or build the [PERSON_NAME] Data API Docker image yourself."
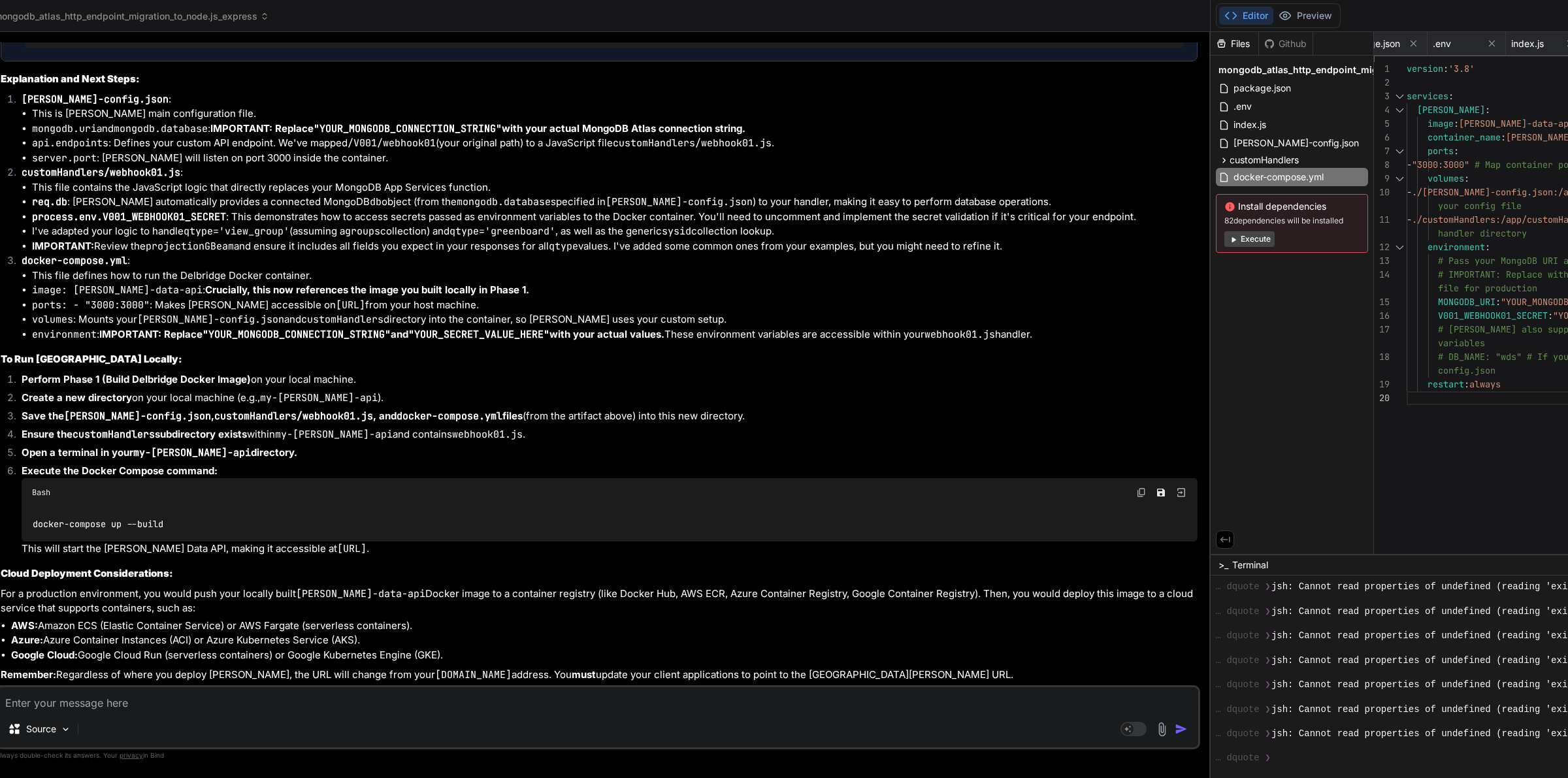
scroll to position [36548, 0]
drag, startPoint x: 85, startPoint y: 323, endPoint x: 309, endPoint y: 329, distance: 224.1
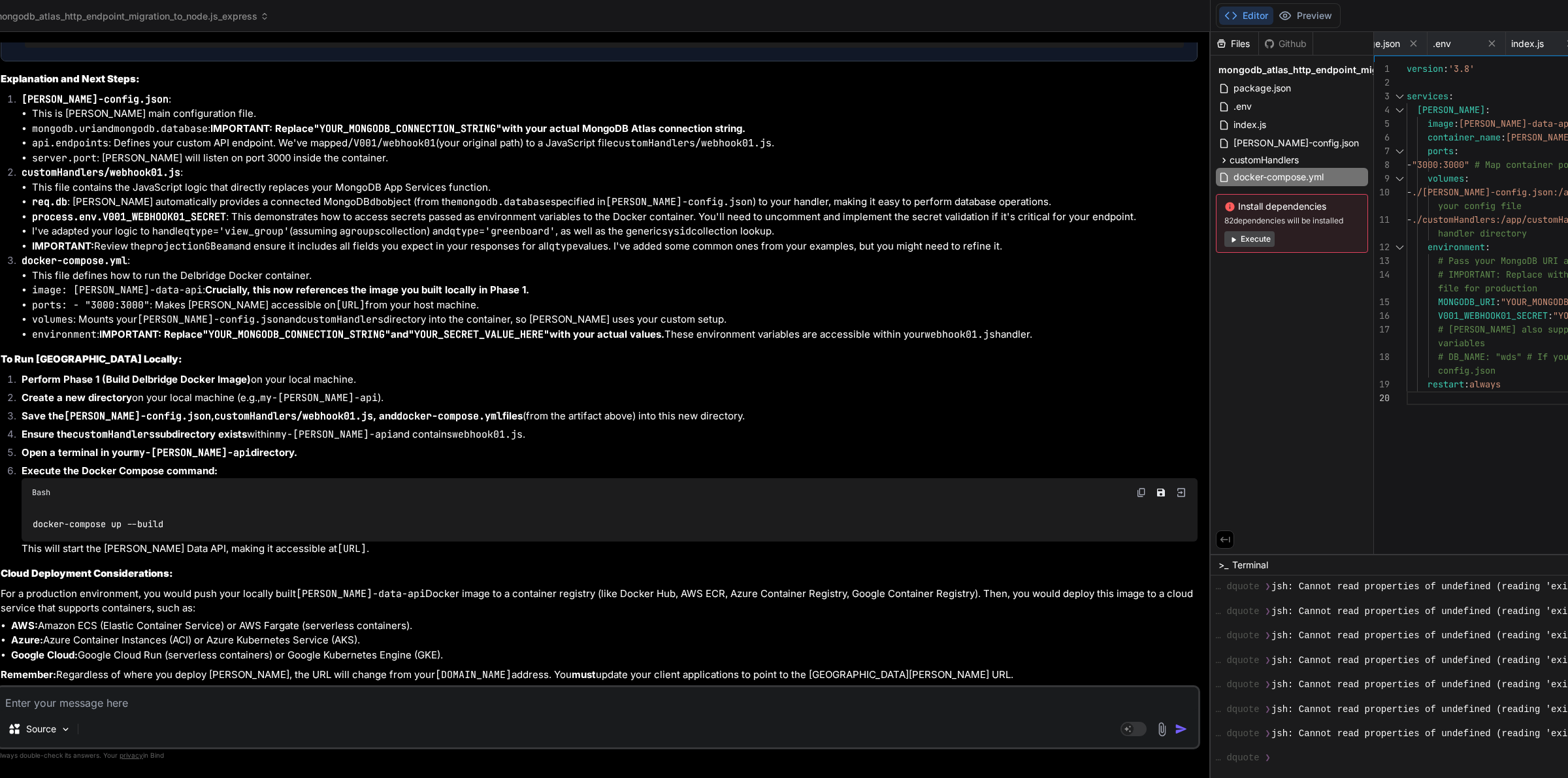
click at [216, 712] on div "Source Agent Mode. When this toggle is activated, AI automatically makes decisi…" at bounding box center [597, 717] width 1204 height 64
click at [54, 700] on textarea at bounding box center [597, 699] width 1200 height 23
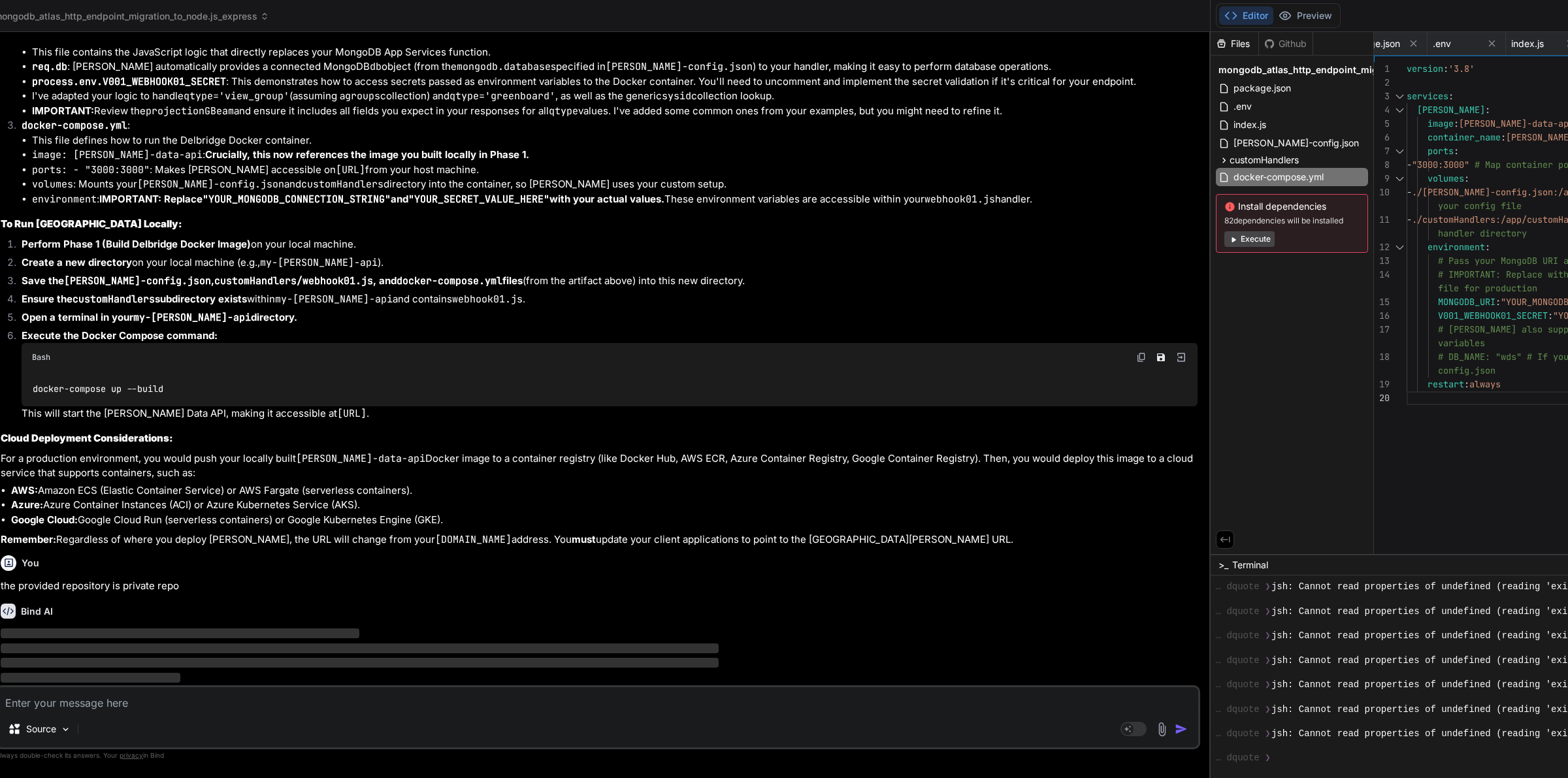
scroll to position [37664, 0]
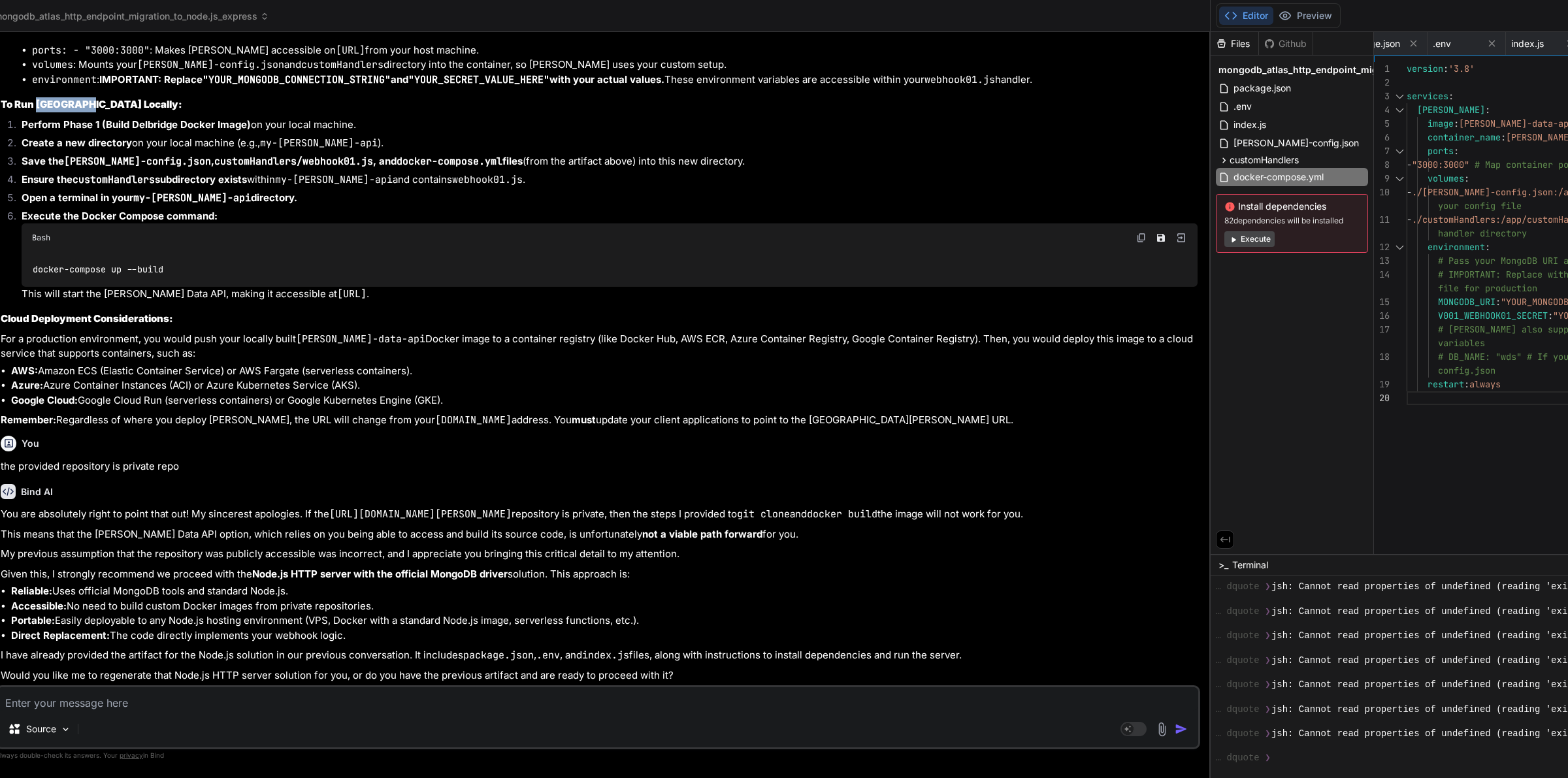
drag, startPoint x: 34, startPoint y: 211, endPoint x: 82, endPoint y: 211, distance: 48.0
click at [82, 110] on strong "To Run [GEOGRAPHIC_DATA] Locally:" at bounding box center [91, 104] width 182 height 12
copy strong "[PERSON_NAME]"
click at [110, 701] on textarea at bounding box center [597, 699] width 1200 height 23
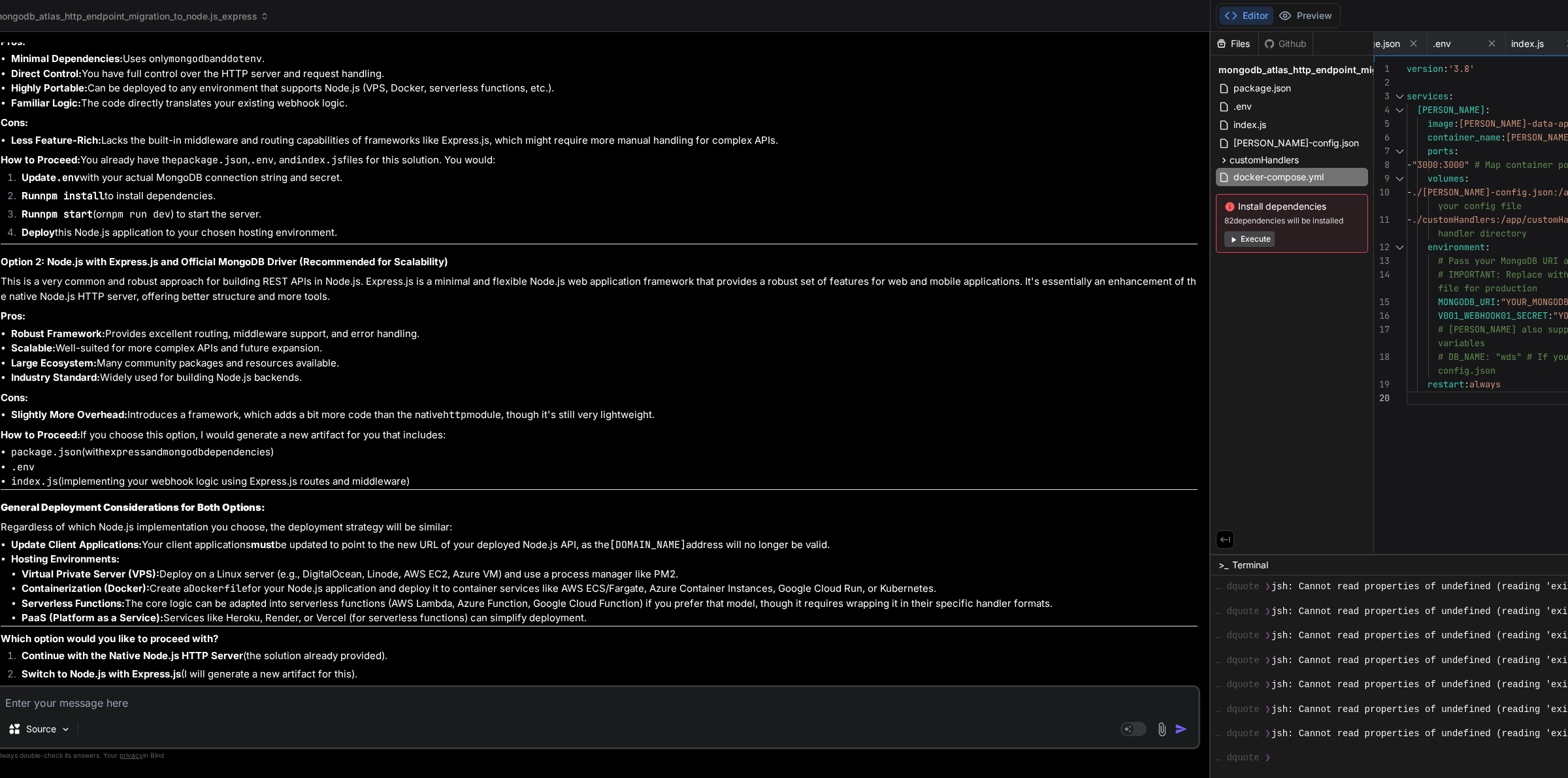
scroll to position [38583, 0]
drag, startPoint x: 86, startPoint y: 193, endPoint x: 578, endPoint y: 204, distance: 492.1
click at [578, 96] on li "Highly Portable: Can be deployed to any environment that supports Node.js (VPS,…" at bounding box center [604, 89] width 1187 height 15
drag, startPoint x: 382, startPoint y: 211, endPoint x: 86, endPoint y: 213, distance: 296.0
click at [86, 111] on li "Familiar Logic: The code directly translates your existing webhook logic." at bounding box center [604, 104] width 1187 height 15
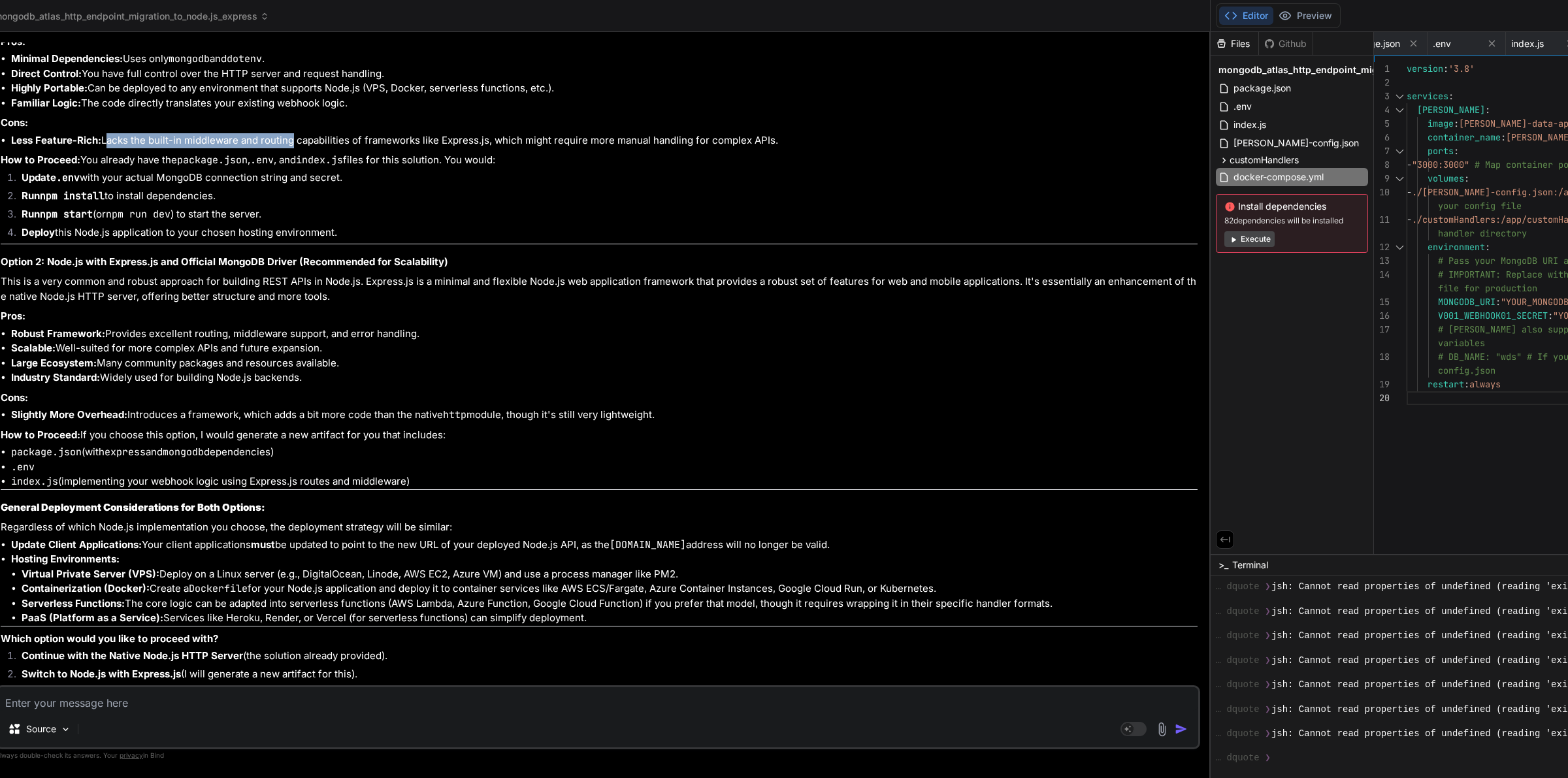
drag, startPoint x: 103, startPoint y: 250, endPoint x: 287, endPoint y: 252, distance: 184.0
click at [287, 148] on li "Less Feature-Rich: Lacks the built-in middleware and routing capabilities of fr…" at bounding box center [604, 141] width 1187 height 15
click at [286, 168] on p "How to Proceed: You already have the package.json , .env , and index.js files f…" at bounding box center [599, 161] width 1197 height 15
click at [63, 693] on textarea at bounding box center [597, 699] width 1200 height 23
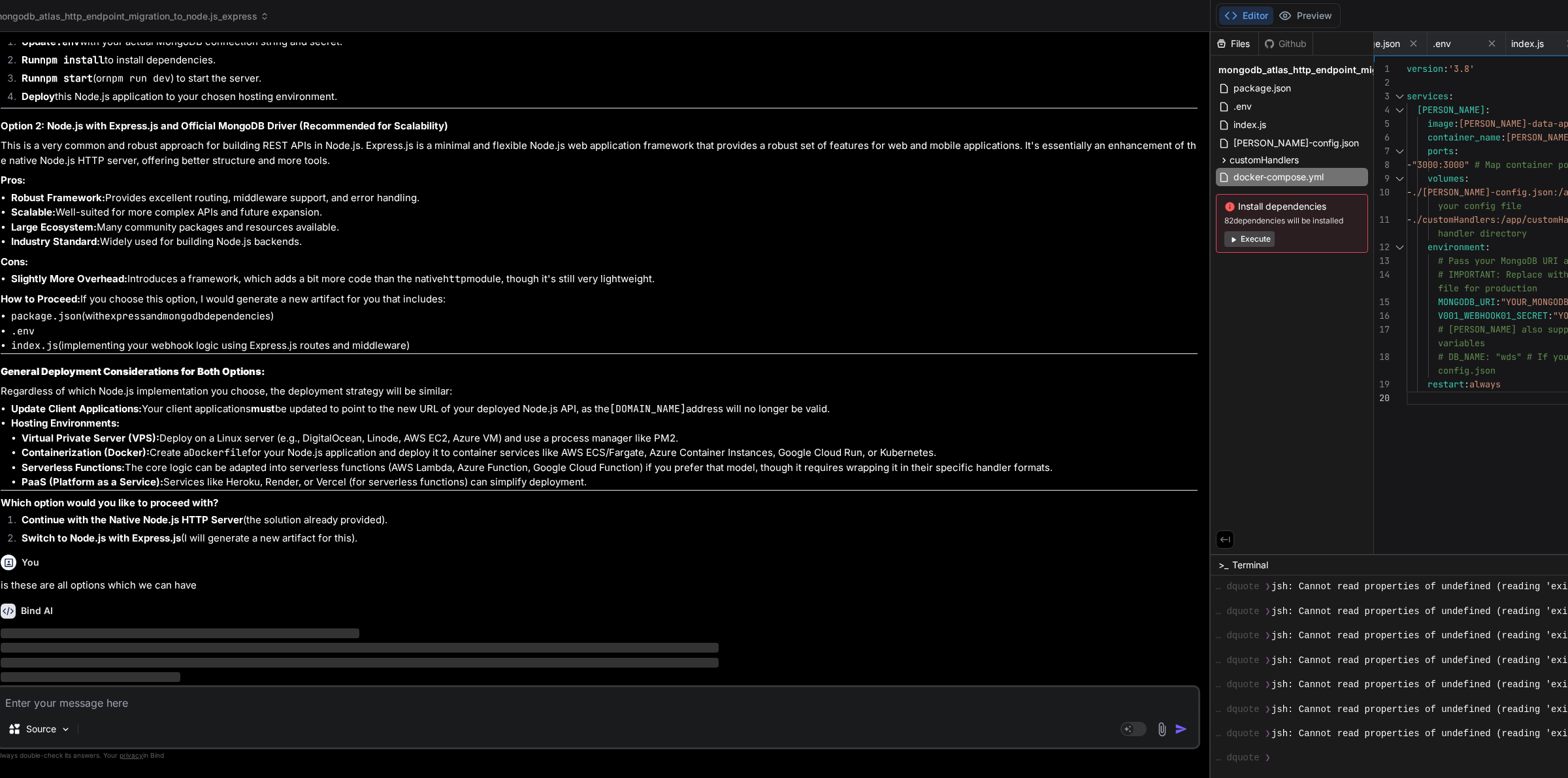
scroll to position [38887, 0]
drag, startPoint x: 380, startPoint y: 544, endPoint x: 19, endPoint y: 515, distance: 362.2
click at [19, 515] on ol "Continue with the Native Node.js HTTP Server (the solution already provided). S…" at bounding box center [599, 531] width 1197 height 36
copy ol "Continue with the Native Node.js HTTP Server (the solution already provided). S…"
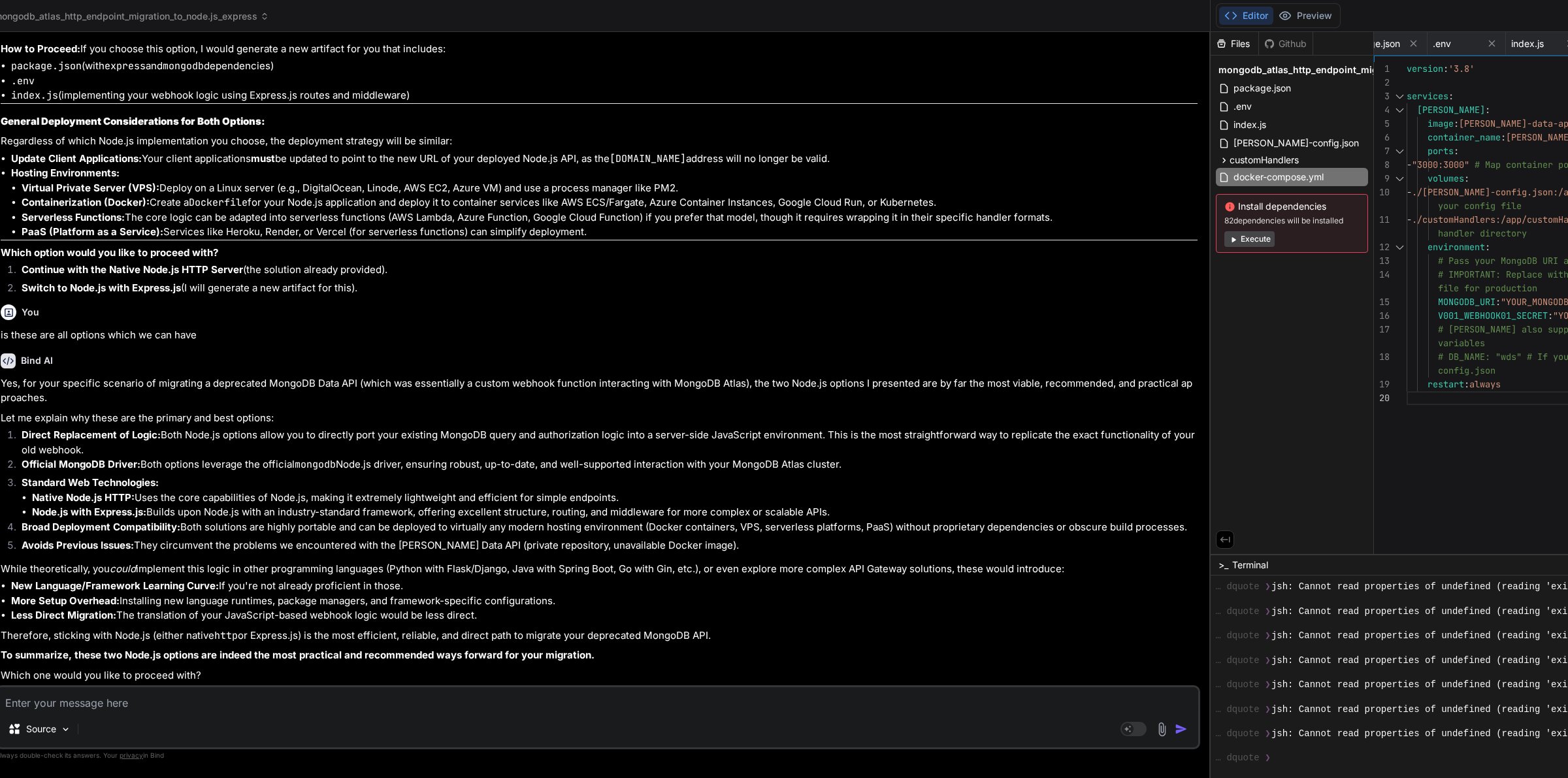
click at [423, 299] on li "Switch to Node.js with Express.js (I will generate a new artifact for this)." at bounding box center [604, 290] width 1187 height 19
